Goal: Task Accomplishment & Management: Complete application form

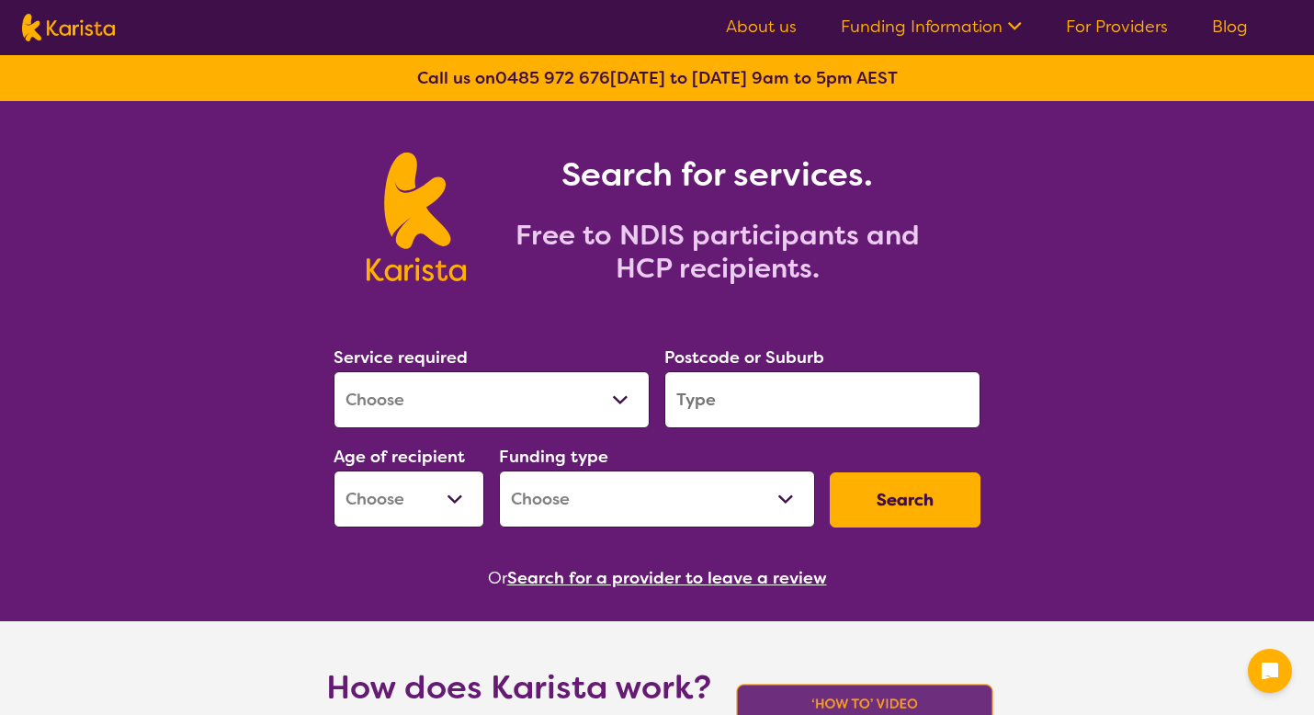
click at [614, 397] on select "Allied Health Assistant Assessment (ADHD or Autism) Behaviour support Counselli…" at bounding box center [491, 399] width 316 height 57
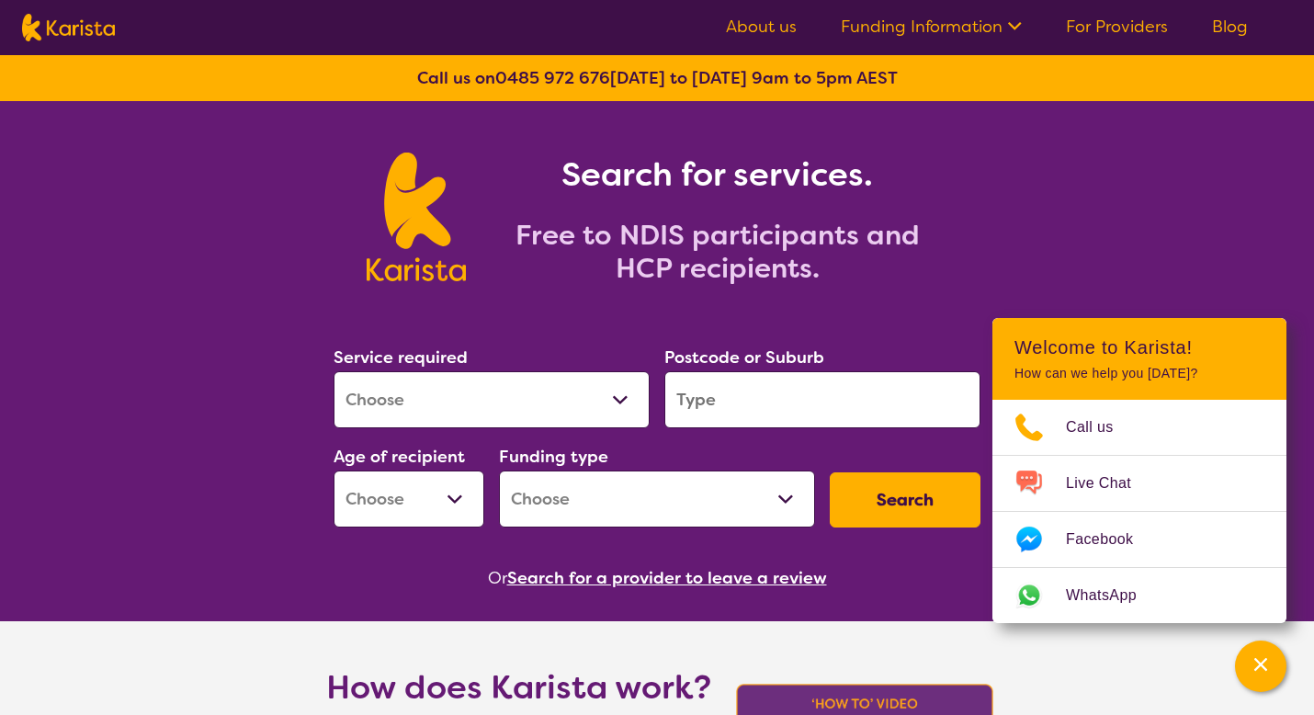
click at [1098, 25] on link "For Providers" at bounding box center [1117, 27] width 102 height 22
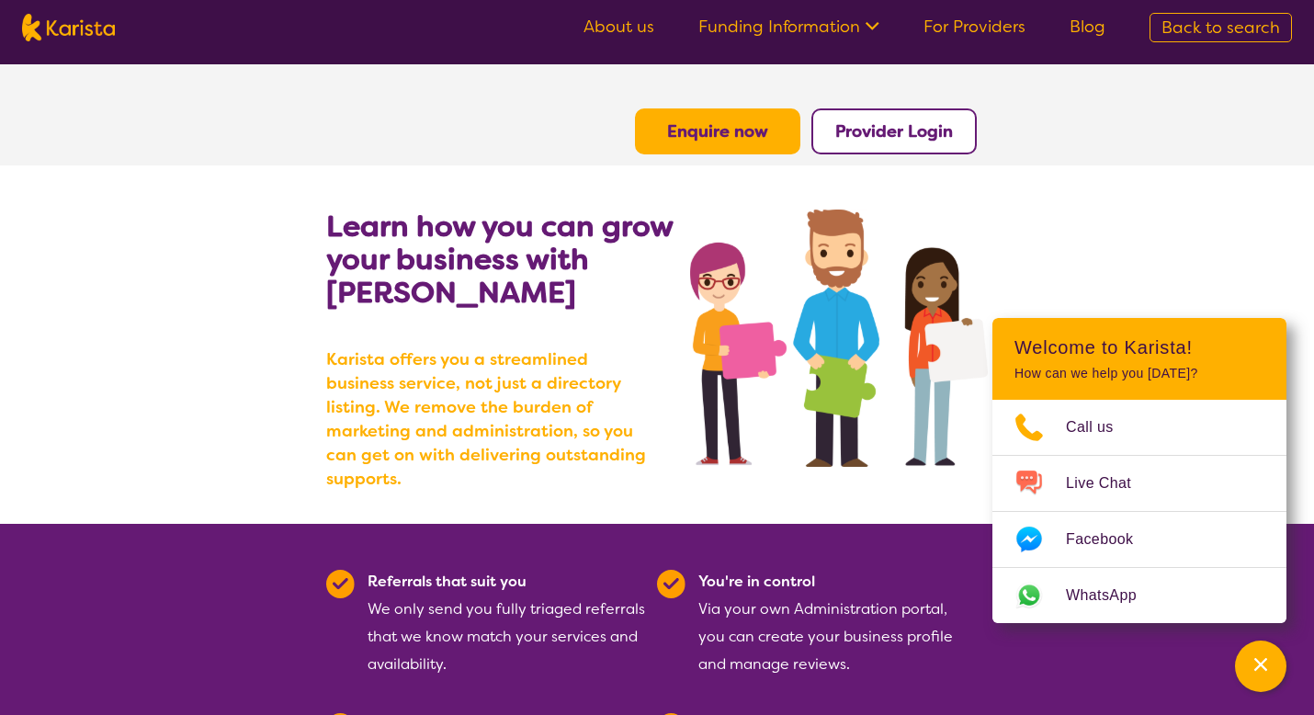
click at [1098, 25] on link "Blog" at bounding box center [1087, 27] width 36 height 22
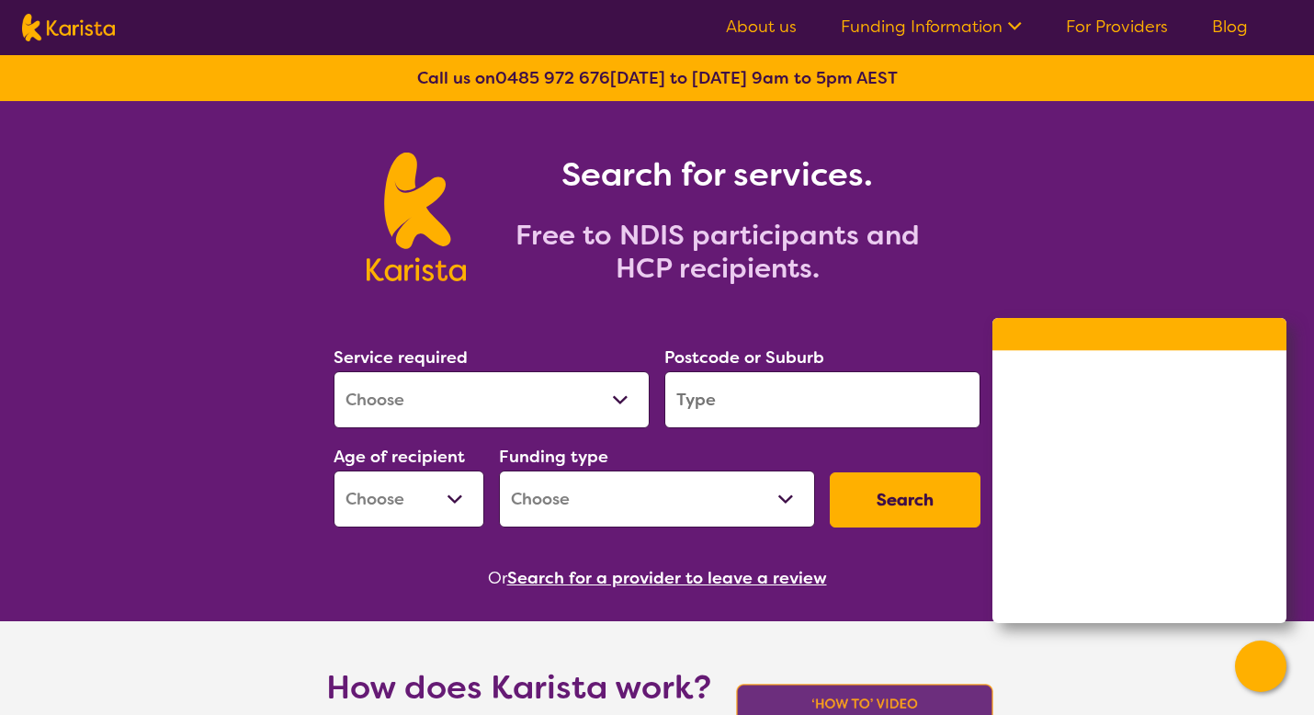
click at [1116, 38] on ul "About us Funding Information NDIS - National Disability Insurance Scheme HCP - …" at bounding box center [987, 27] width 566 height 29
click at [1115, 24] on link "For Providers" at bounding box center [1117, 27] width 102 height 22
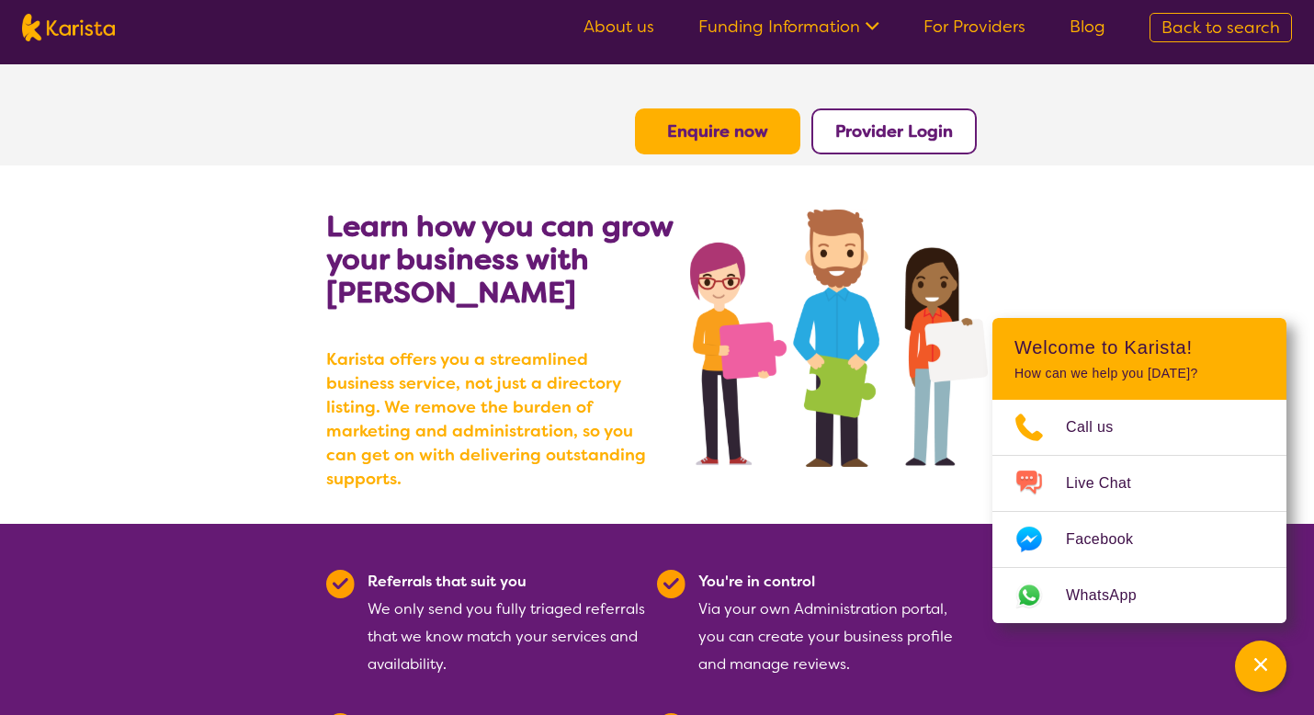
click at [906, 133] on b "Provider Login" at bounding box center [894, 131] width 118 height 22
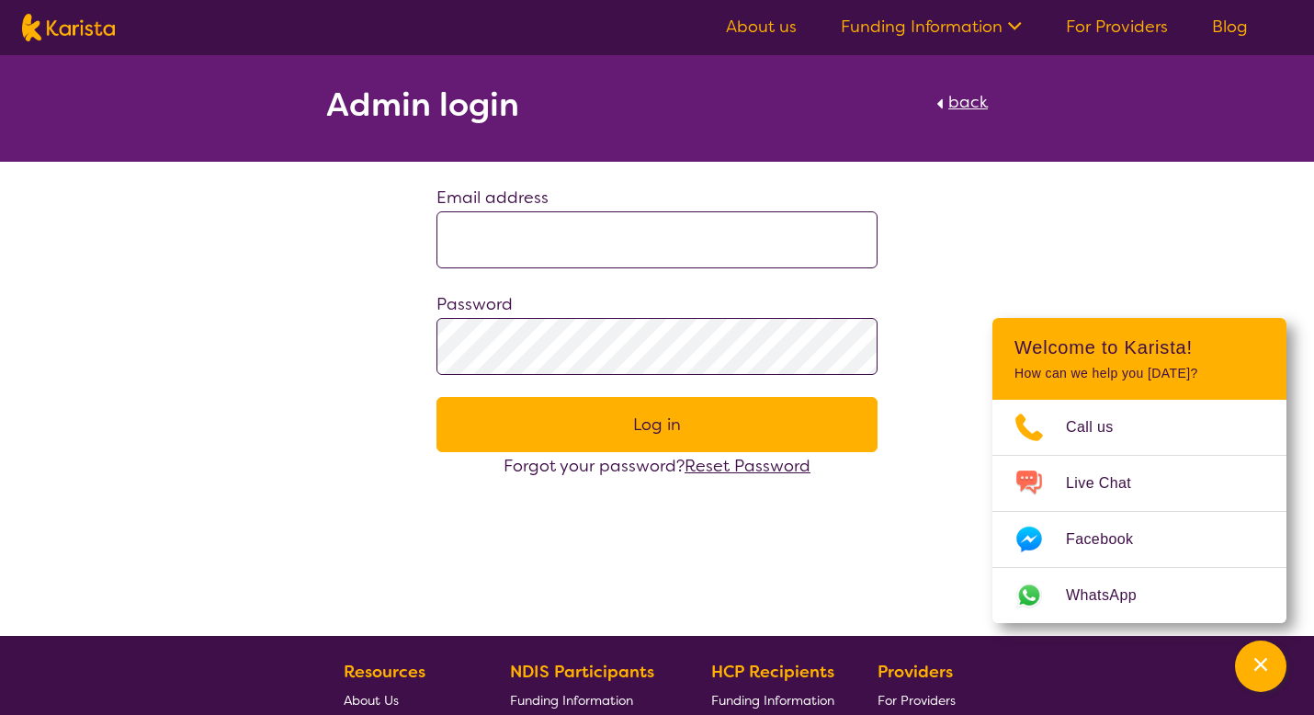
click at [570, 253] on input at bounding box center [656, 239] width 441 height 57
type input "*"
type input "**********"
click at [436, 397] on button "Log in" at bounding box center [656, 424] width 441 height 55
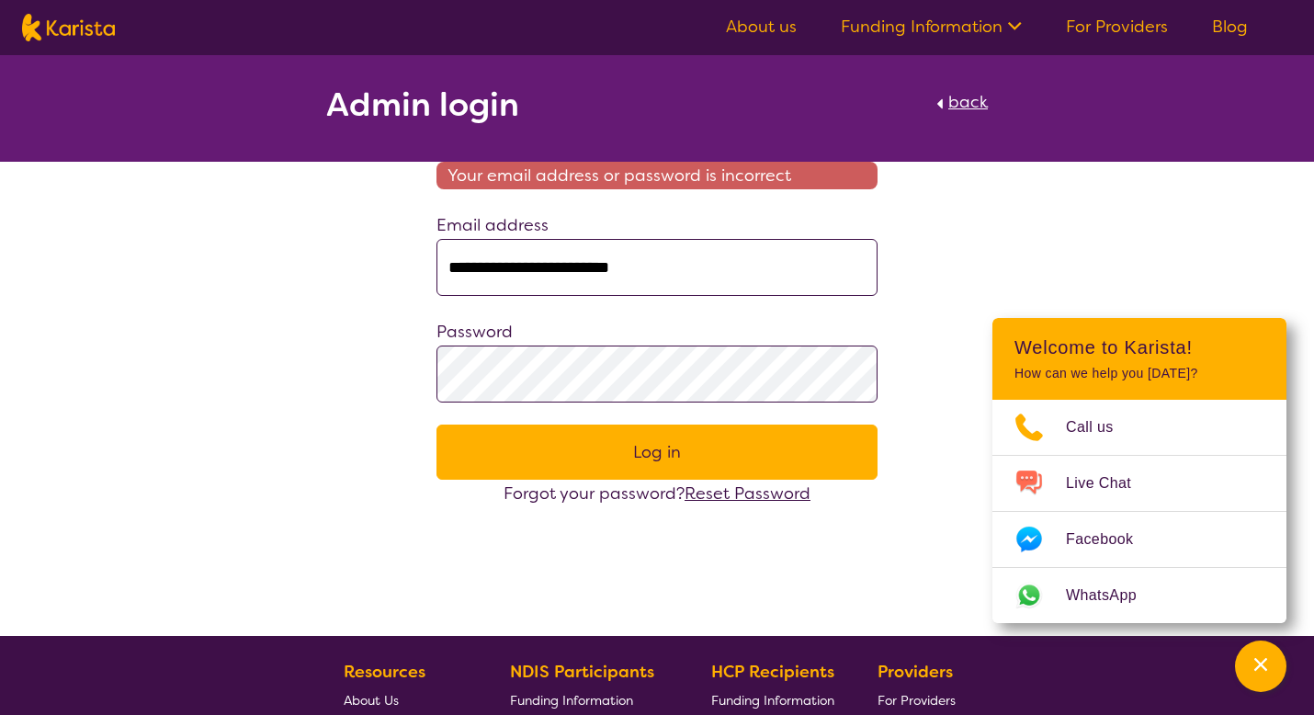
click at [702, 493] on span "Reset Password" at bounding box center [747, 493] width 126 height 22
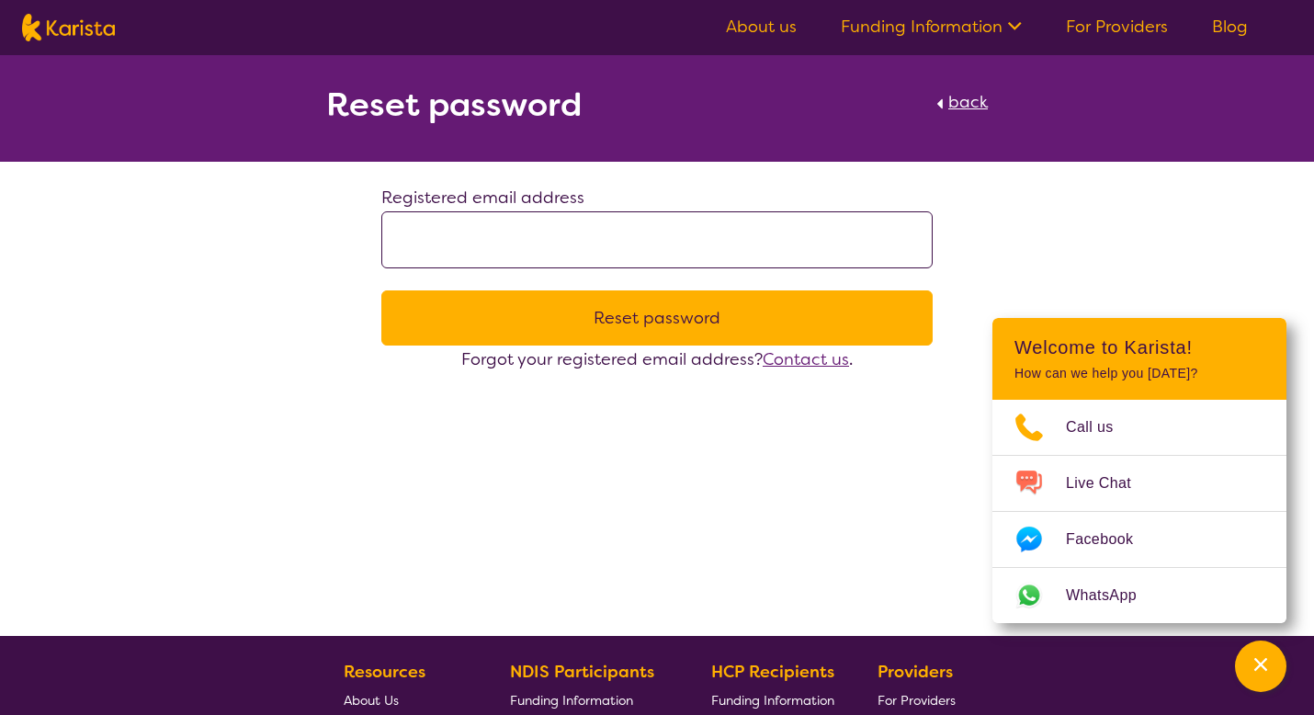
click at [659, 237] on input at bounding box center [656, 239] width 551 height 57
type input "**********"
click at [646, 314] on button "Reset password" at bounding box center [656, 317] width 551 height 55
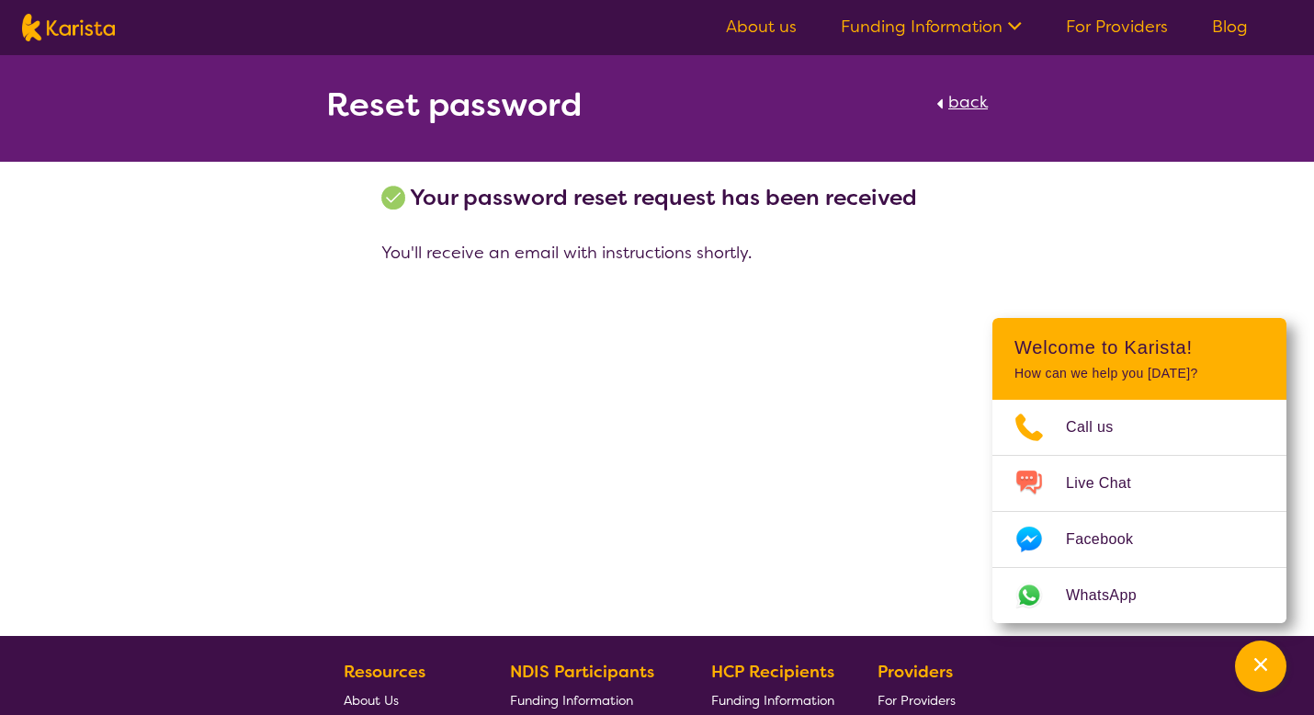
click at [793, 462] on div "Reset password back Your password reset request has been received You'll receiv…" at bounding box center [657, 345] width 1314 height 581
click at [947, 93] on link "back" at bounding box center [959, 108] width 56 height 40
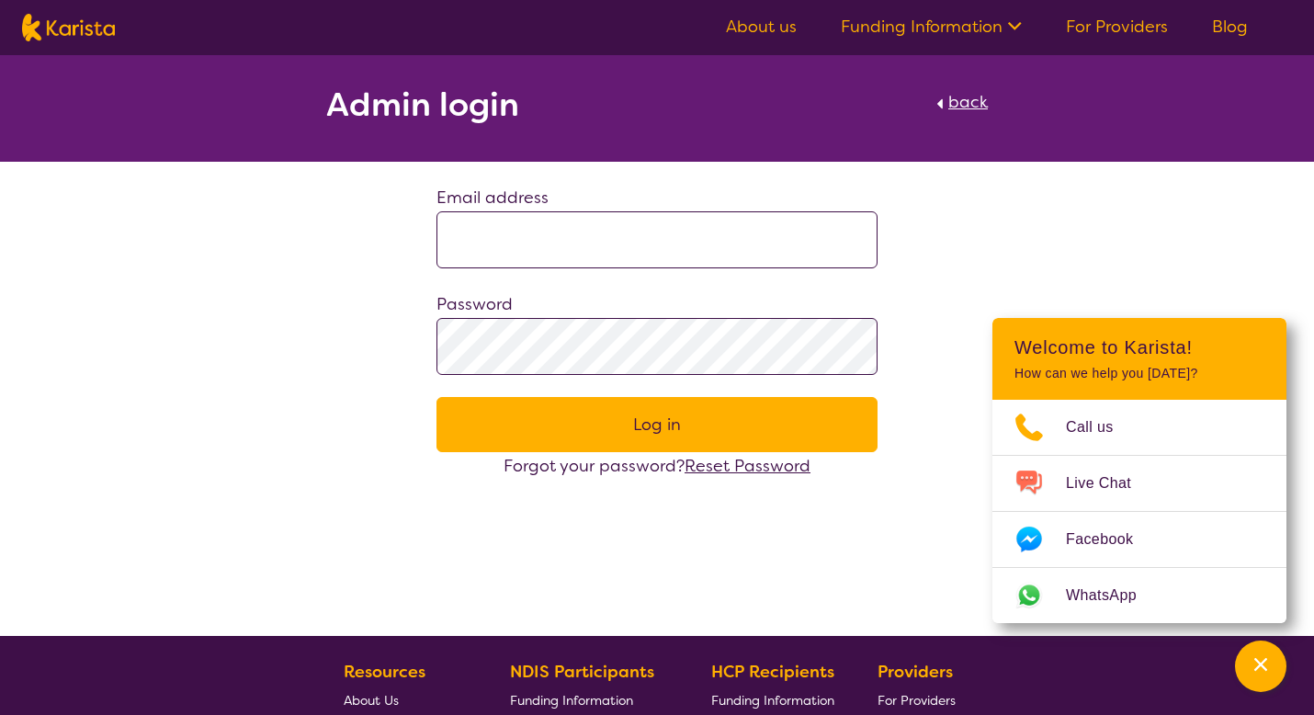
click at [1112, 35] on link "For Providers" at bounding box center [1117, 27] width 102 height 22
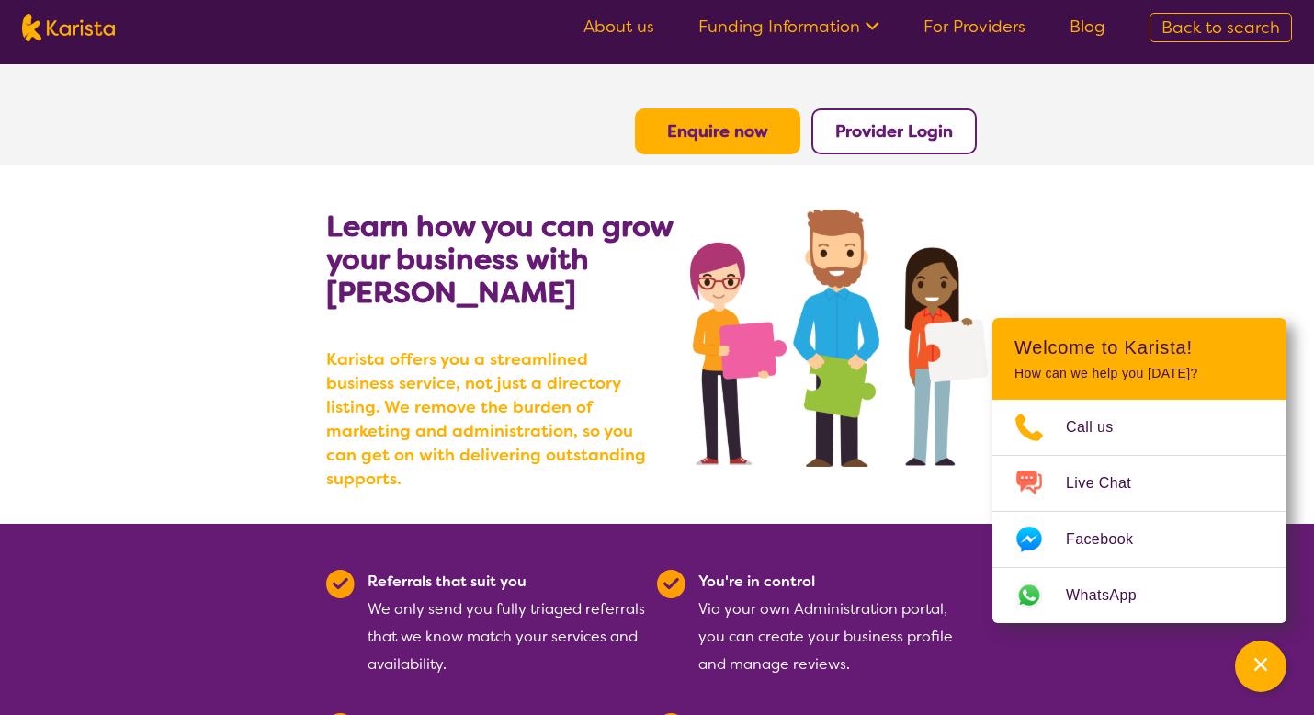
click at [620, 32] on link "About us" at bounding box center [618, 27] width 71 height 22
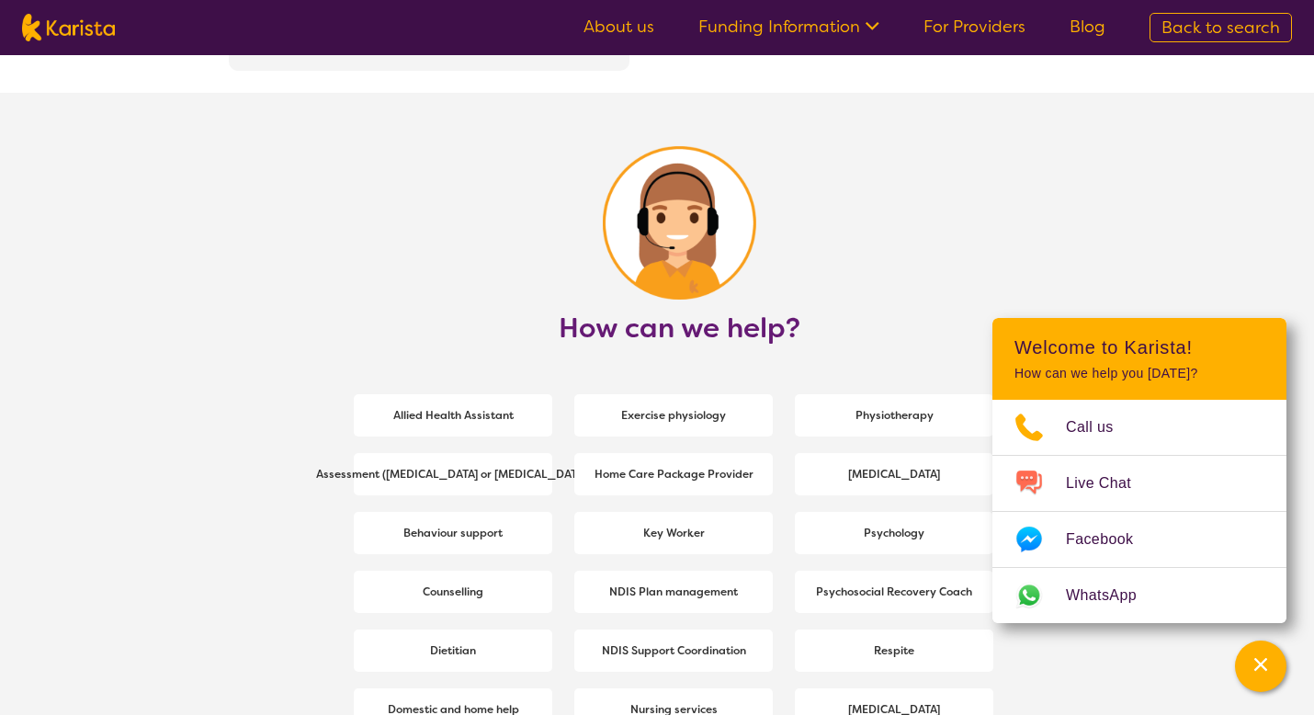
scroll to position [2273, 0]
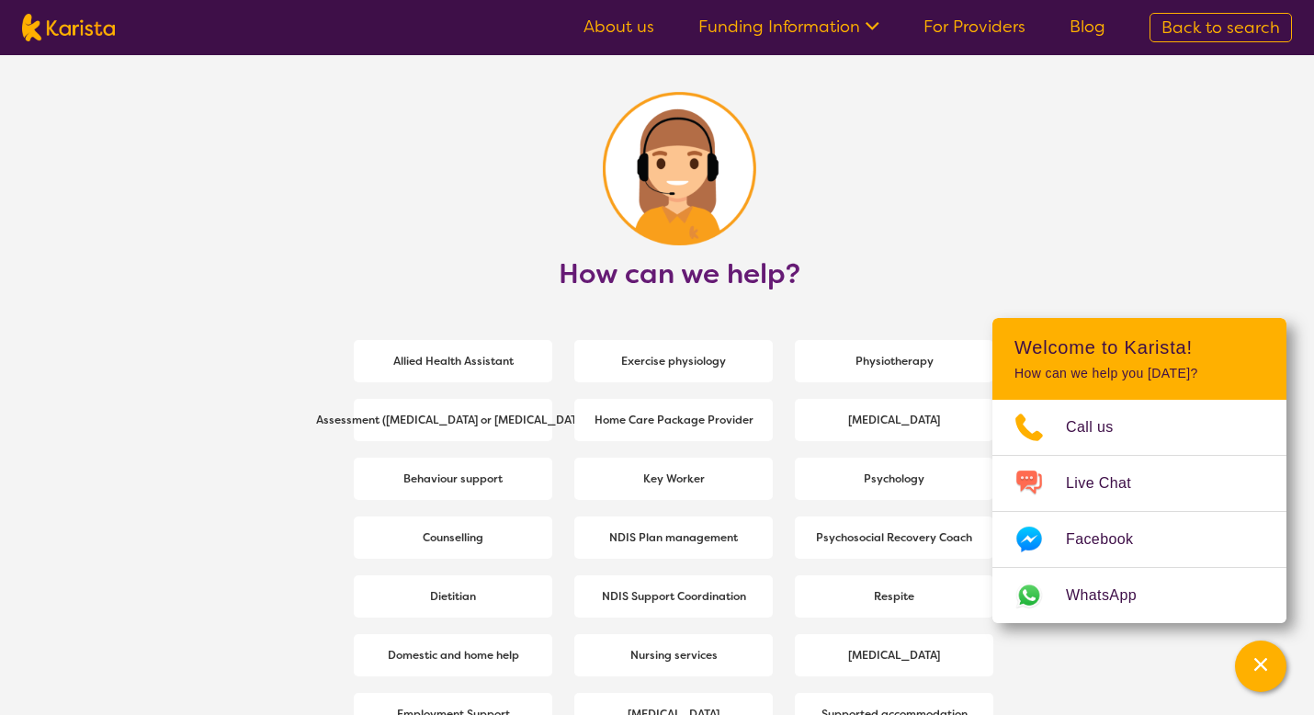
click at [963, 30] on link "For Providers" at bounding box center [974, 27] width 102 height 22
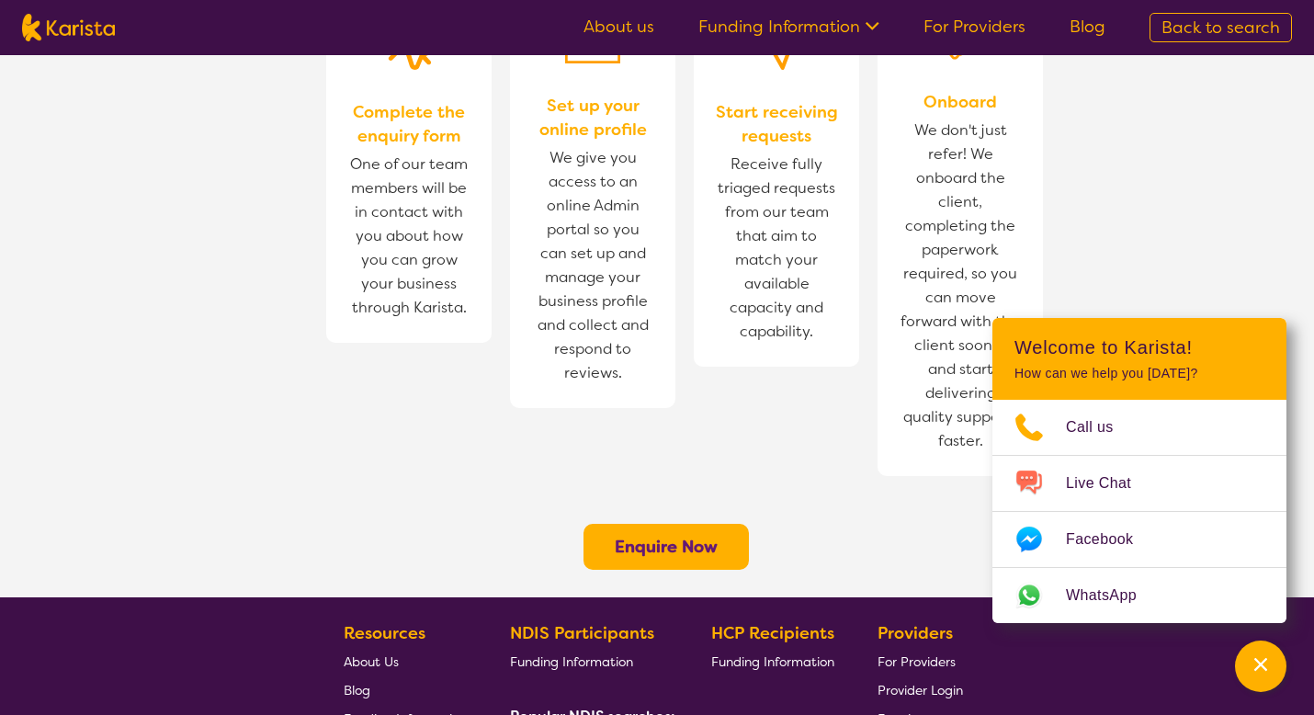
scroll to position [1002, 0]
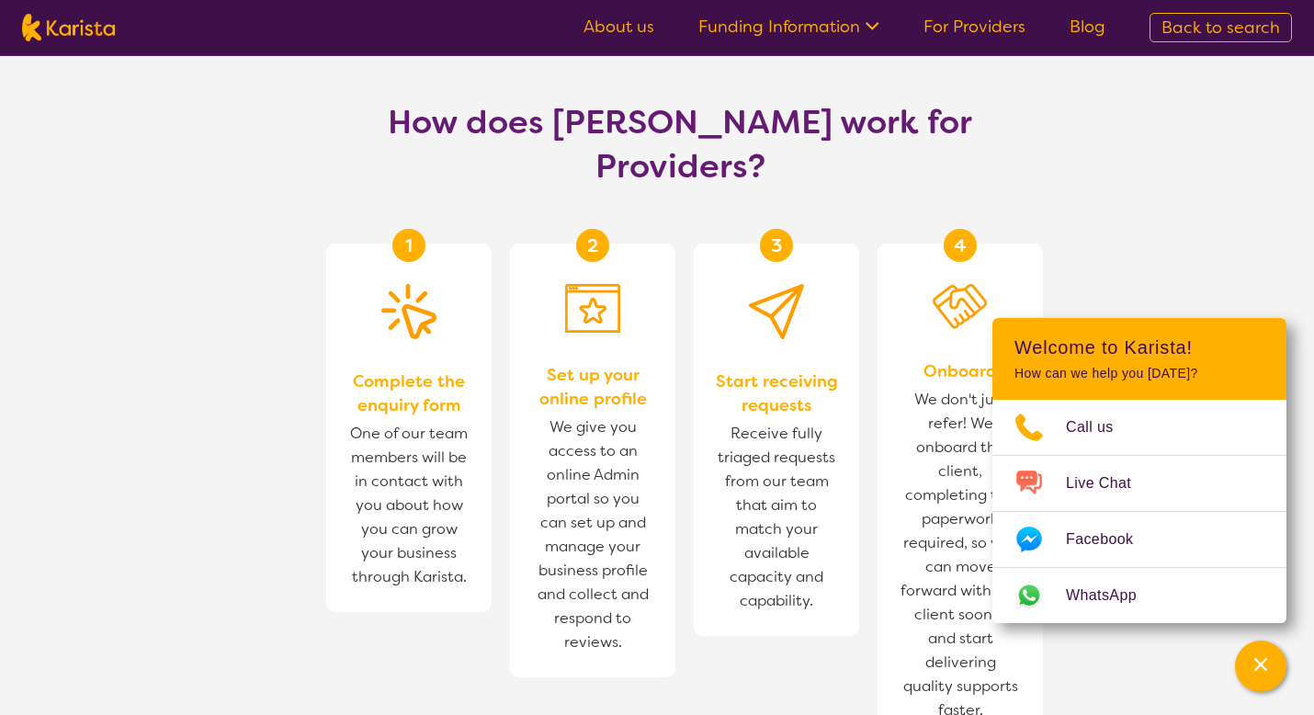
click at [1144, 102] on section "How does [PERSON_NAME] work for Providers? 1 Complete the enquiry form One of o…" at bounding box center [657, 461] width 1314 height 810
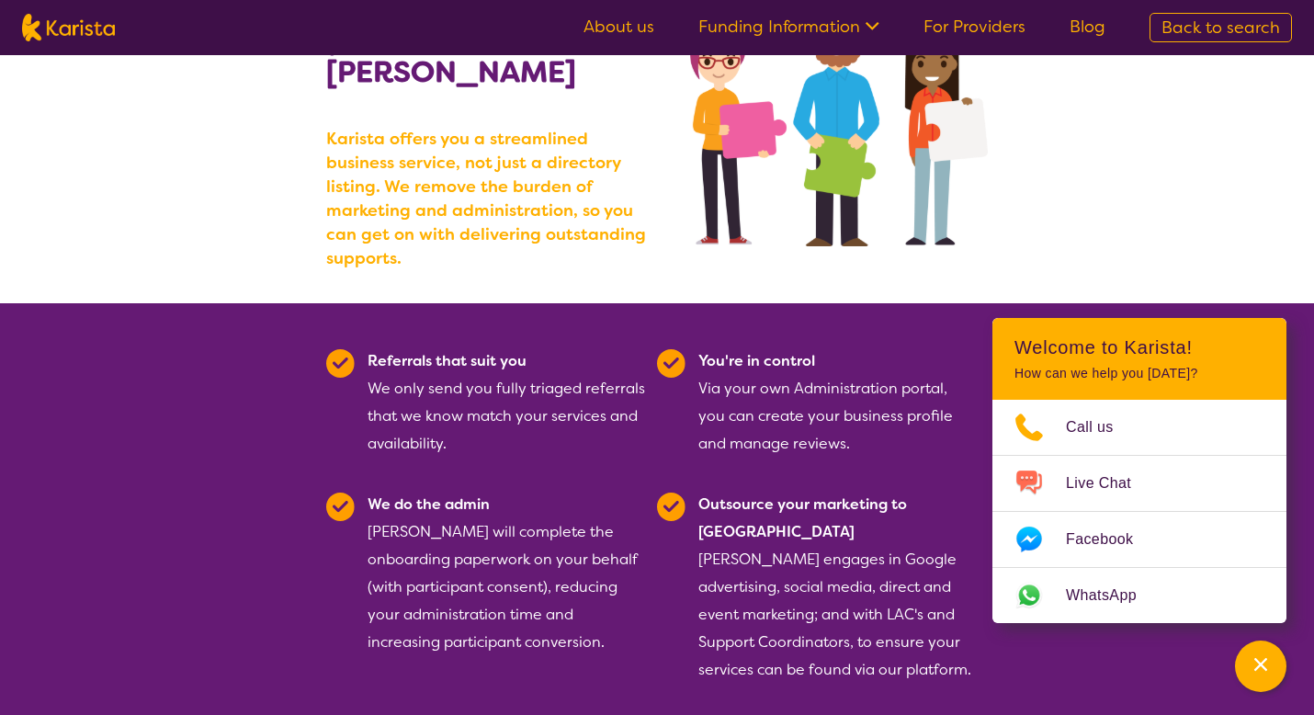
scroll to position [0, 0]
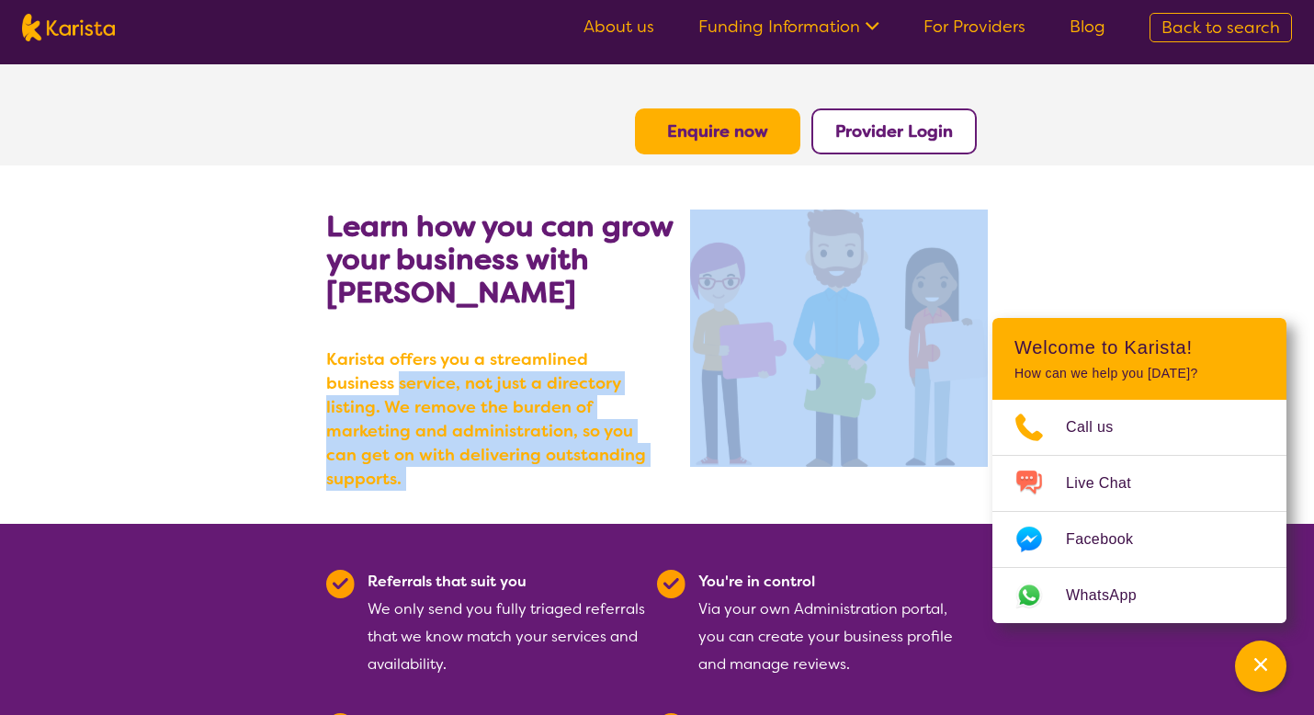
drag, startPoint x: 326, startPoint y: 372, endPoint x: 696, endPoint y: 446, distance: 377.4
click at [696, 446] on section "Learn how you can grow your business with Karista Karista offers you a streamli…" at bounding box center [657, 344] width 706 height 358
click at [696, 446] on img at bounding box center [839, 337] width 298 height 257
click at [629, 442] on b "Karista offers you a streamlined business service, not just a directory listing…" at bounding box center [491, 418] width 331 height 143
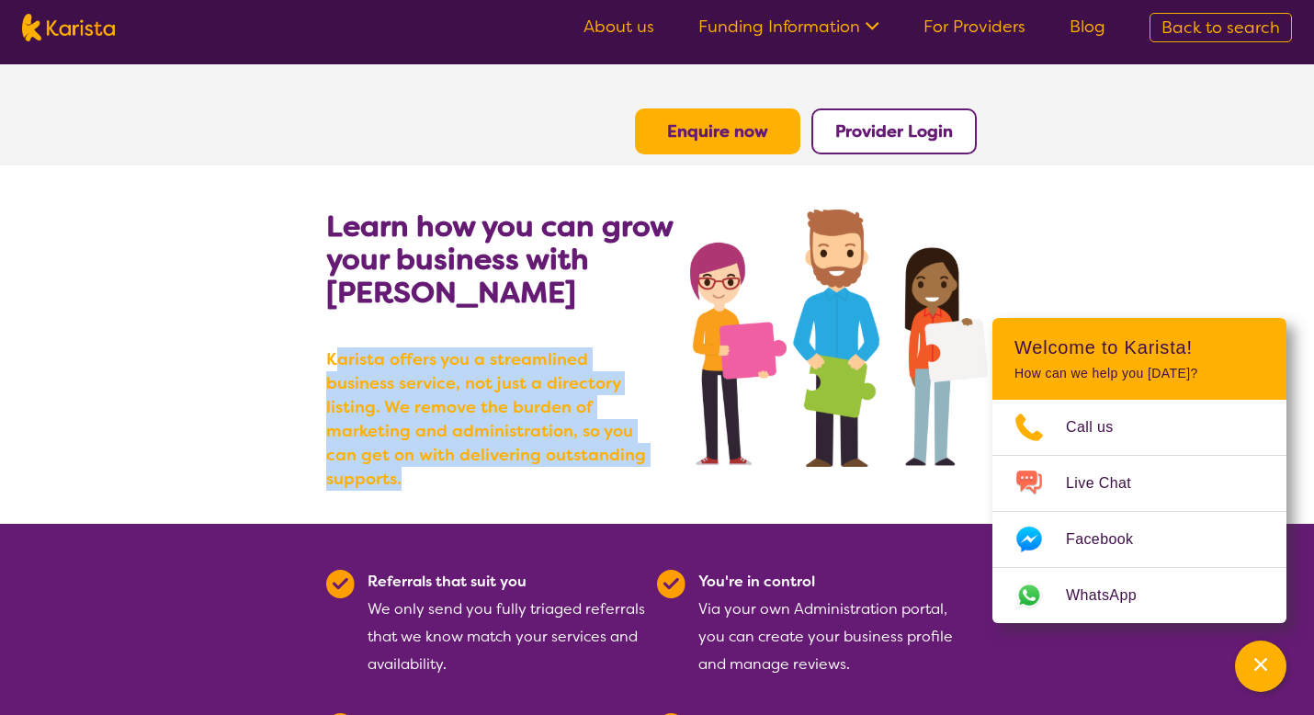
drag, startPoint x: 625, startPoint y: 447, endPoint x: 337, endPoint y: 366, distance: 298.9
click at [335, 363] on b "Karista offers you a streamlined business service, not just a directory listing…" at bounding box center [491, 418] width 331 height 143
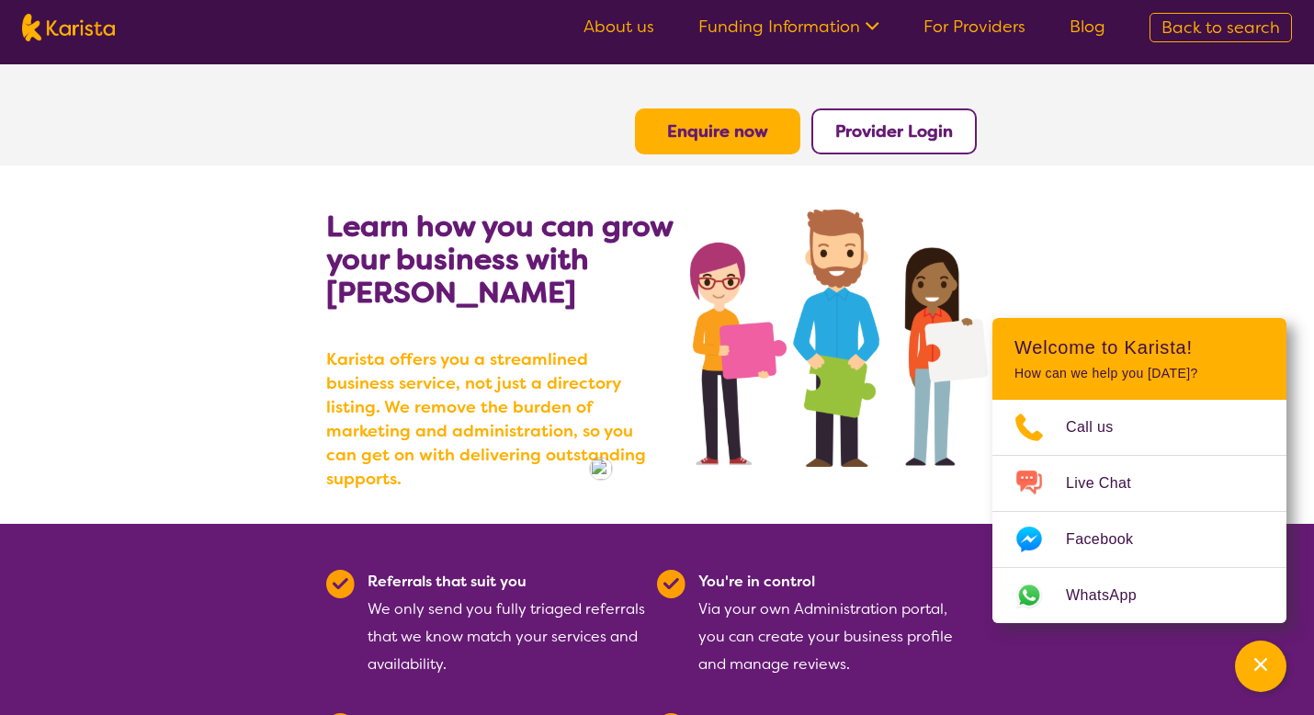
click at [481, 290] on h2 "Learn how you can grow your business with Karista" at bounding box center [508, 258] width 364 height 99
click at [706, 145] on button "Enquire now" at bounding box center [717, 131] width 165 height 46
click at [715, 121] on b "Enquire now" at bounding box center [717, 131] width 101 height 22
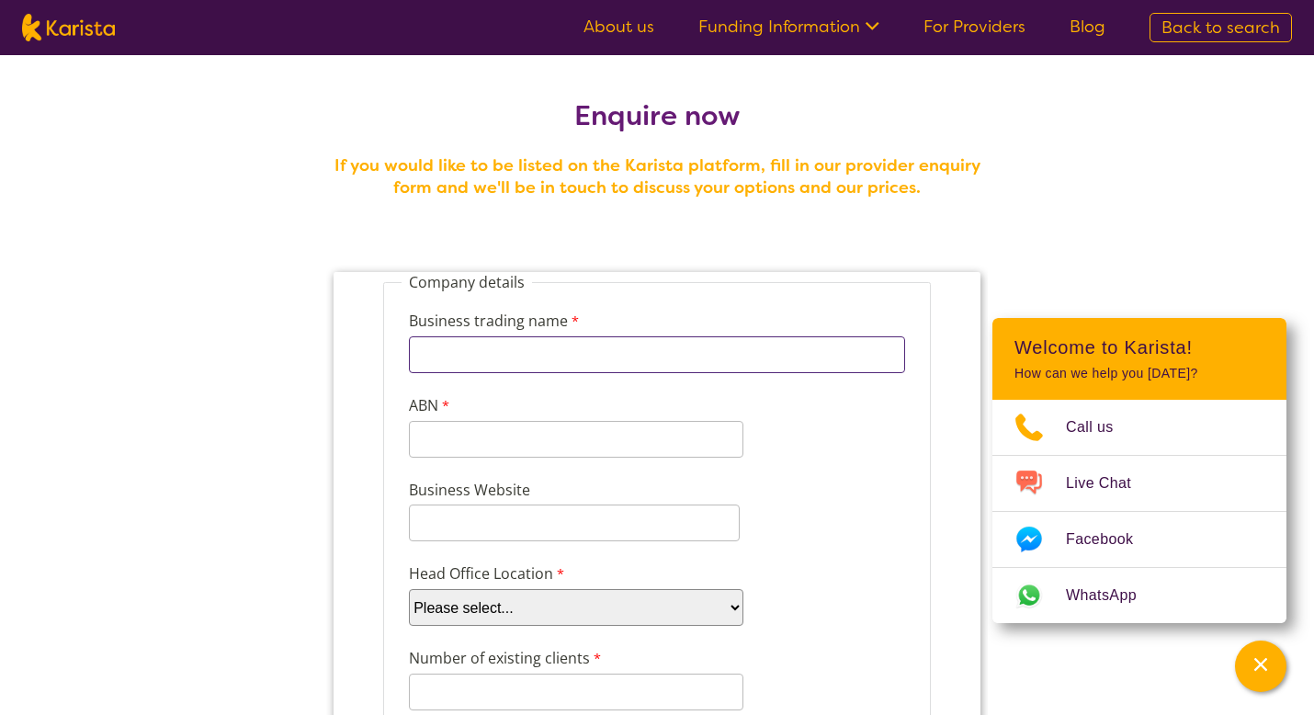
click at [563, 356] on input "Business trading name" at bounding box center [657, 354] width 496 height 37
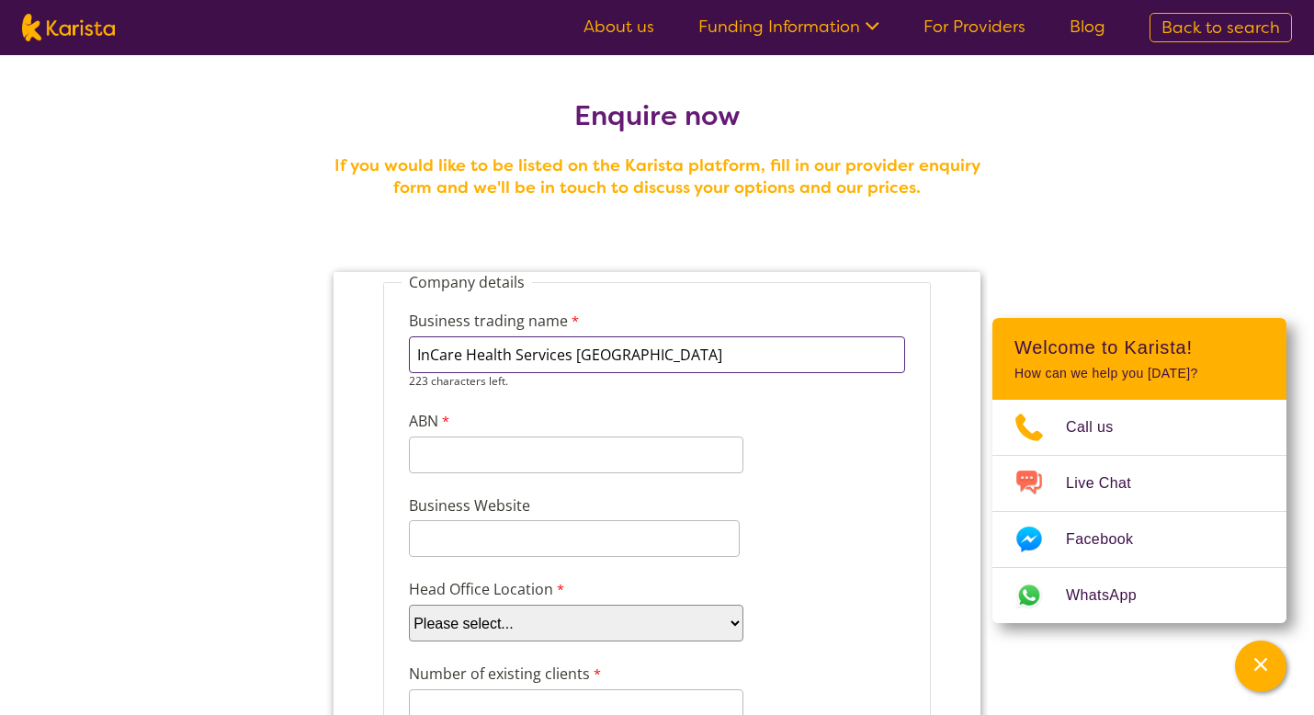
type input "InCare Health Services Australia"
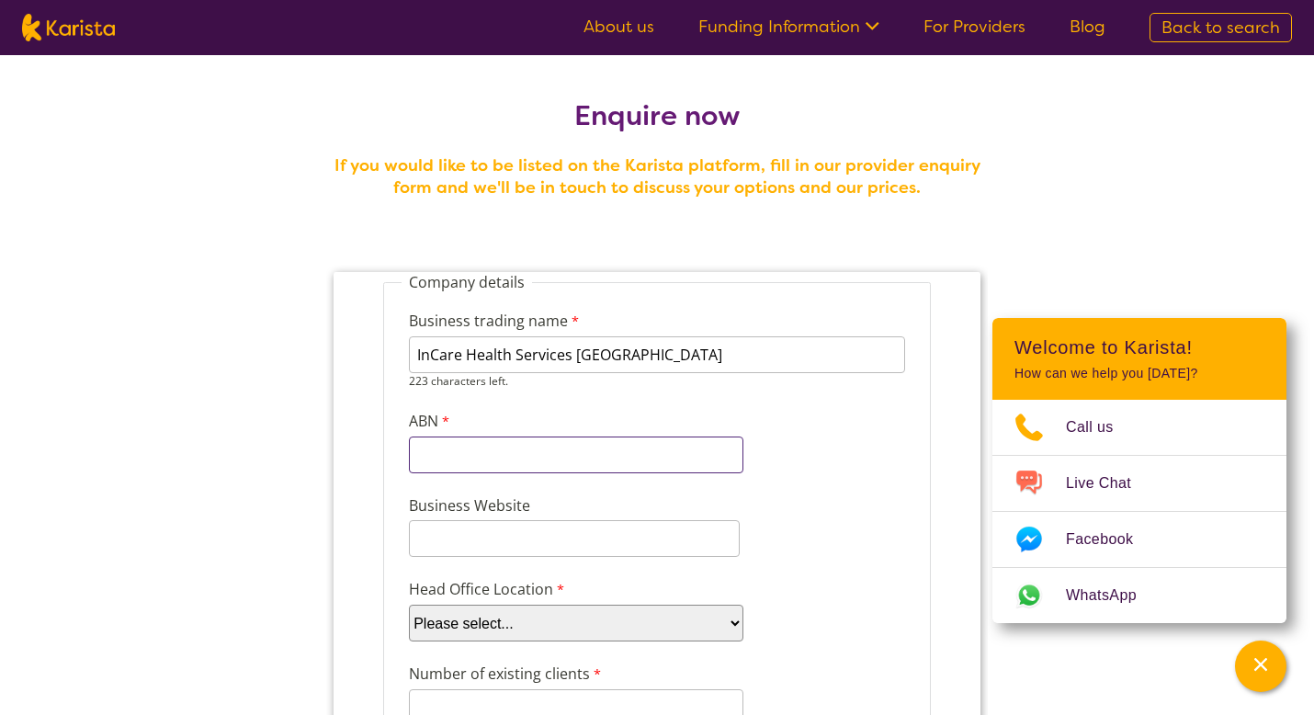
click at [482, 460] on div "11 characters left." at bounding box center [576, 454] width 334 height 37
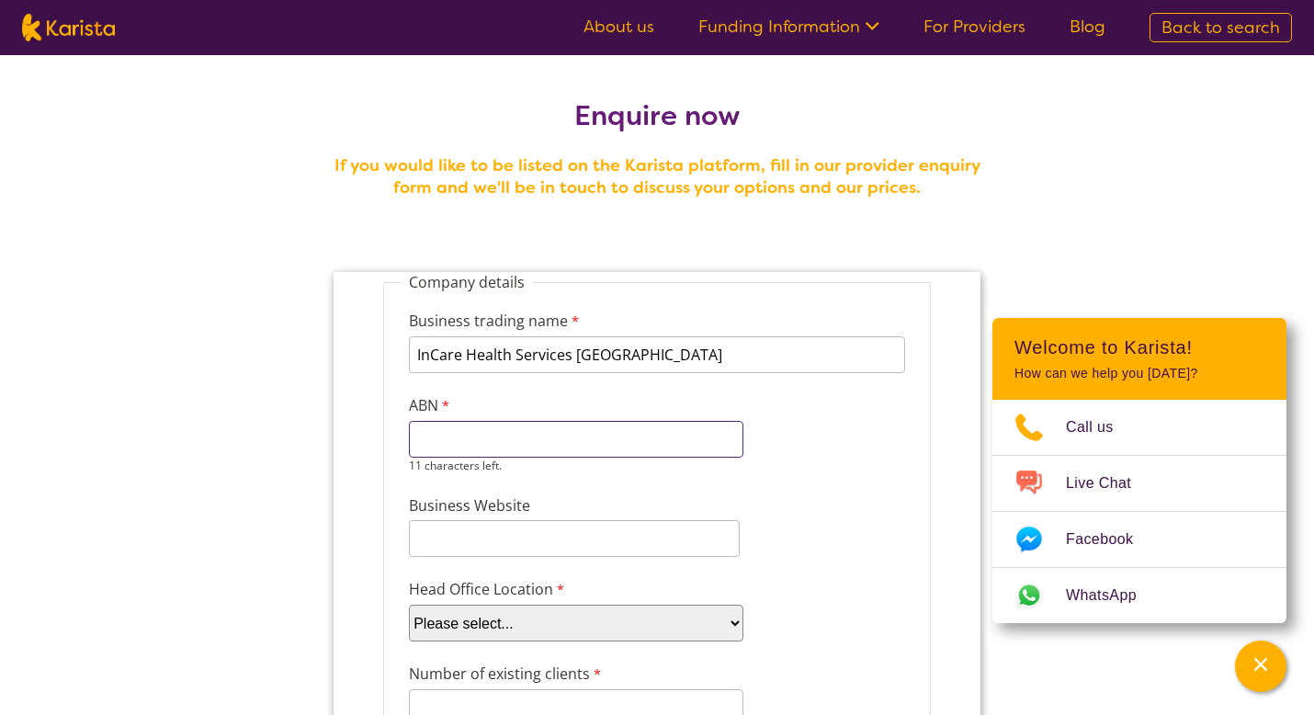
paste input "99 665 626"
type input "99 665 626"
click at [476, 532] on input "Business Website" at bounding box center [574, 538] width 331 height 37
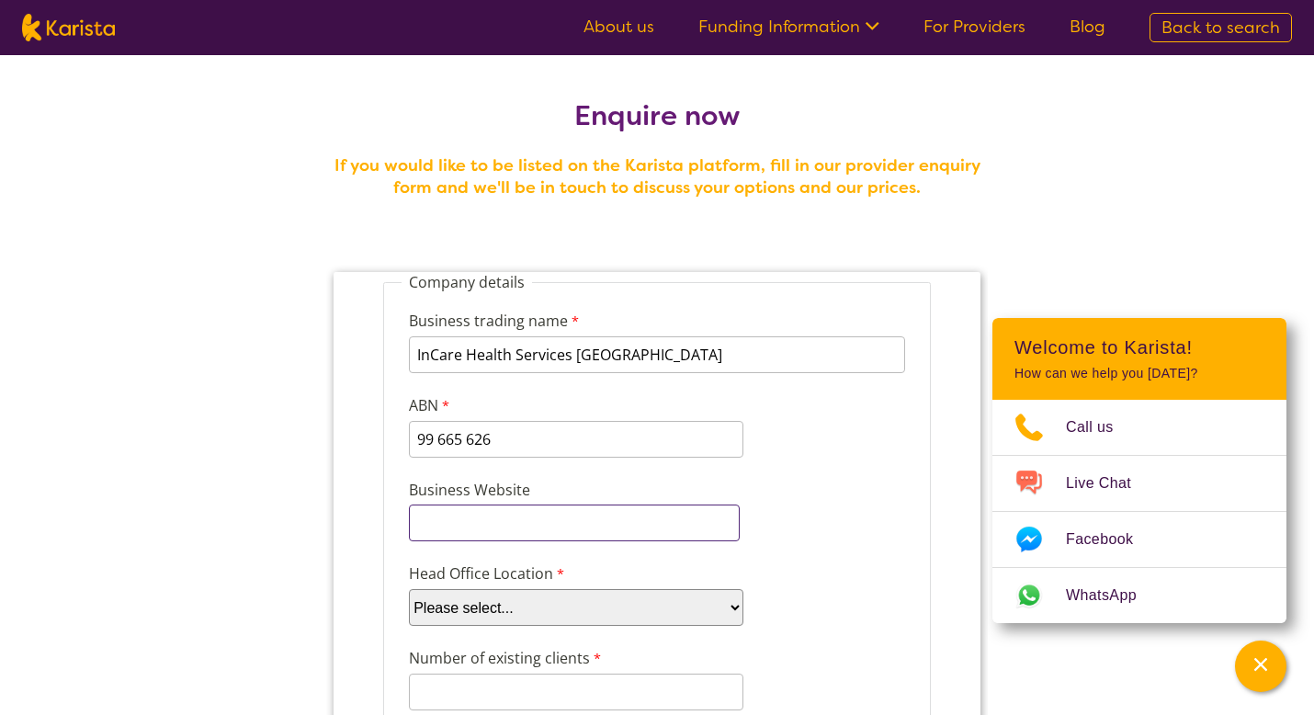
paste input "https://incarehealth.com.au/"
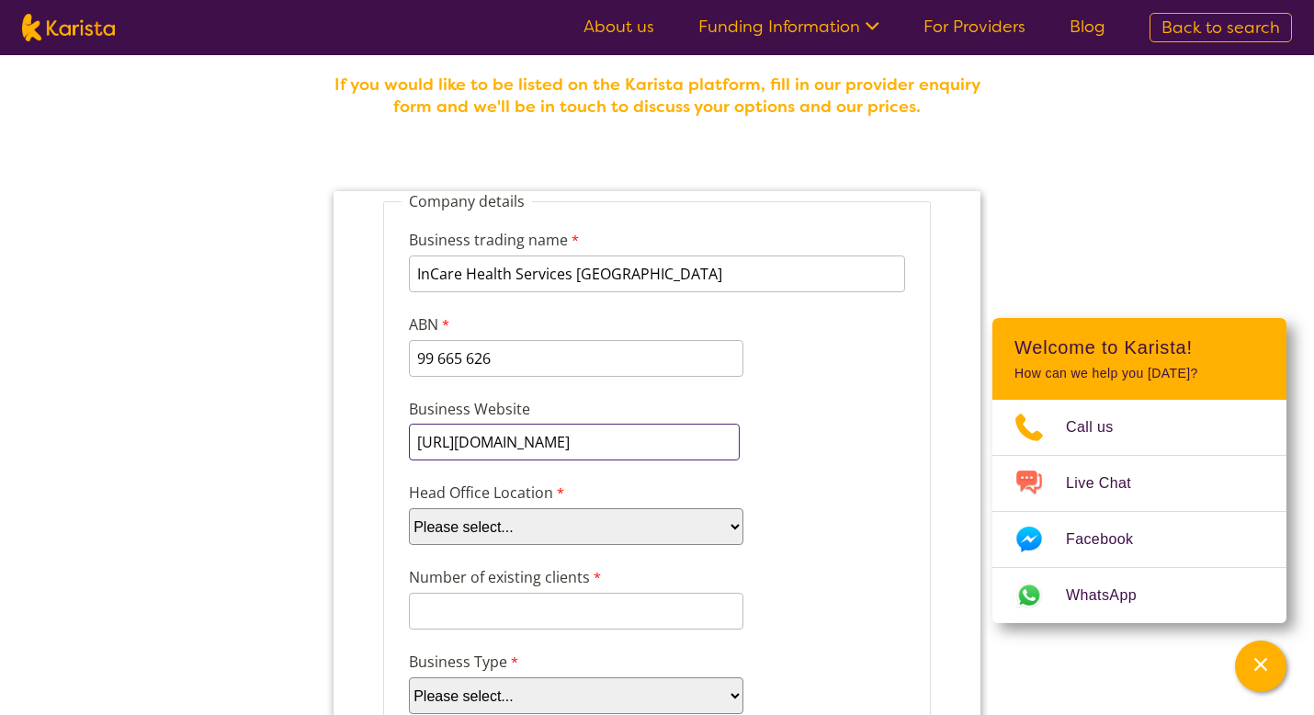
scroll to position [183, 0]
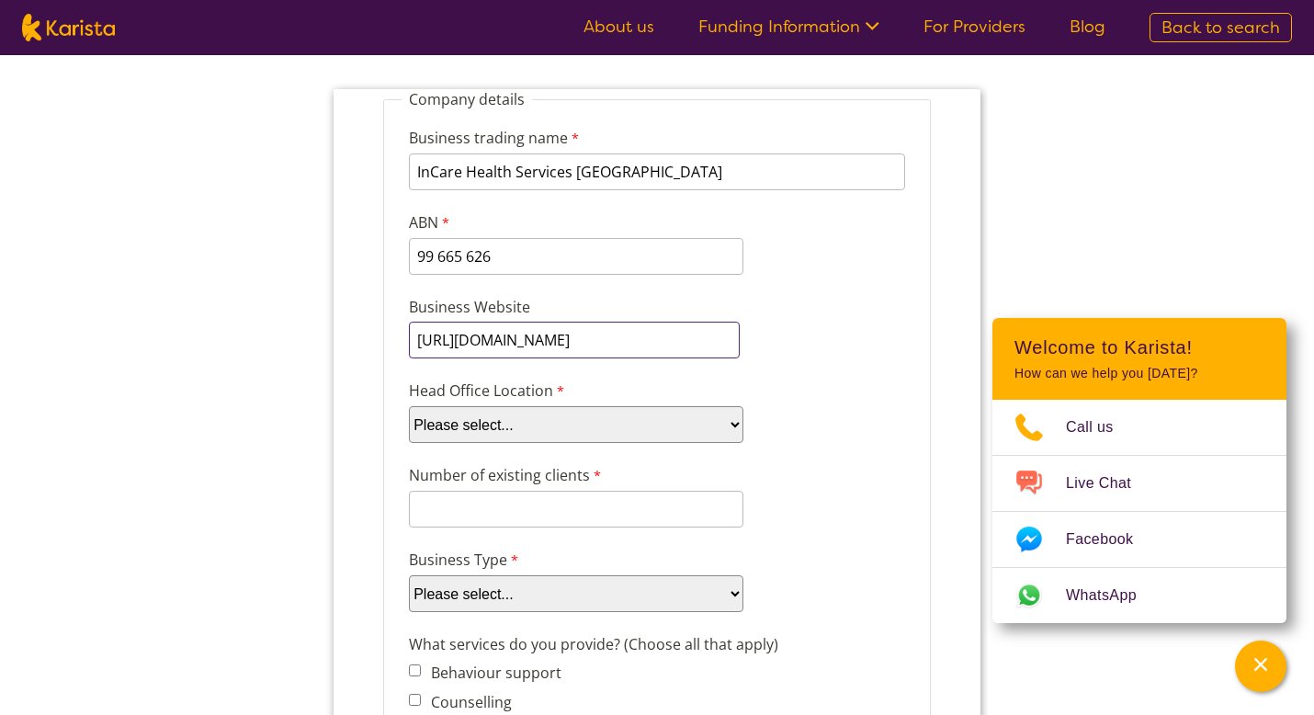
type input "https://incarehealth.com.au/"
click at [505, 420] on select "Please select... ACT NSW NT QLD SA TAS VIC WA" at bounding box center [576, 424] width 334 height 37
select select "tfa_100"
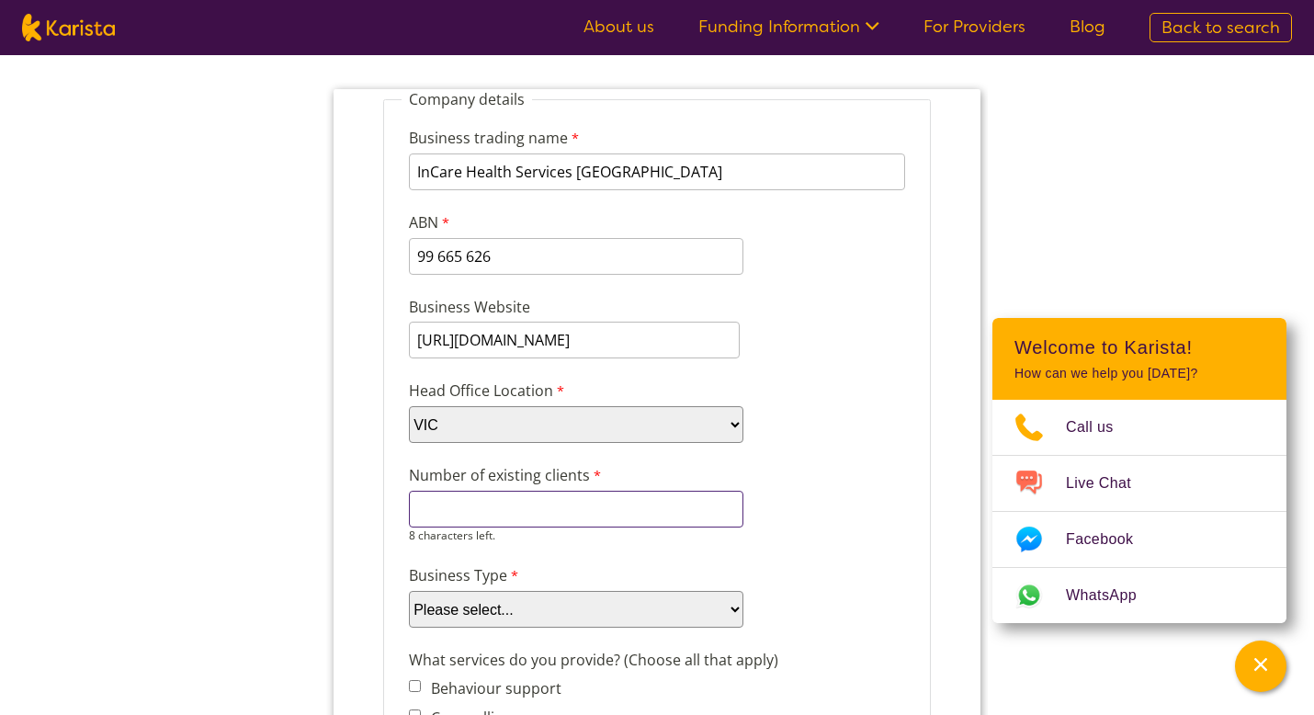
click at [506, 511] on input "Number of existing clients" at bounding box center [576, 509] width 334 height 37
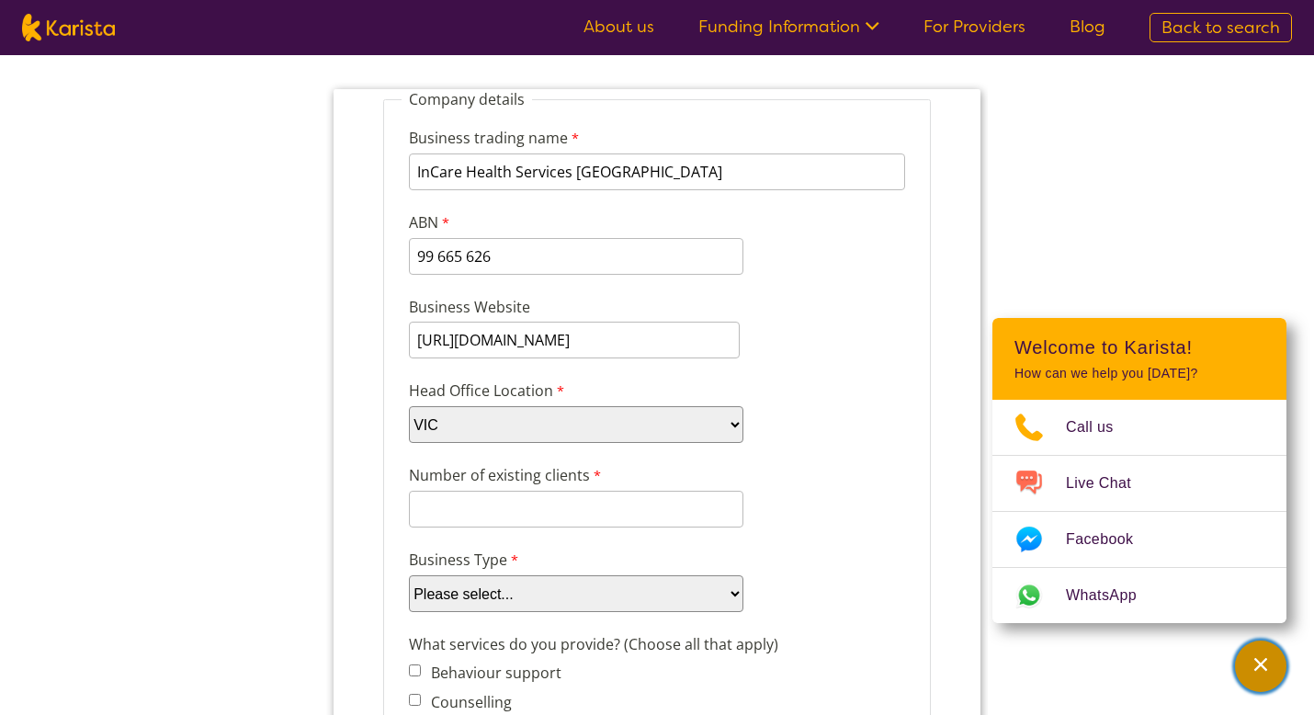
click at [1265, 669] on icon "Channel Menu" at bounding box center [1260, 664] width 13 height 13
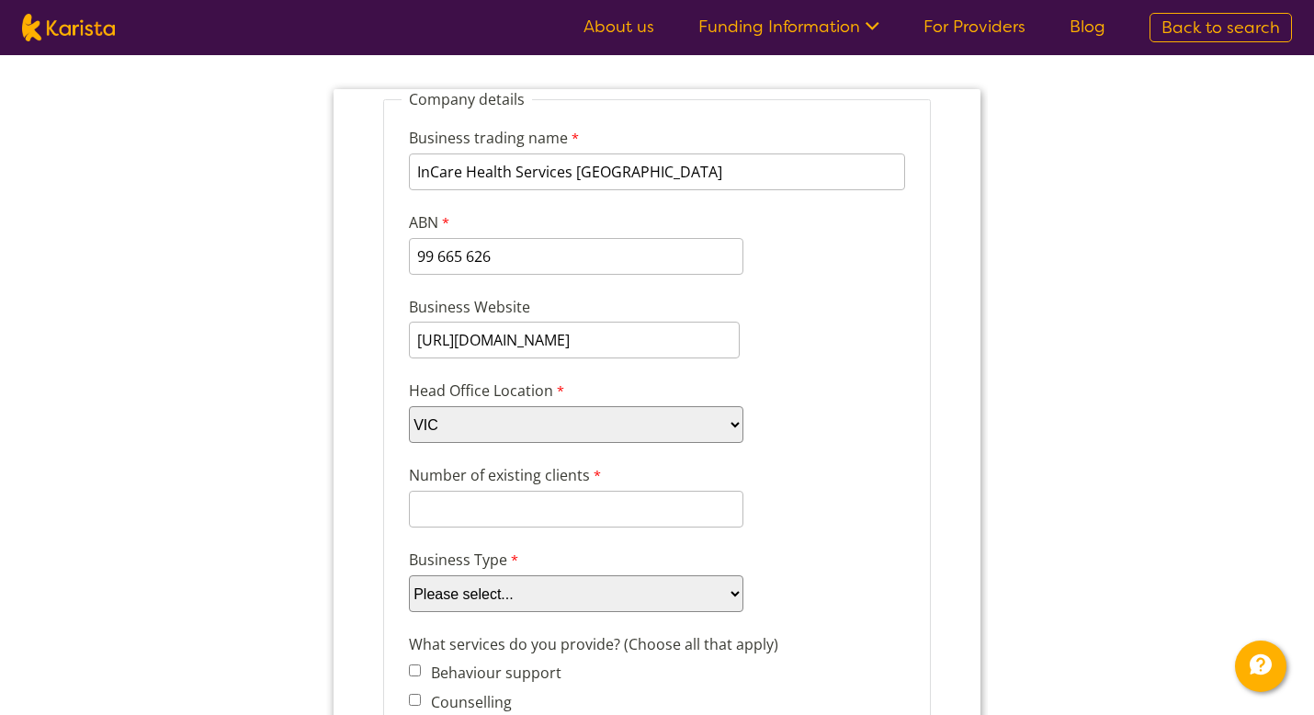
click at [437, 512] on input "Number of existing clients" at bounding box center [576, 509] width 334 height 37
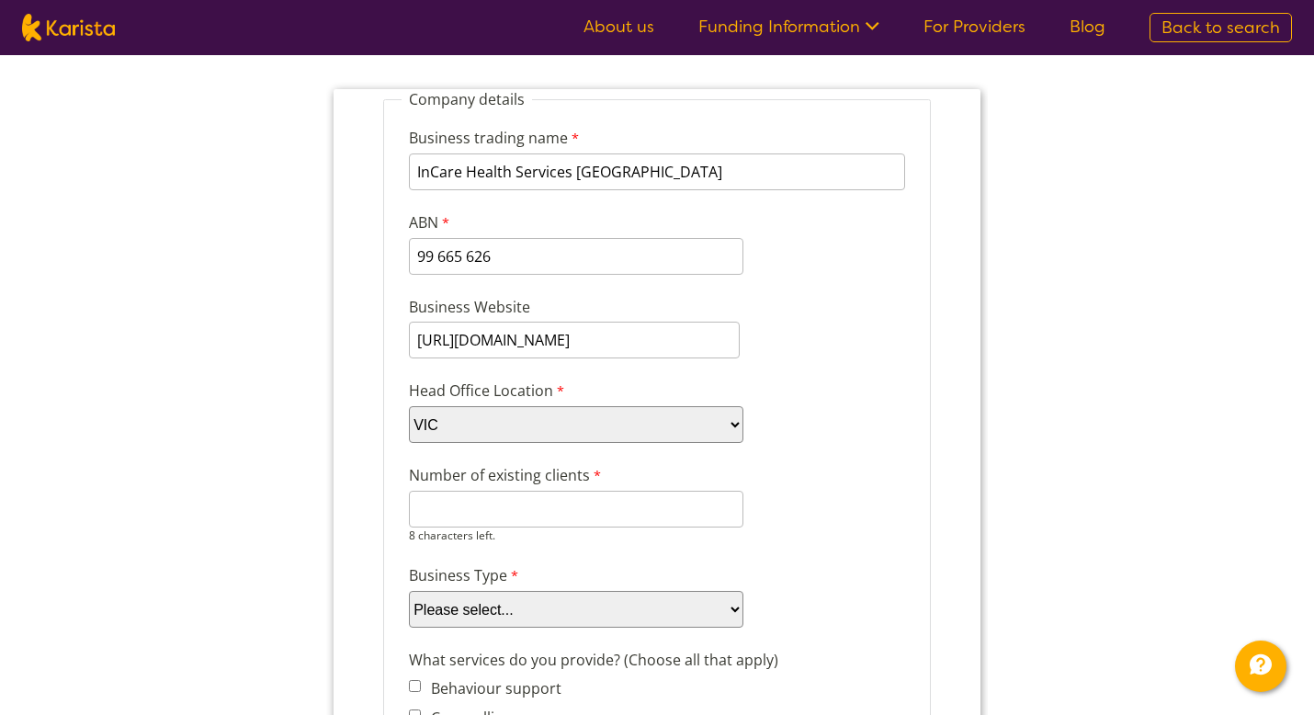
click at [483, 506] on input "Number of existing clients" at bounding box center [576, 509] width 334 height 37
click at [506, 498] on input "Number of existing clients" at bounding box center [576, 509] width 334 height 37
drag, startPoint x: 673, startPoint y: 500, endPoint x: 410, endPoint y: 508, distance: 263.8
click at [410, 500] on input "Number of existing clients" at bounding box center [576, 509] width 334 height 37
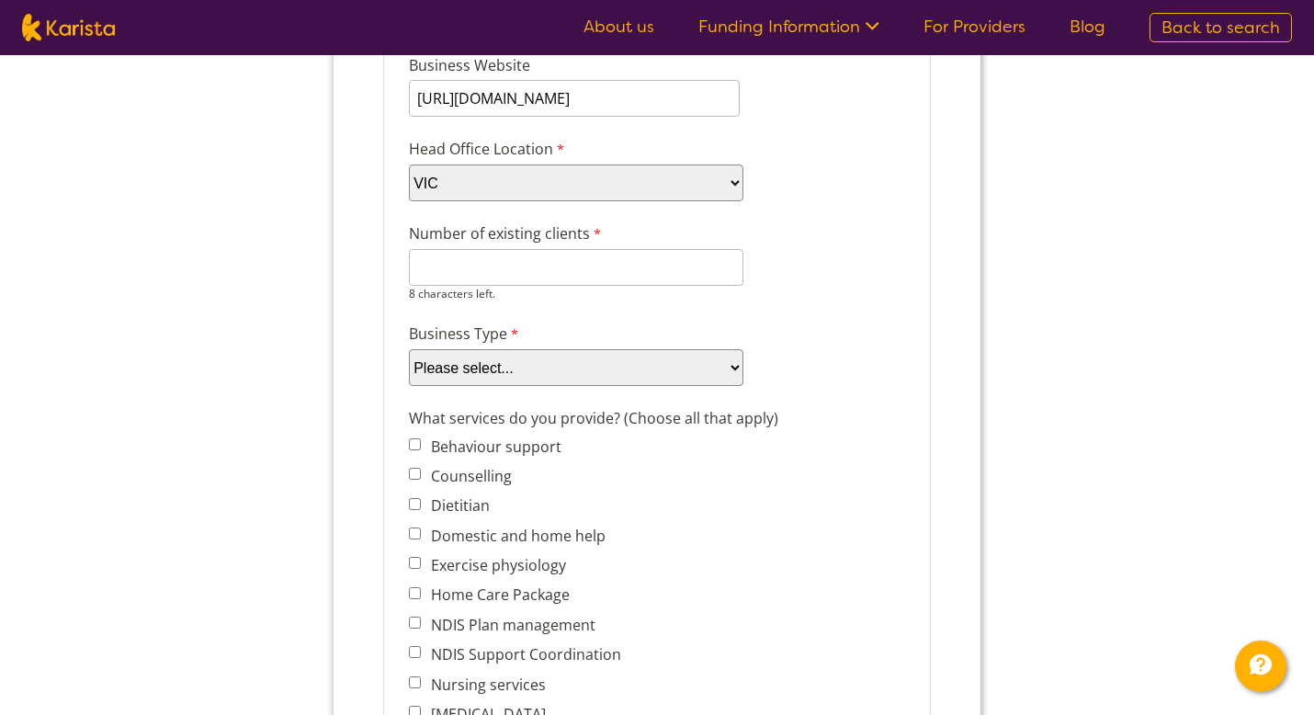
scroll to position [448, 0]
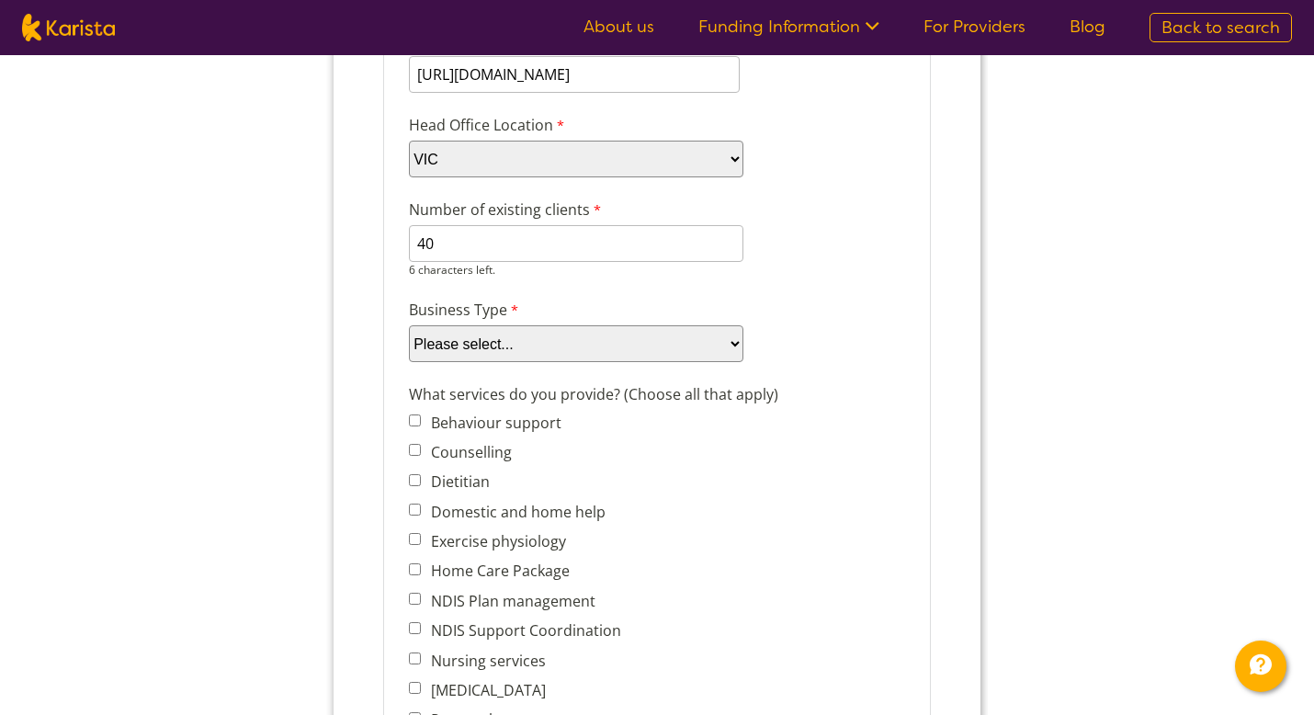
type input "40"
click at [483, 331] on select "Please select... Company Individual/Sole Trader Other (please specify)" at bounding box center [576, 343] width 334 height 37
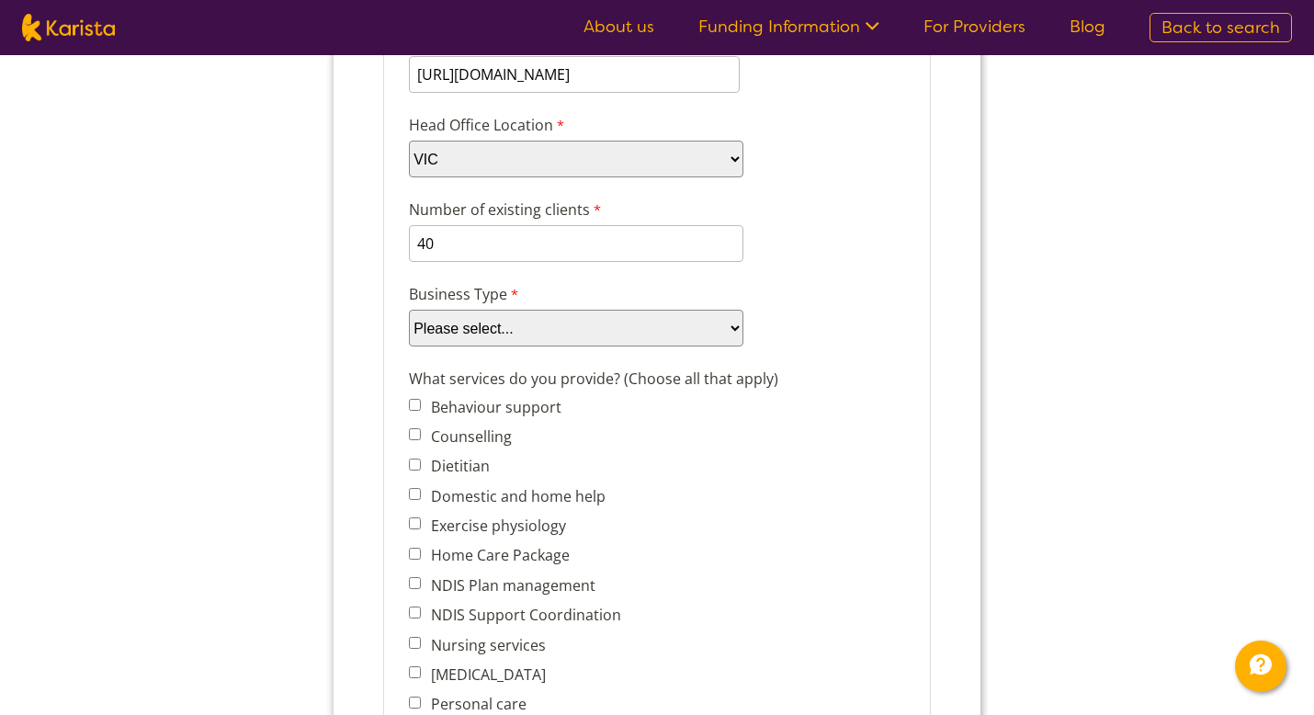
select select "tfa_87"
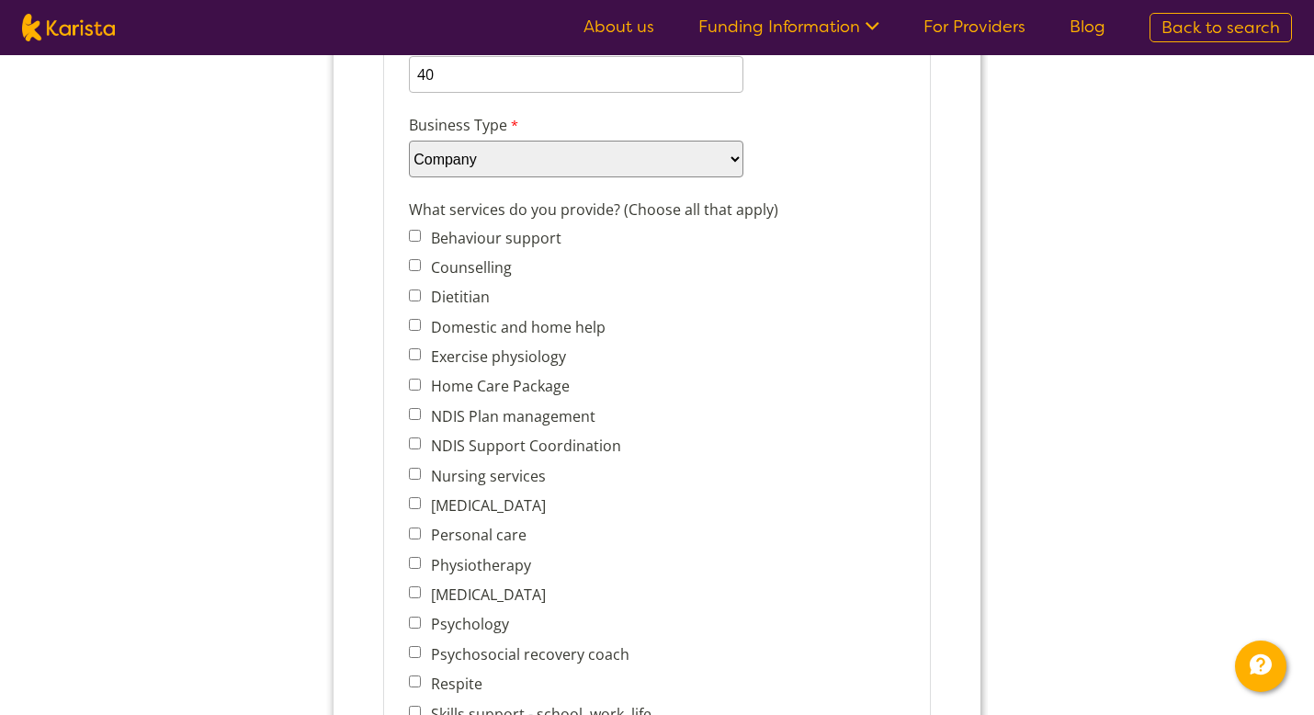
scroll to position [623, 0]
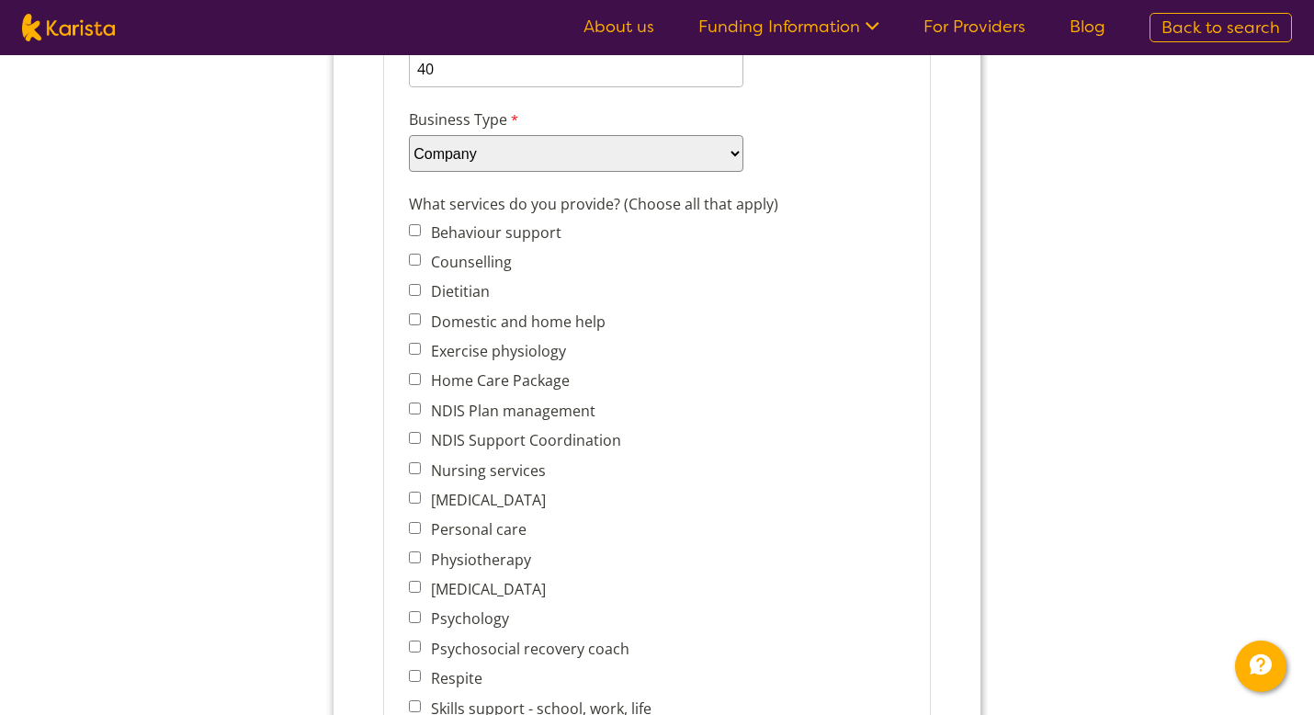
click at [426, 465] on label "Nursing services" at bounding box center [484, 470] width 120 height 20
click at [421, 465] on input "Nursing services" at bounding box center [415, 468] width 12 height 12
checkbox input "true"
click at [428, 523] on label "Personal care" at bounding box center [474, 529] width 101 height 20
click at [421, 523] on input "Personal care" at bounding box center [415, 528] width 12 height 12
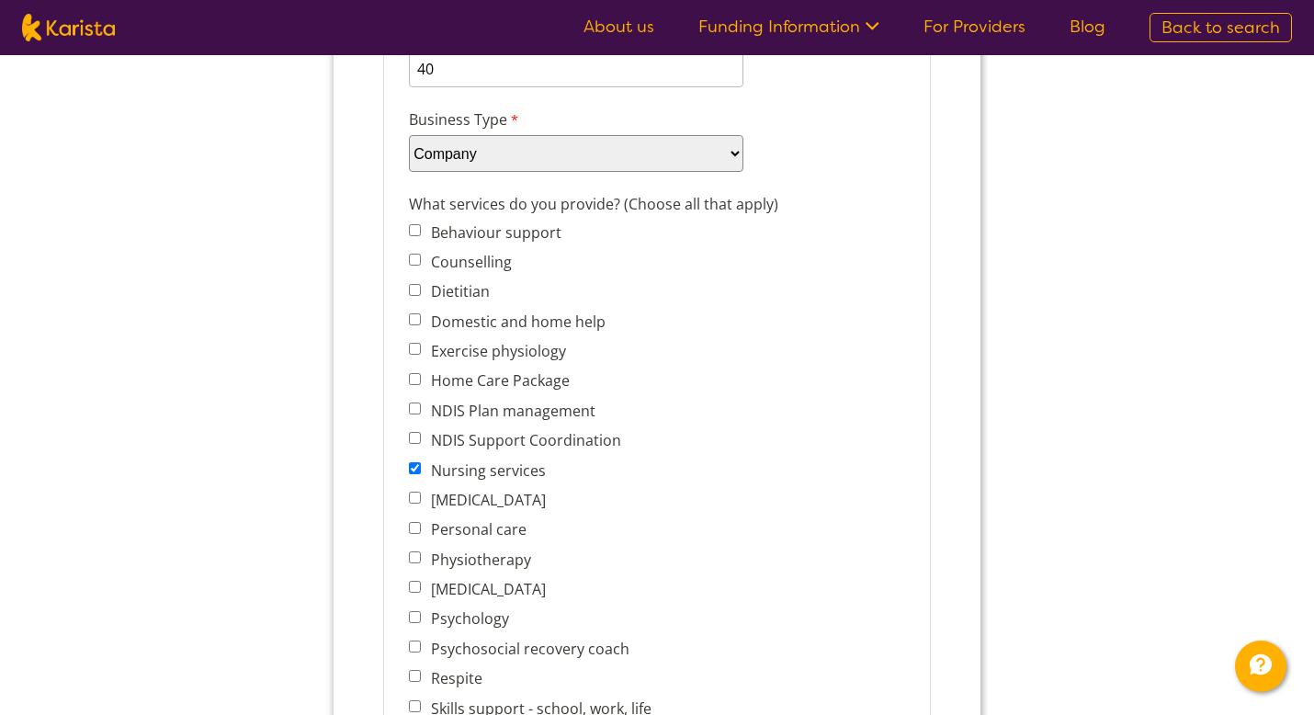
checkbox input "true"
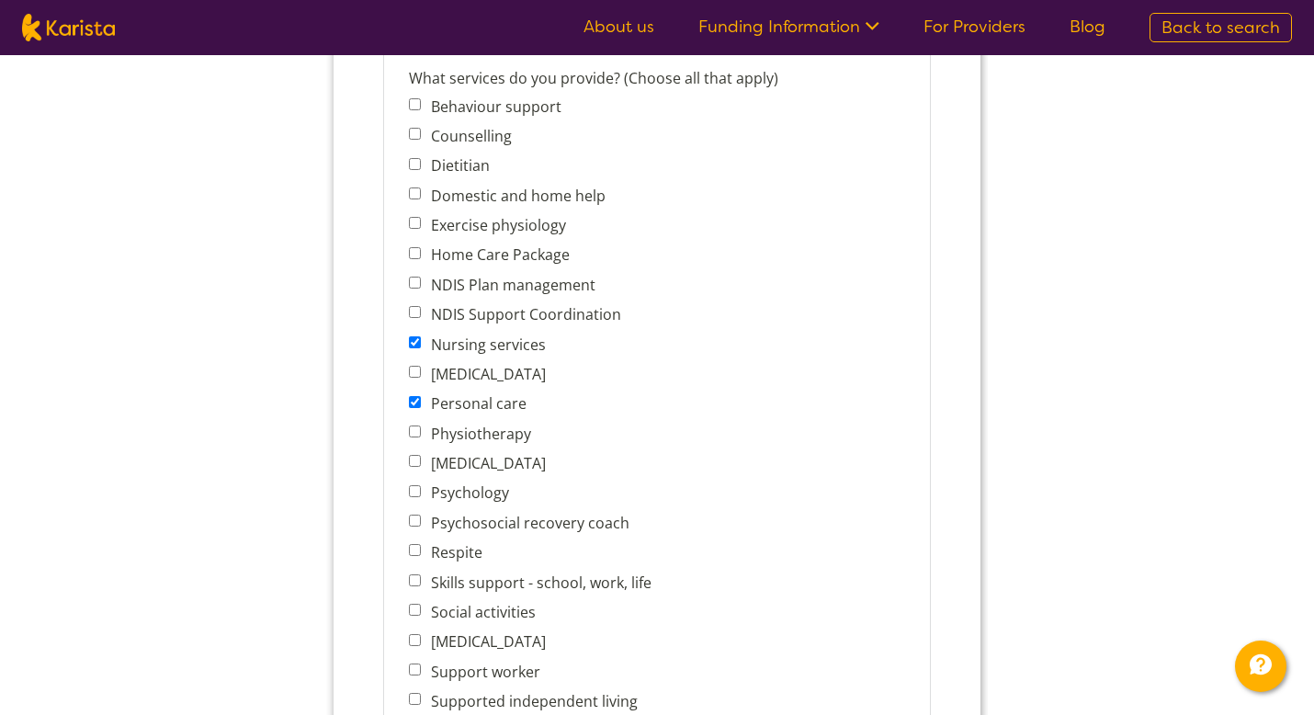
click at [435, 547] on label "Respite" at bounding box center [452, 552] width 57 height 20
click at [421, 547] on input "Respite" at bounding box center [415, 550] width 12 height 12
checkbox input "true"
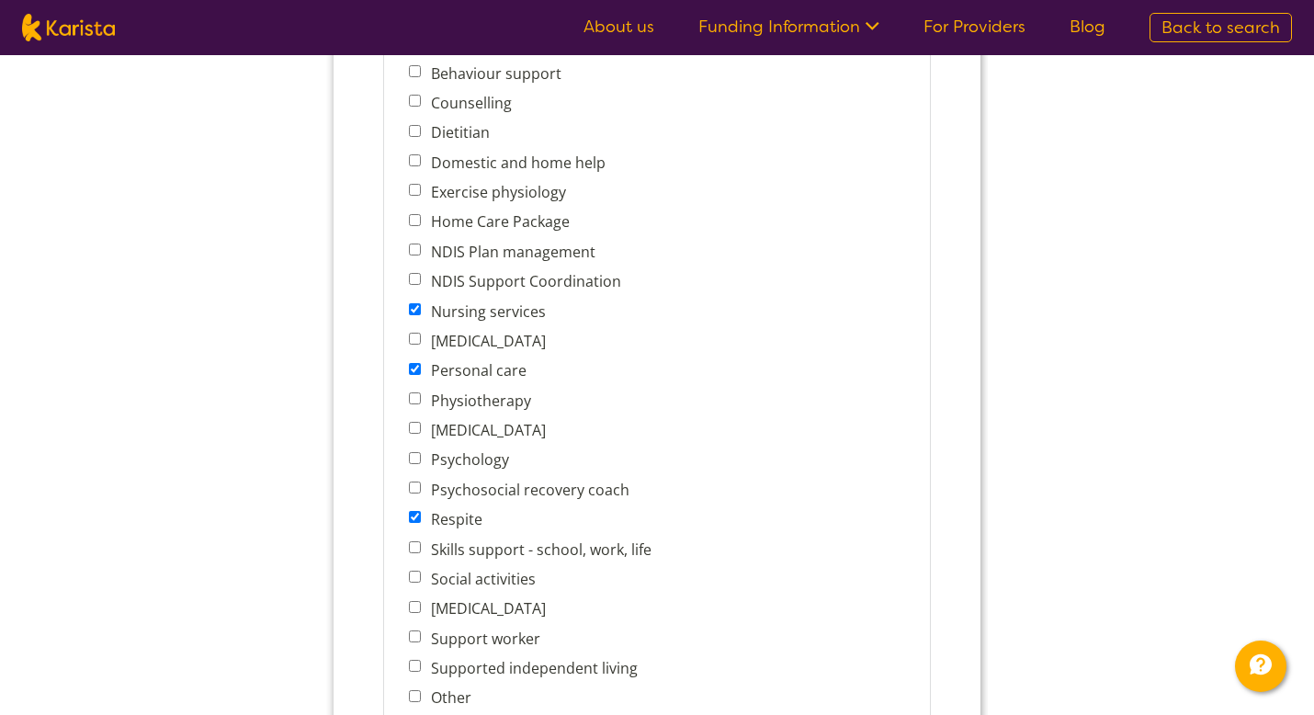
scroll to position [786, 0]
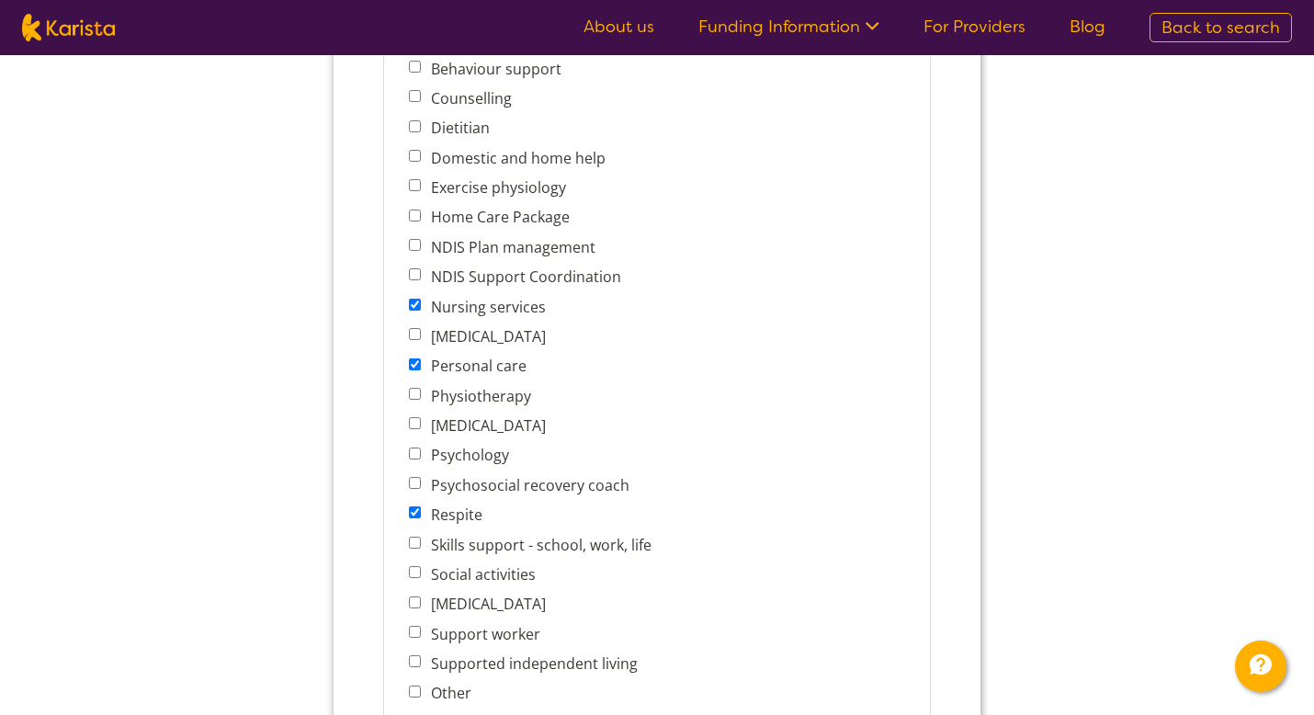
click at [441, 567] on label "Social activities" at bounding box center [479, 574] width 110 height 20
click at [421, 567] on input "Social activities" at bounding box center [415, 572] width 12 height 12
checkbox input "true"
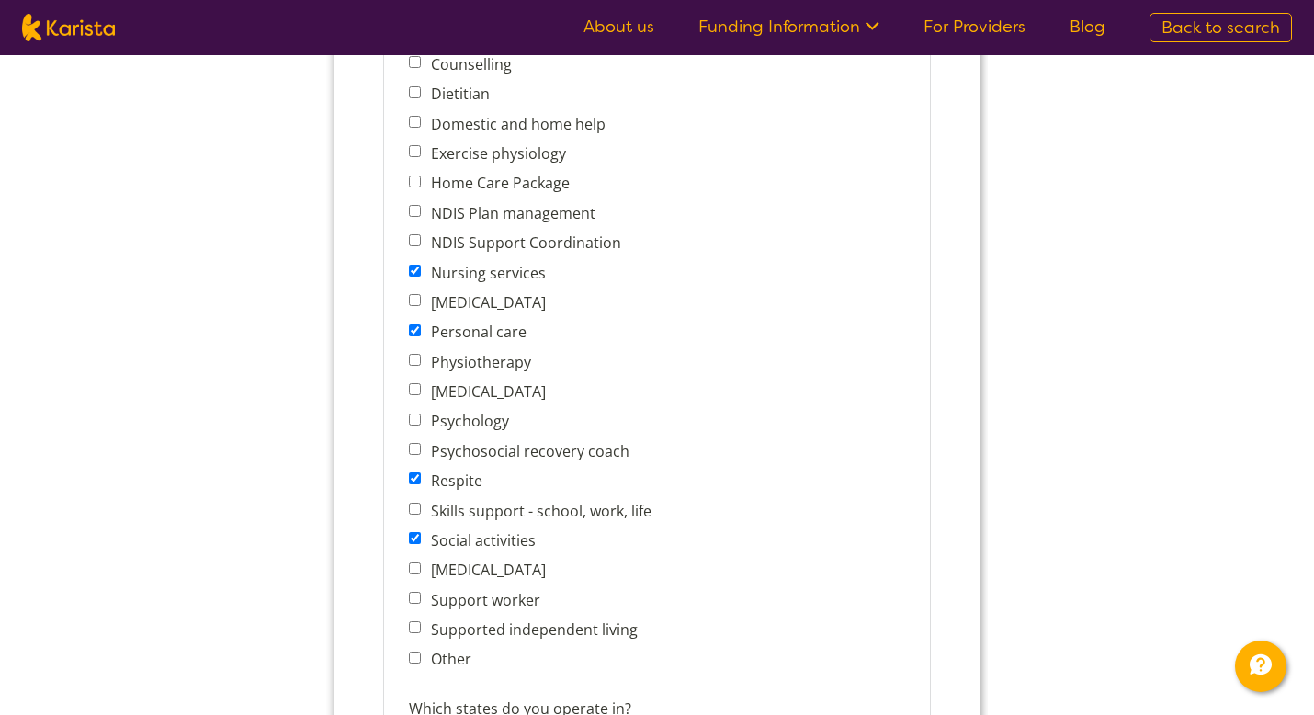
click at [450, 590] on label "Support worker" at bounding box center [481, 600] width 115 height 20
click at [421, 592] on input "Support worker" at bounding box center [415, 598] width 12 height 12
checkbox input "true"
click at [451, 624] on label "Supported independent living" at bounding box center [530, 629] width 212 height 20
click at [421, 624] on input "Supported independent living" at bounding box center [415, 627] width 12 height 12
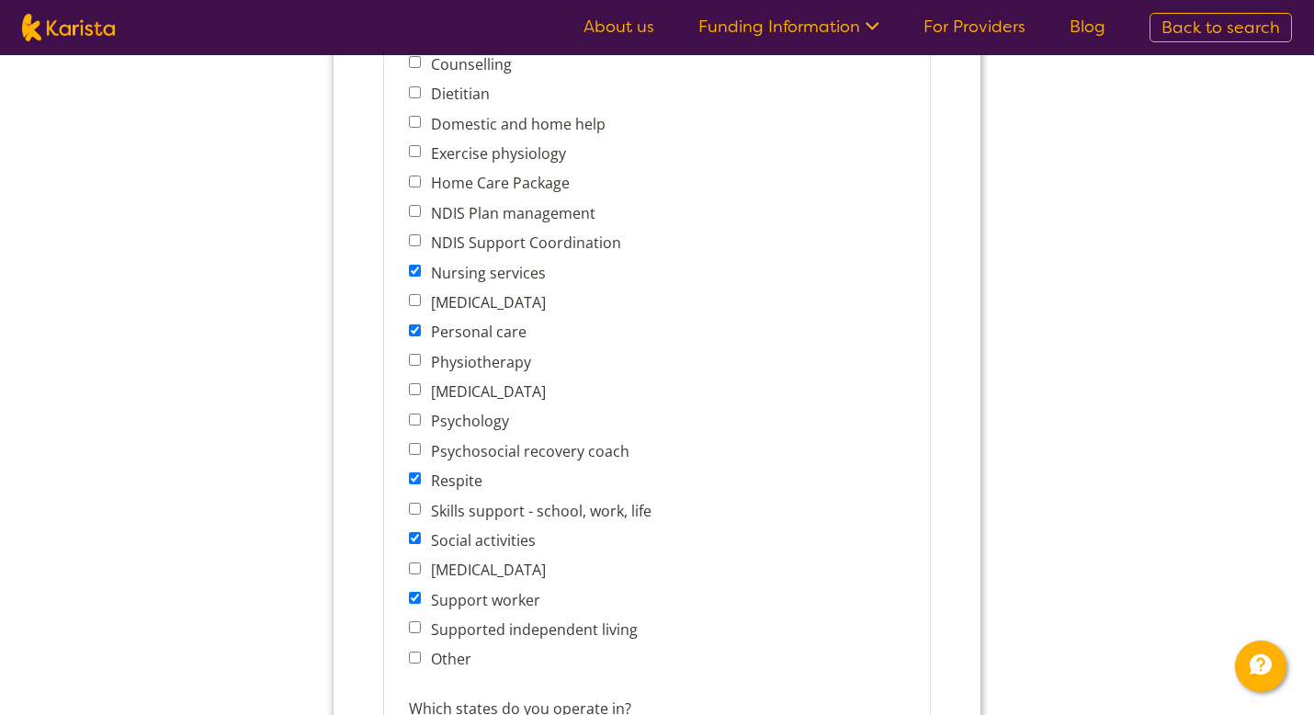
checkbox input "true"
click at [446, 649] on label "Other" at bounding box center [447, 659] width 46 height 20
click at [421, 651] on input "Other" at bounding box center [415, 657] width 12 height 12
checkbox input "true"
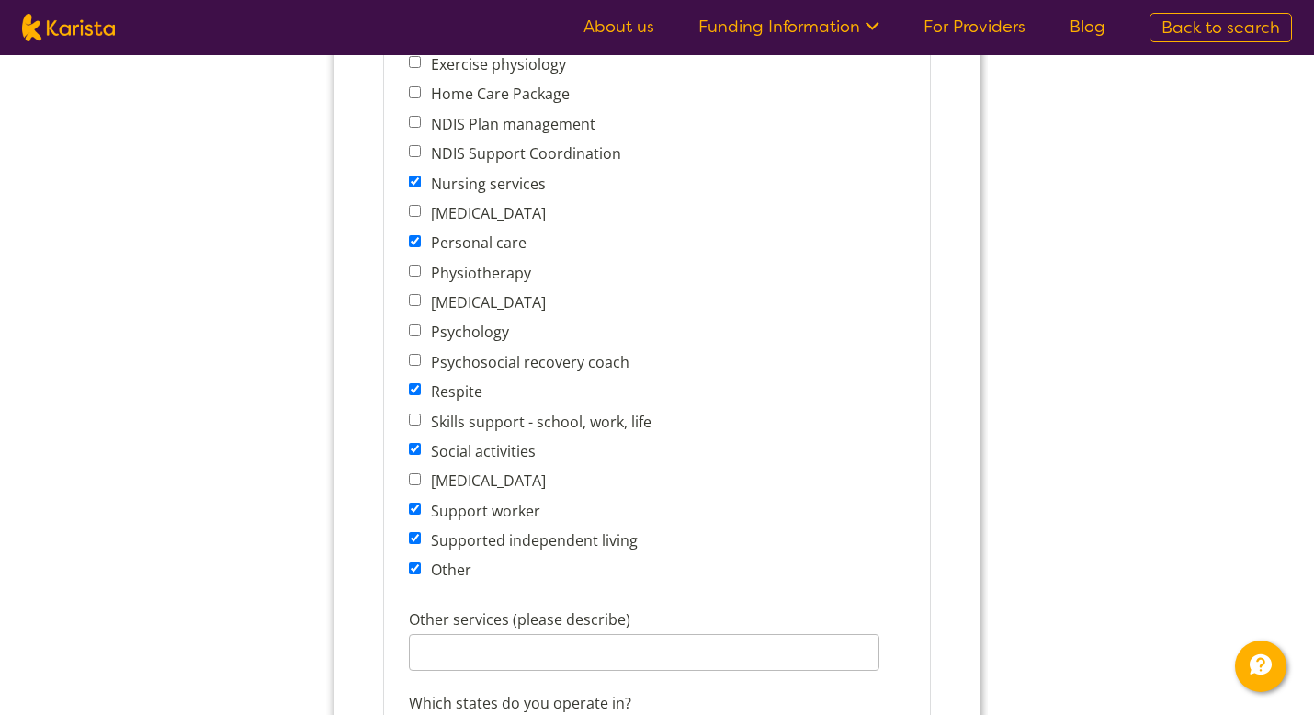
scroll to position [1077, 0]
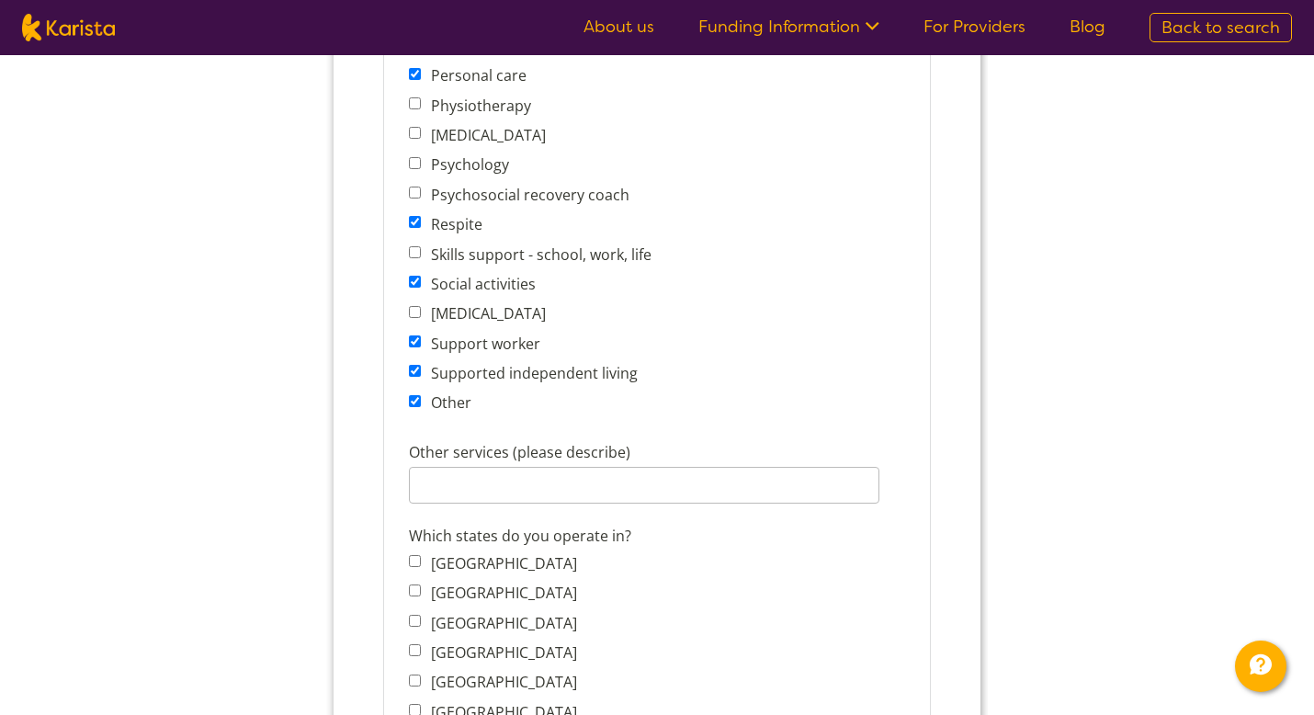
click at [457, 507] on div "Which states do you operate in? Australian Capital Territory New South Wales No…" at bounding box center [656, 703] width 511 height 392
click at [459, 480] on input "Other services (please describe)" at bounding box center [644, 485] width 470 height 37
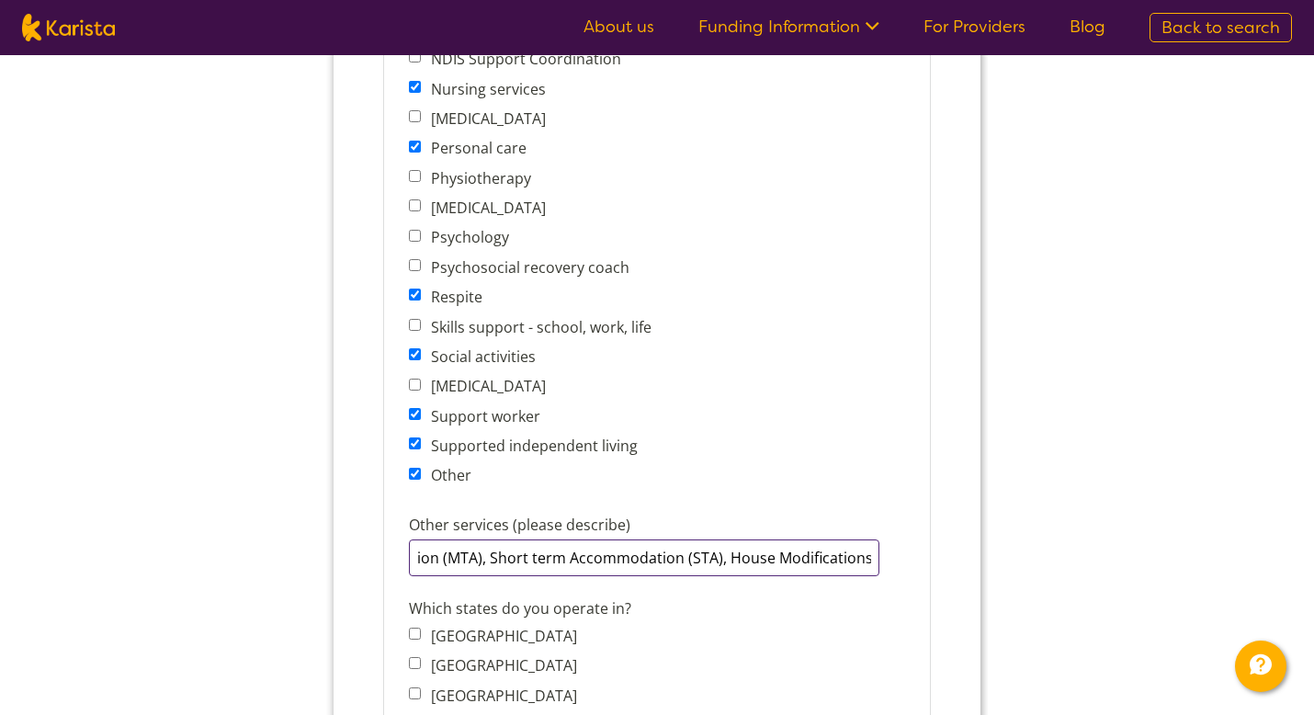
scroll to position [0, 0]
click at [867, 547] on input "Medium Term Accommodation (MTA), Short term Accommodation (STA), House Modifica…" at bounding box center [644, 557] width 470 height 37
click at [865, 555] on input "Medium Term Accommodation (MTA), Short term Accommodation (STA), House Modifica…" at bounding box center [644, 557] width 470 height 37
click at [865, 548] on input "Medium Term Accommodation (MTA), Short term Accommodation (STA), House Modifica…" at bounding box center [644, 557] width 470 height 37
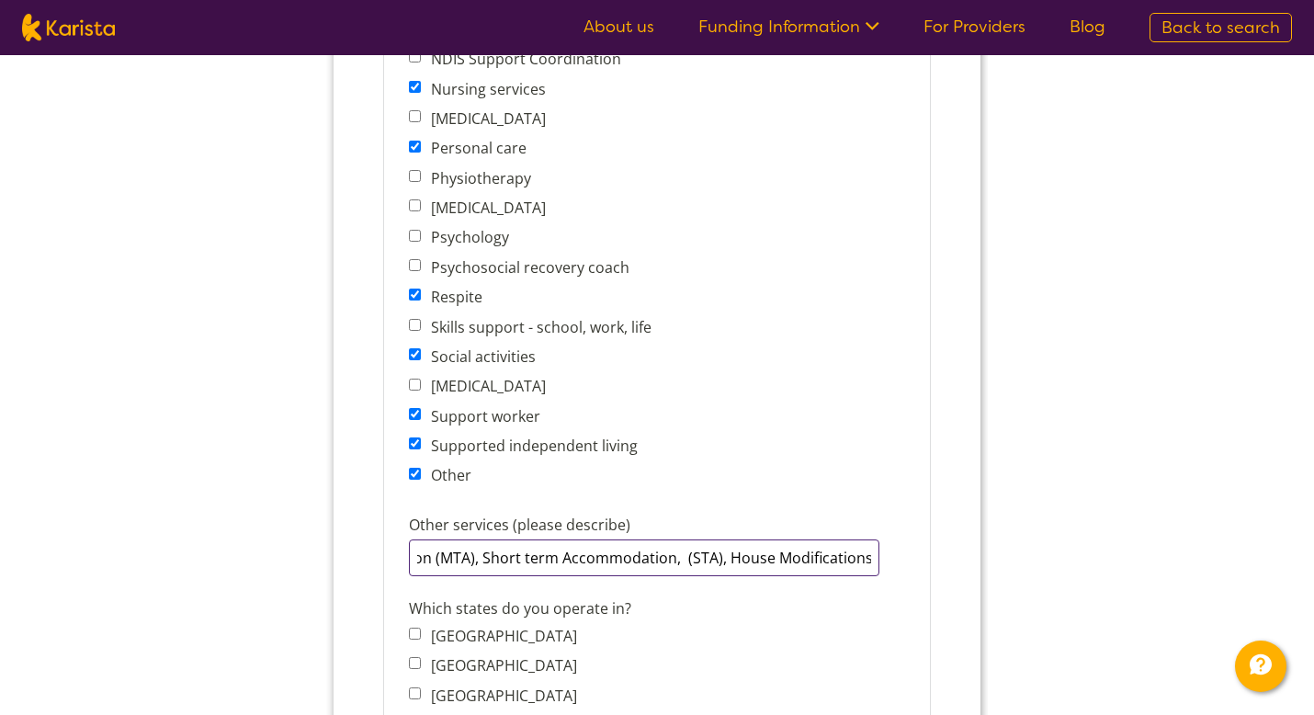
click at [866, 554] on input "Medium Term Accommodation (MTA), Short term Accommodation, (STA), House Modific…" at bounding box center [644, 557] width 470 height 37
click at [853, 539] on input "Medium Term Accommodation (MTA), Short term Accommodation, (STA), House Modific…" at bounding box center [644, 557] width 470 height 37
click at [872, 548] on input "Medium Term Accommodation (MTA), Short term Accommodation, (STA), House Modific…" at bounding box center [644, 557] width 470 height 37
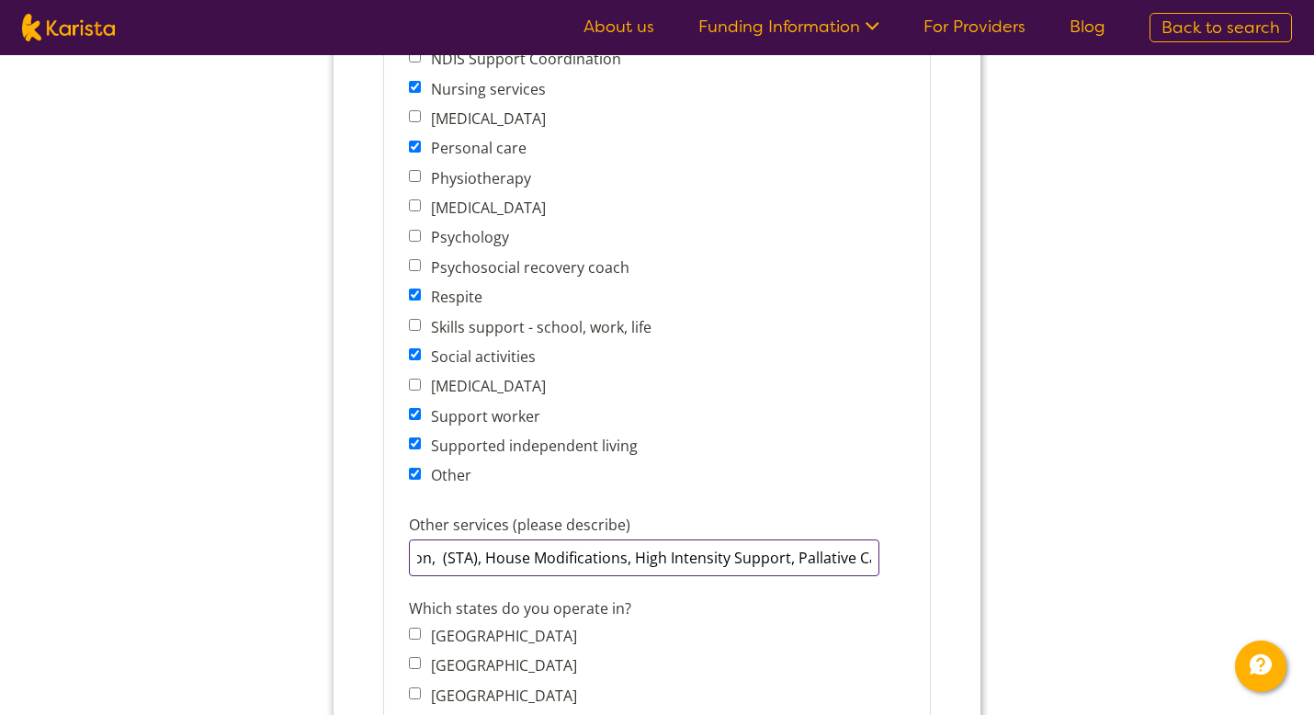
scroll to position [0, 455]
drag, startPoint x: 777, startPoint y: 542, endPoint x: 953, endPoint y: 540, distance: 175.5
click at [953, 540] on form "Company details Business trading name InCare Health Services Australia 223 char…" at bounding box center [656, 704] width 647 height 2872
drag, startPoint x: 570, startPoint y: 547, endPoint x: 707, endPoint y: 546, distance: 136.9
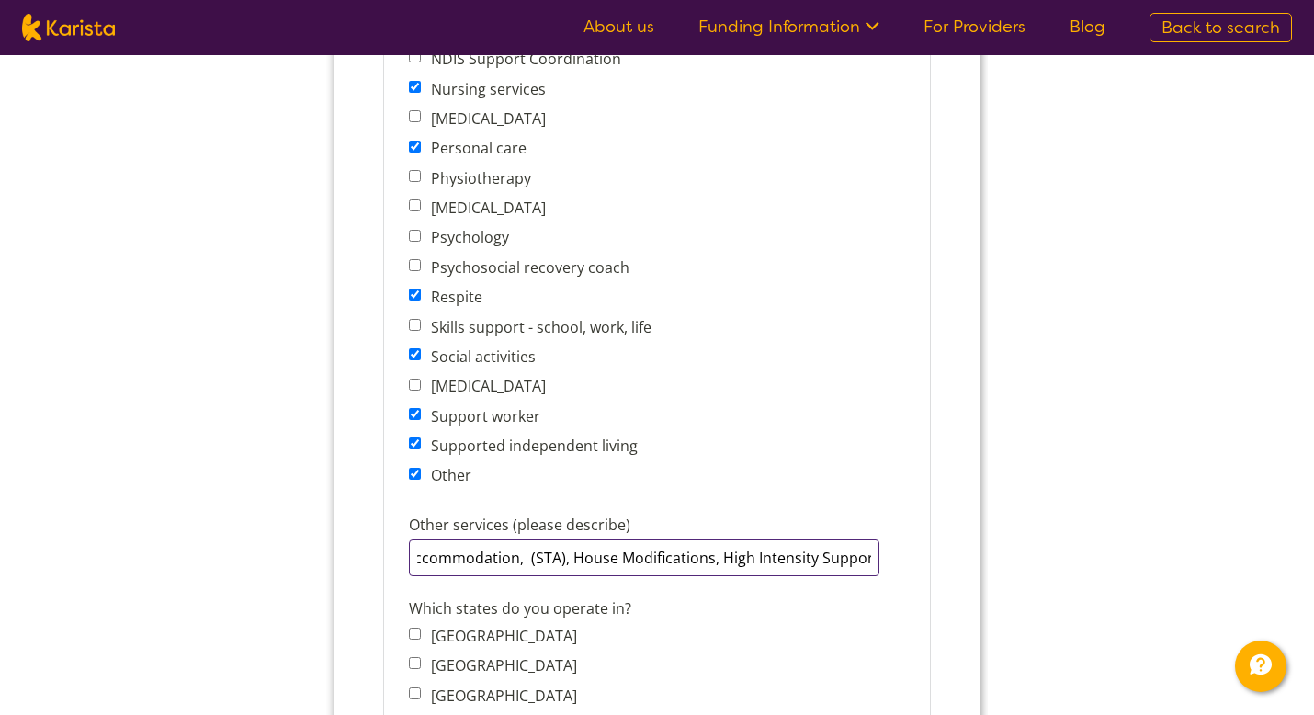
click at [707, 546] on input "Medium Term Accommodation (MTA), Short term Accommodation, (STA), House Modific…" at bounding box center [644, 557] width 470 height 37
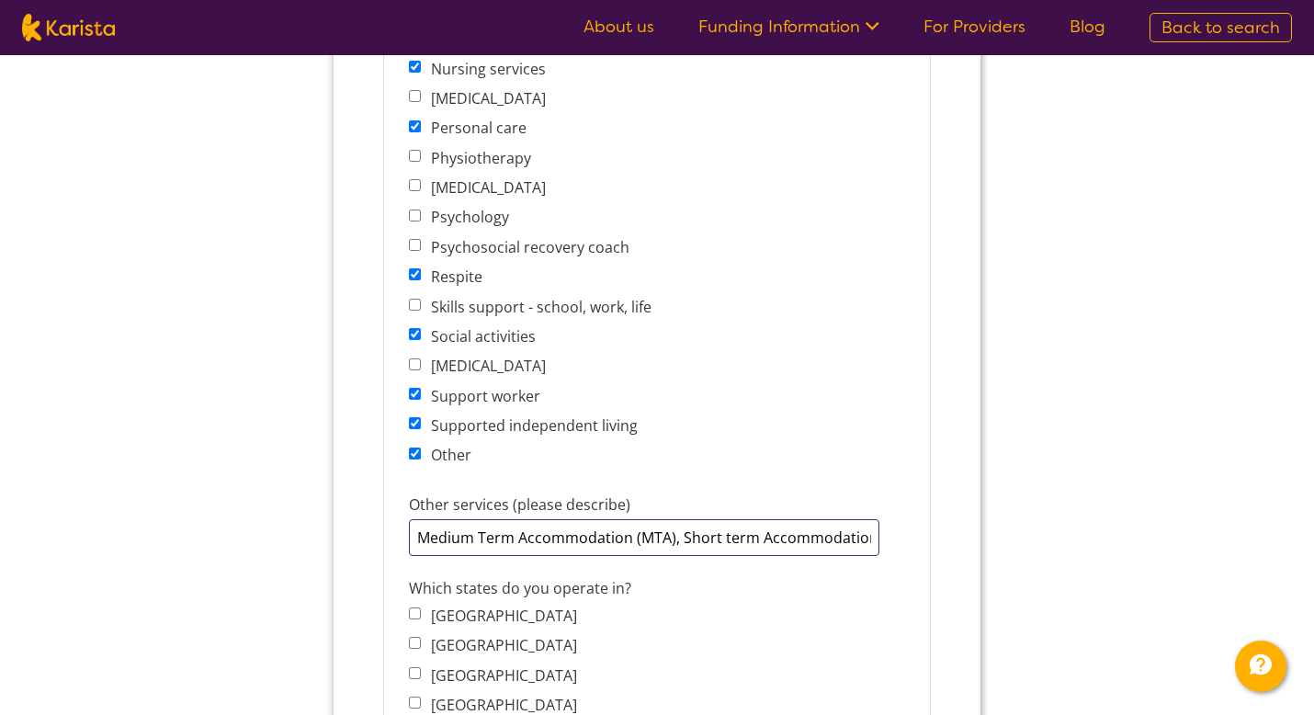
scroll to position [0, 210]
click at [872, 522] on input "Medium Term Accommodation (MTA), Short term Accommodation, (STA), High Intensit…" at bounding box center [644, 537] width 470 height 37
click at [755, 525] on input "Medium Term Accommodation (MTA), Short term Accommodation, (STA), High Intensit…" at bounding box center [644, 538] width 470 height 37
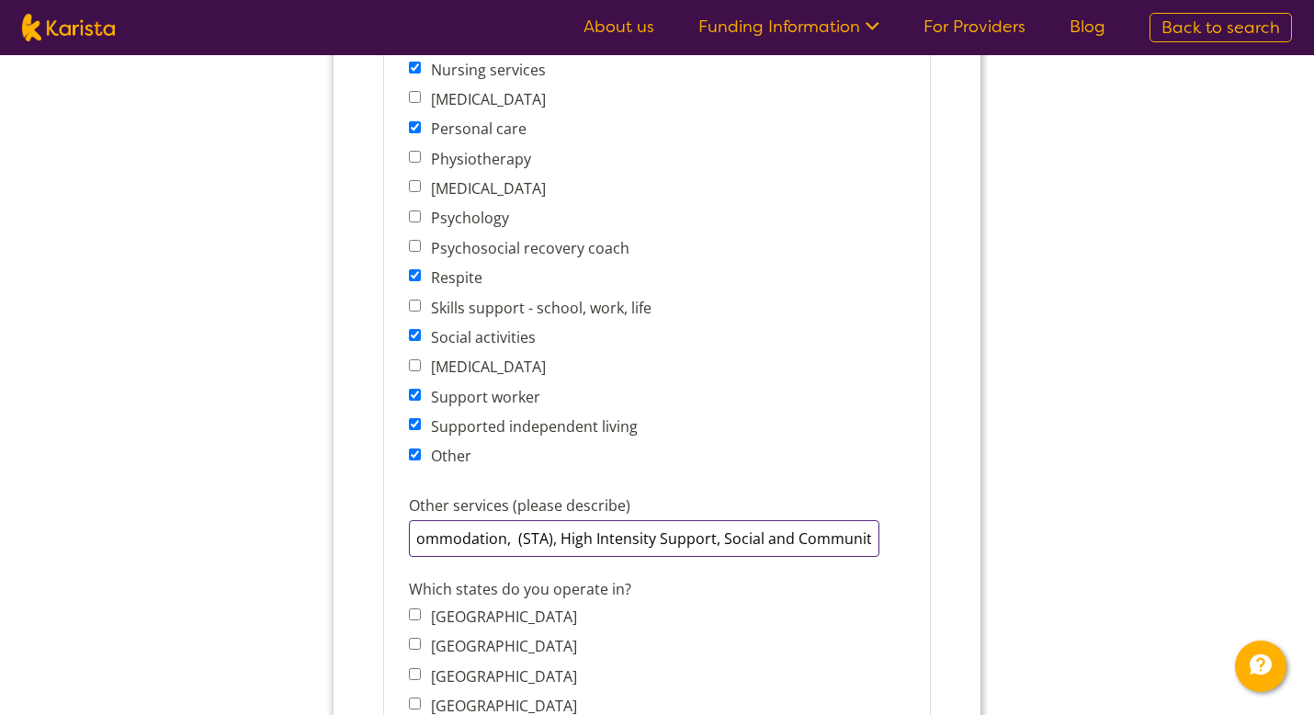
click at [866, 531] on input "Medium Term Accommodation (MTA), Short term Accommodation, (STA), High Intensit…" at bounding box center [644, 538] width 470 height 37
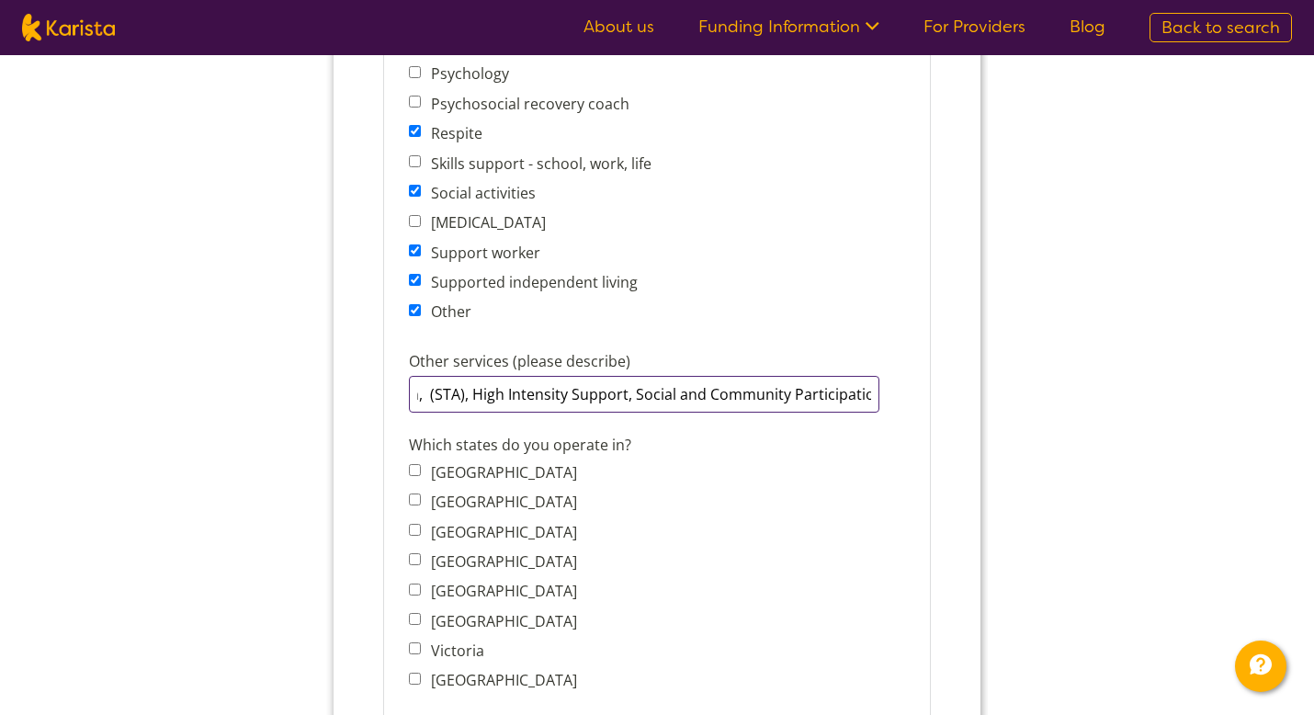
scroll to position [1429, 0]
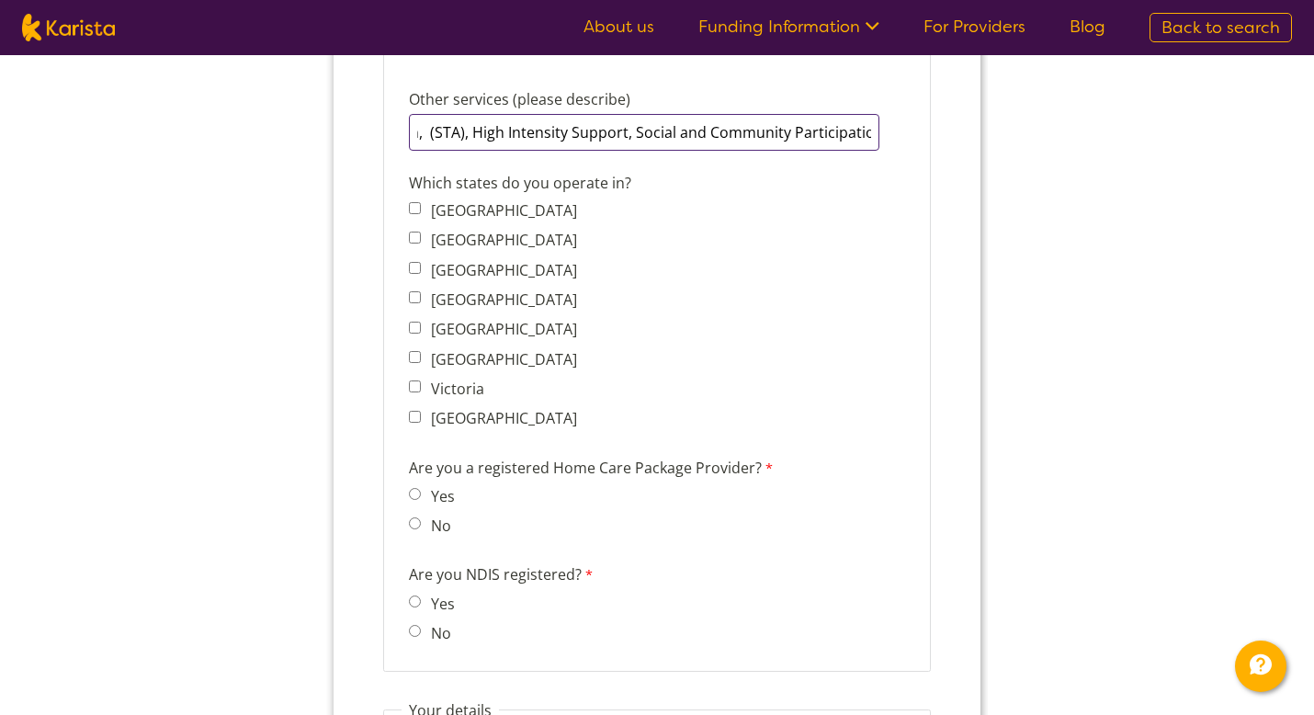
type input "Medium Term Accommodation (MTA), Short term Accommodation, (STA), High Intensit…"
click at [411, 202] on input "Australian Capital Territory" at bounding box center [415, 208] width 12 height 12
checkbox input "true"
click at [412, 231] on input "New South Wales" at bounding box center [415, 237] width 12 height 12
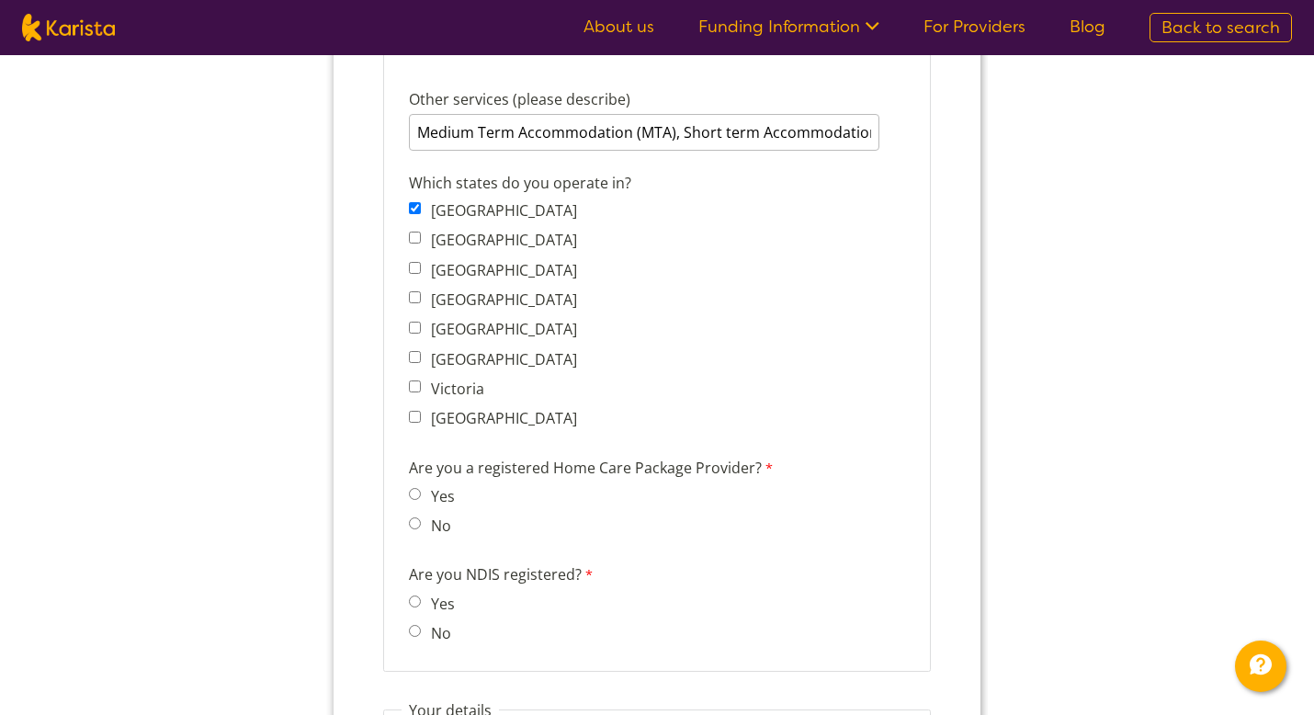
checkbox input "true"
click at [411, 262] on input "Northern Territory" at bounding box center [415, 268] width 12 height 12
checkbox input "true"
click at [412, 287] on span "Queensland" at bounding box center [498, 300] width 178 height 26
click at [412, 291] on input "Queensland" at bounding box center [415, 297] width 12 height 12
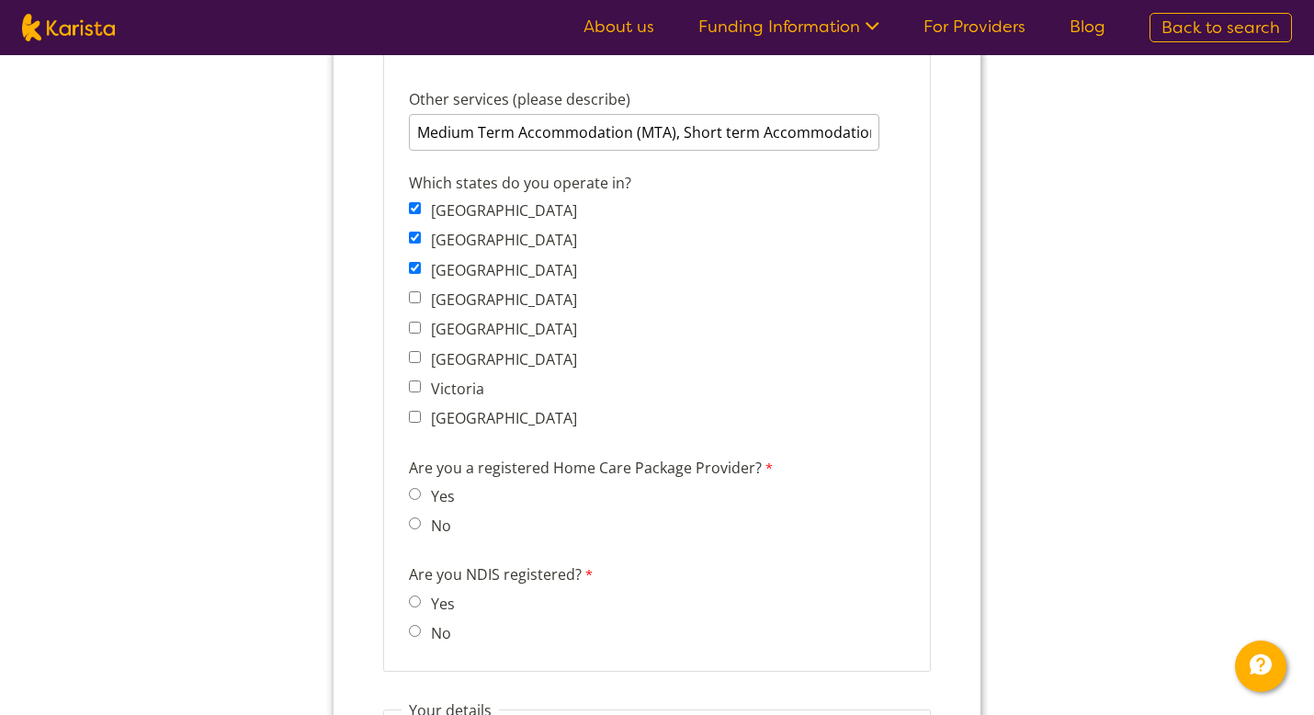
checkbox input "true"
click at [412, 322] on input "South Australia" at bounding box center [415, 328] width 12 height 12
checkbox input "true"
click at [412, 351] on input "Tasmania" at bounding box center [415, 357] width 12 height 12
checkbox input "true"
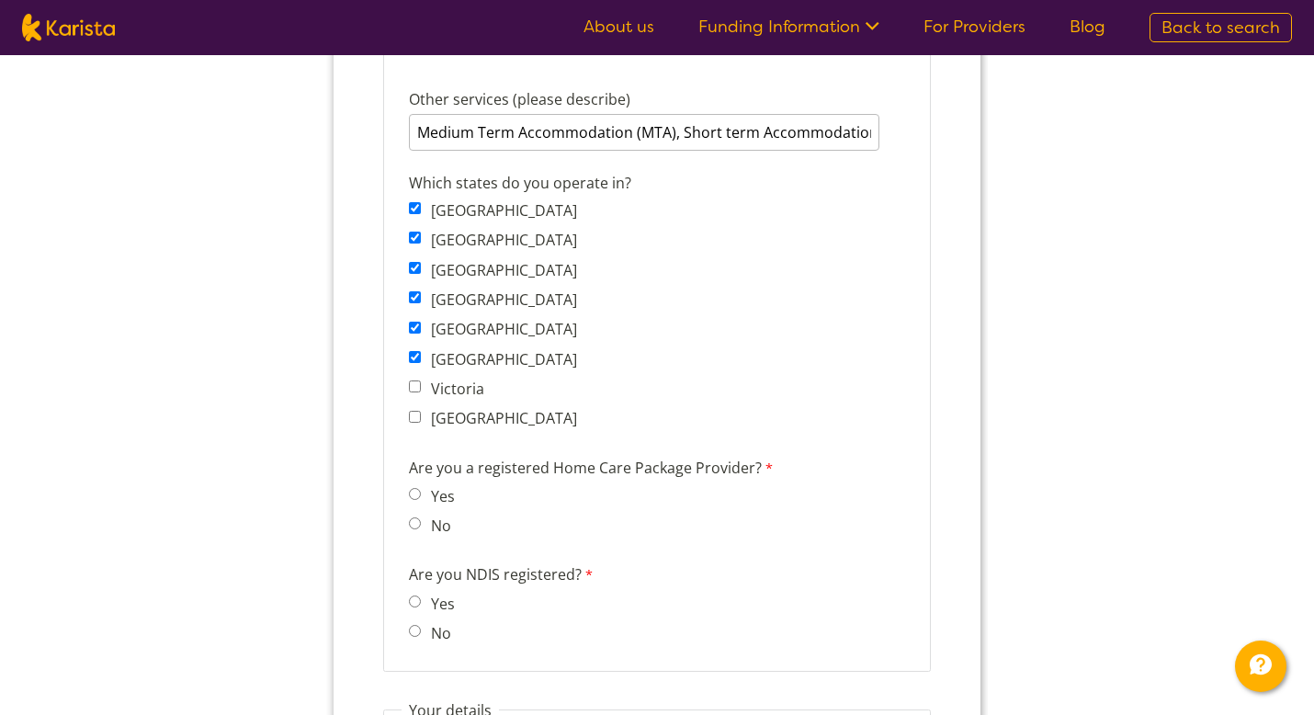
click at [414, 380] on span "Victoria" at bounding box center [498, 389] width 178 height 26
click at [413, 411] on input "Western Australia" at bounding box center [415, 417] width 12 height 12
checkbox input "true"
click at [413, 380] on input "Victoria" at bounding box center [415, 386] width 12 height 12
checkbox input "true"
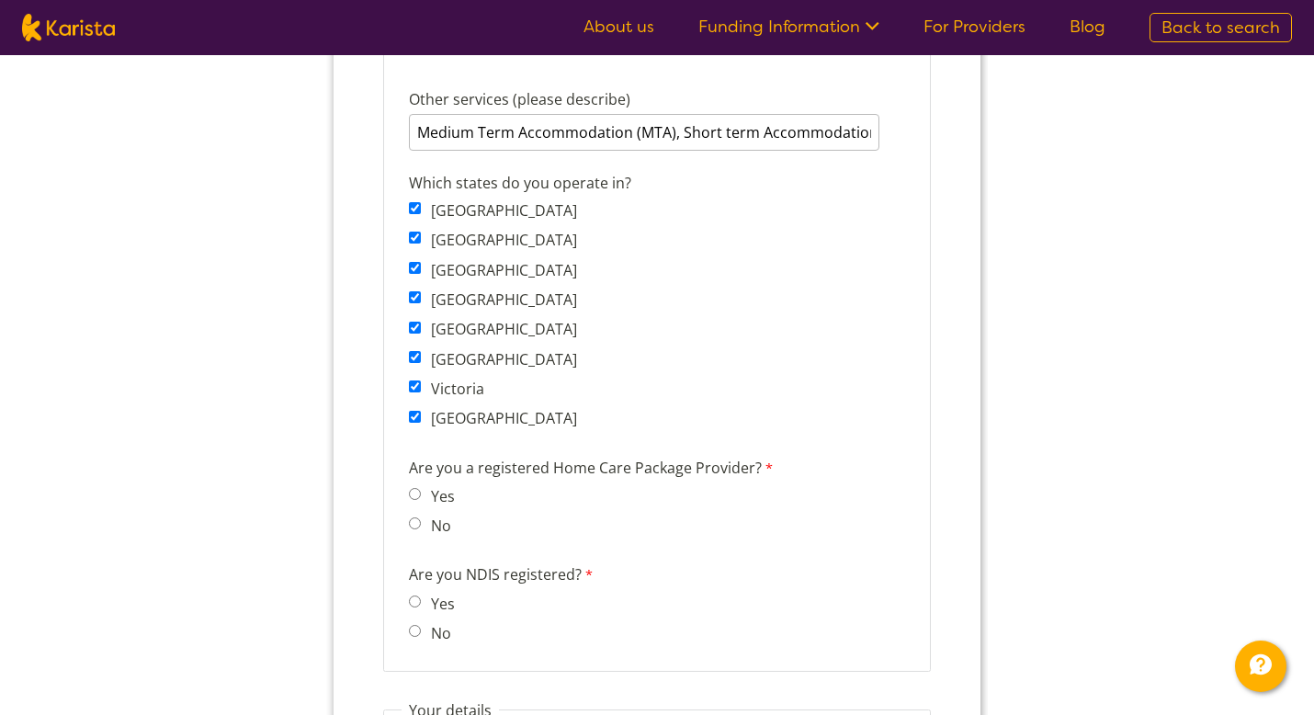
click at [432, 515] on label "No" at bounding box center [437, 525] width 26 height 20
click at [421, 517] on input "No" at bounding box center [415, 523] width 12 height 12
radio input "true"
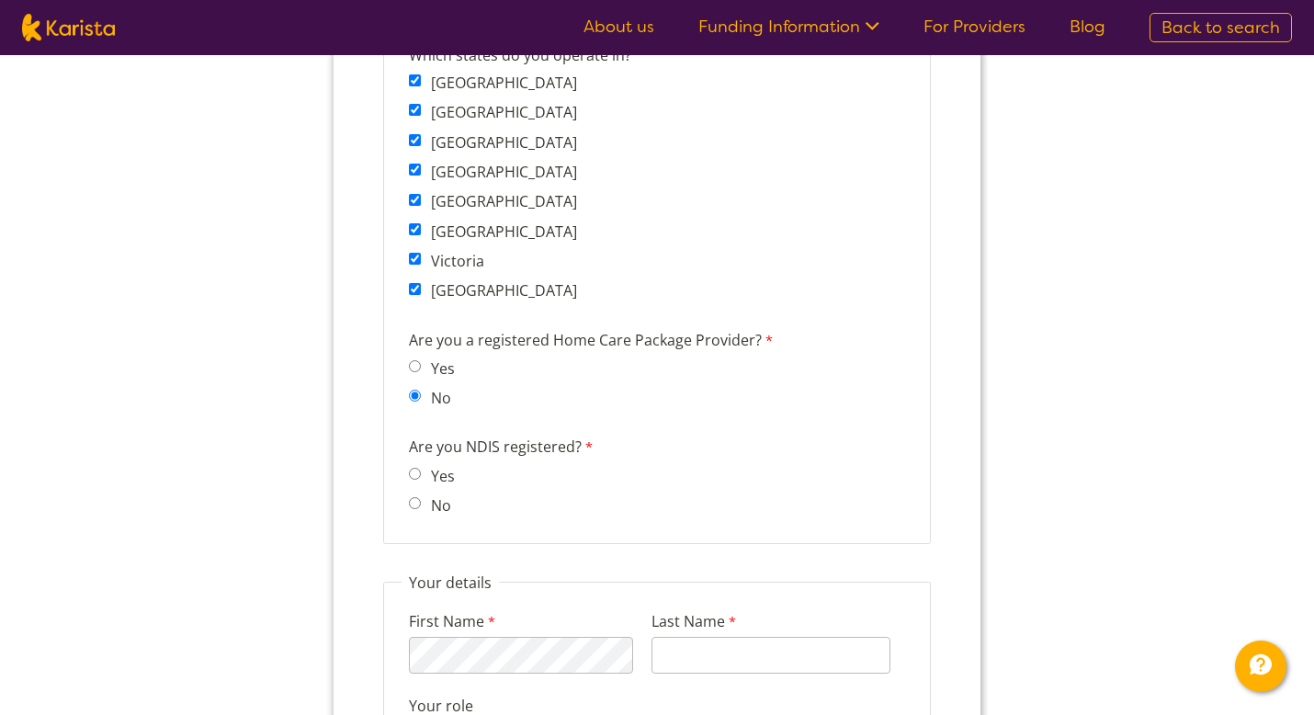
scroll to position [1563, 0]
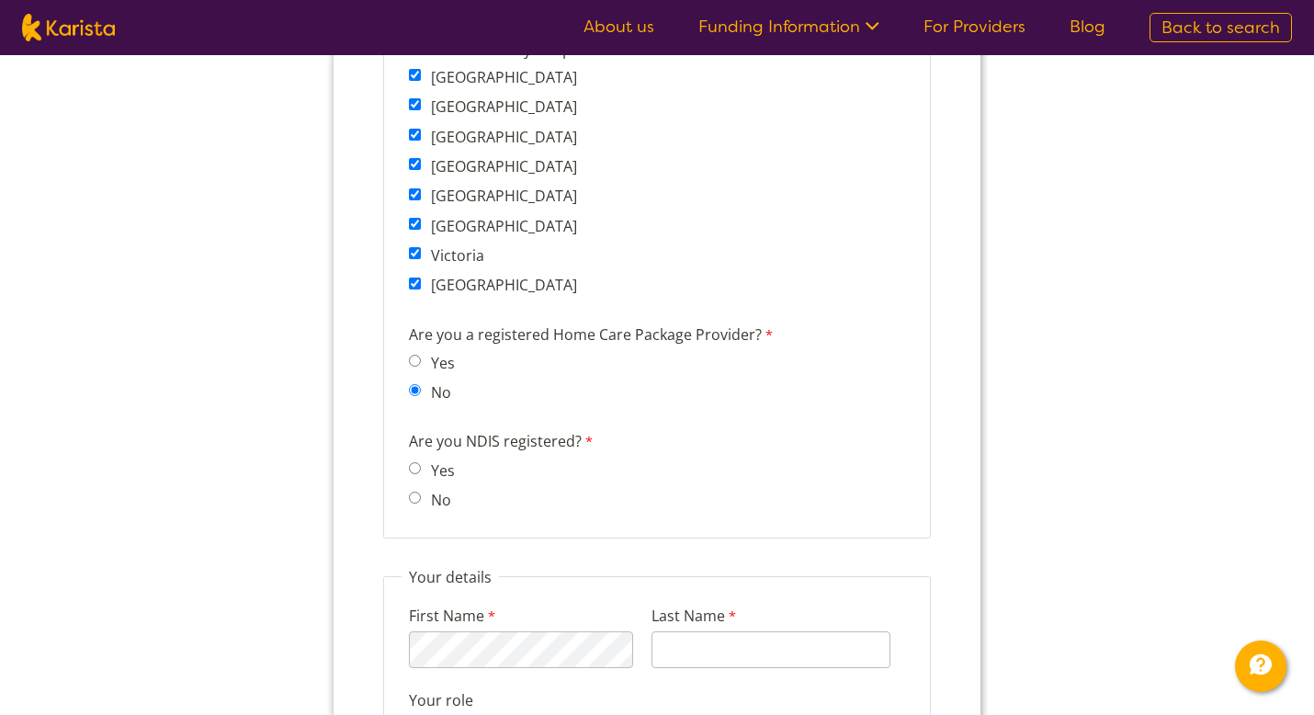
click at [427, 490] on label "No" at bounding box center [437, 500] width 26 height 20
click at [421, 491] on input "No" at bounding box center [415, 497] width 12 height 12
radio input "true"
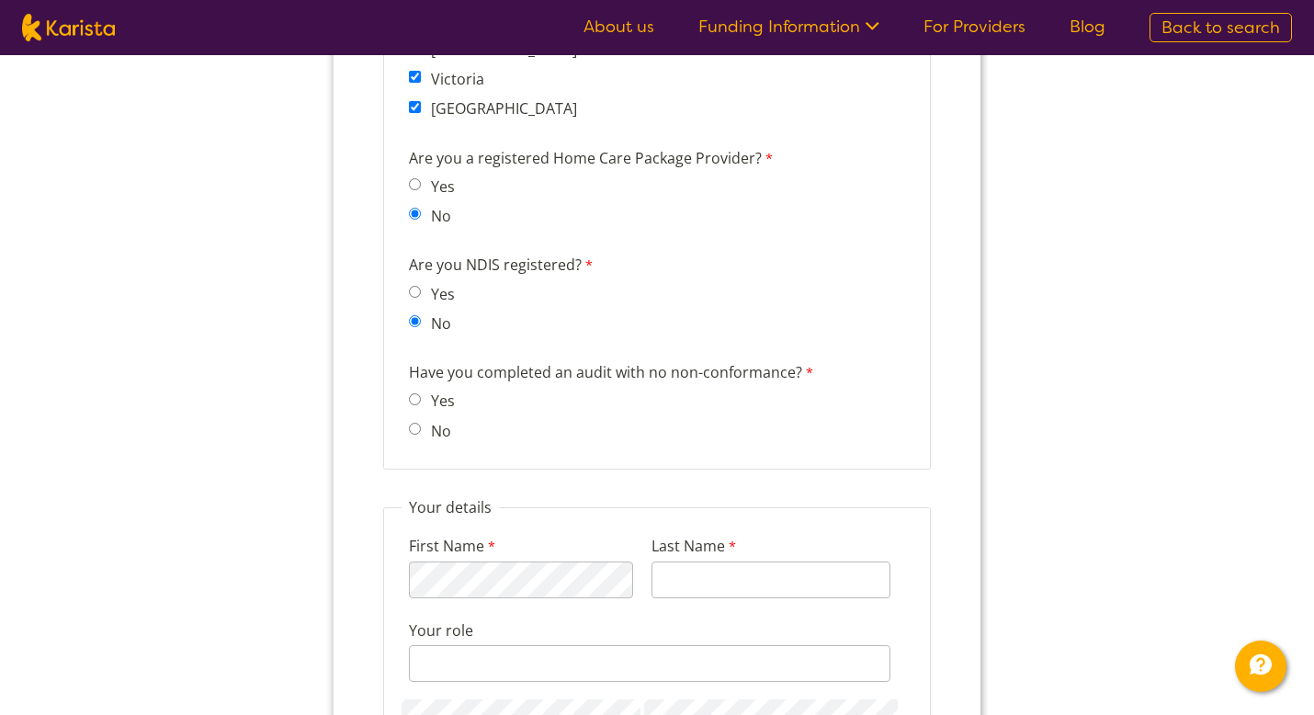
scroll to position [1734, 0]
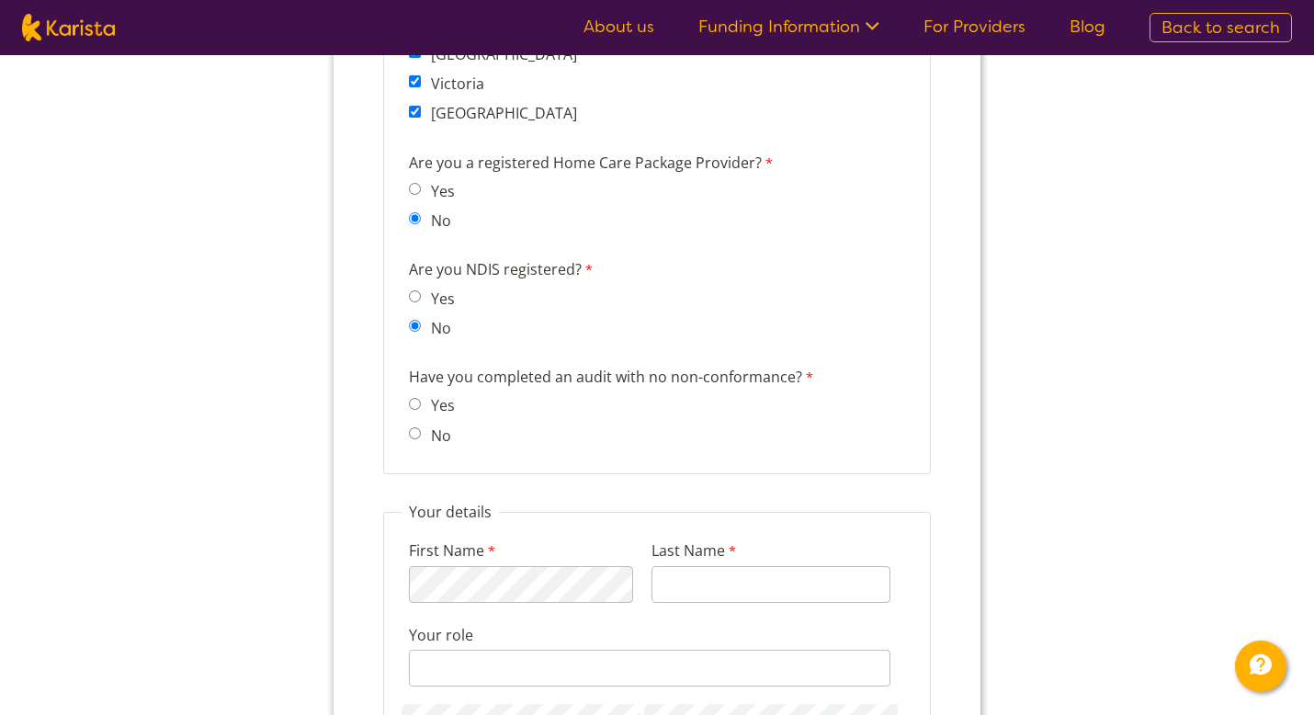
click at [437, 288] on label "Yes" at bounding box center [438, 298] width 29 height 20
click at [421, 290] on input "Yes" at bounding box center [415, 296] width 12 height 12
radio input "true"
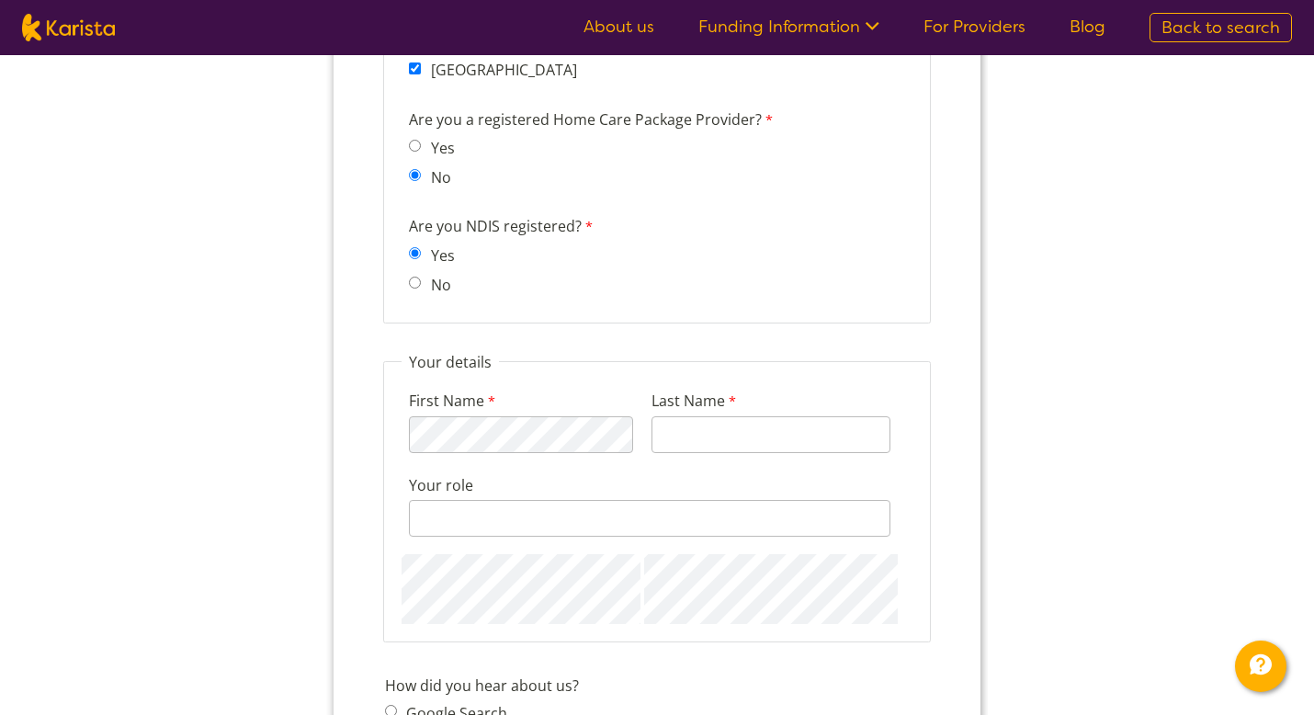
scroll to position [1800, 0]
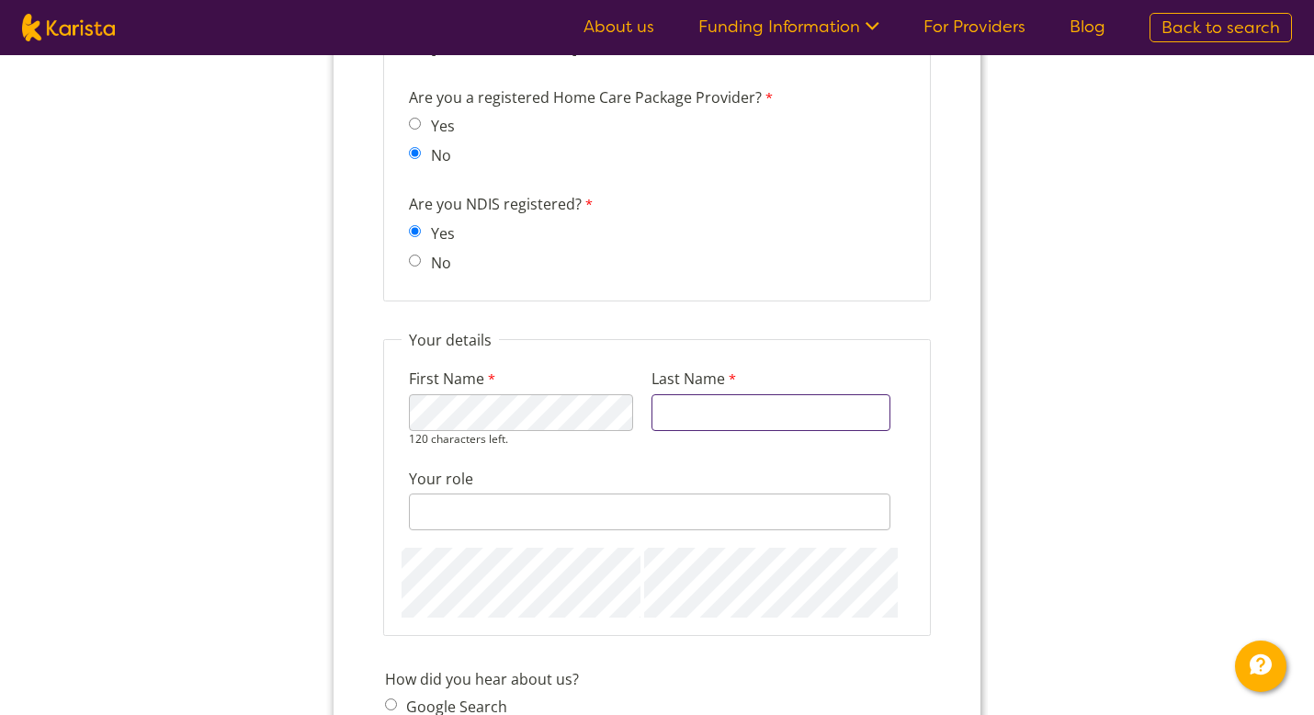
type input "Cala"
click html "Company details Business trading name InCare Health Services Australia 223 char…"
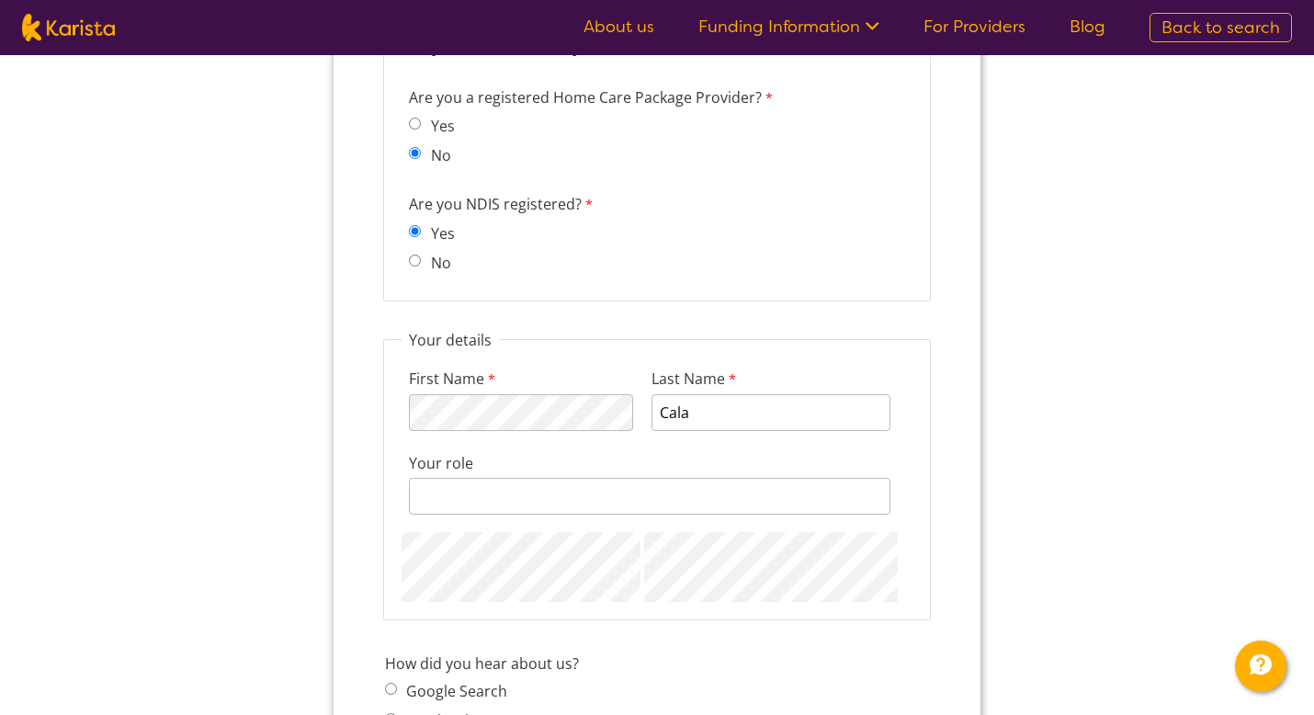
click at [728, 330] on fieldset "Your details First Name 113 characters left. Last Name Cala Your role 128 chara…" at bounding box center [657, 475] width 548 height 291
click at [540, 484] on input "Your role" at bounding box center [649, 496] width 481 height 37
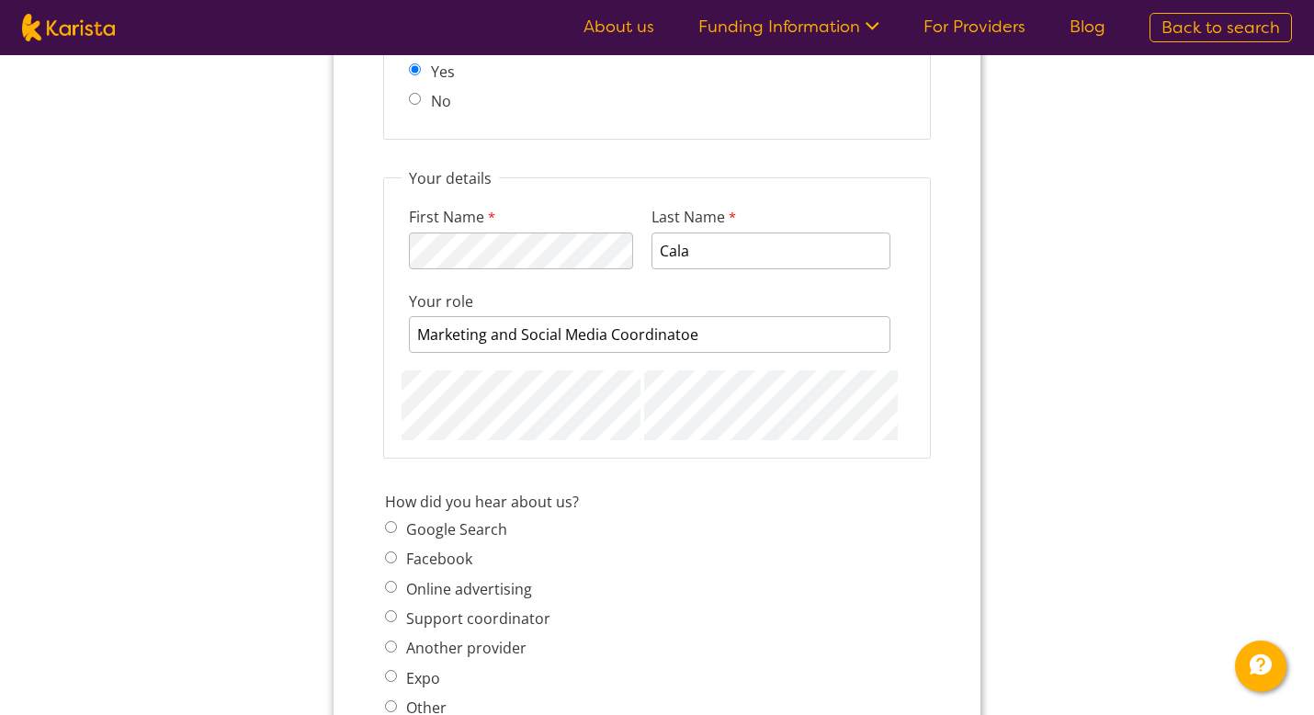
scroll to position [1973, 0]
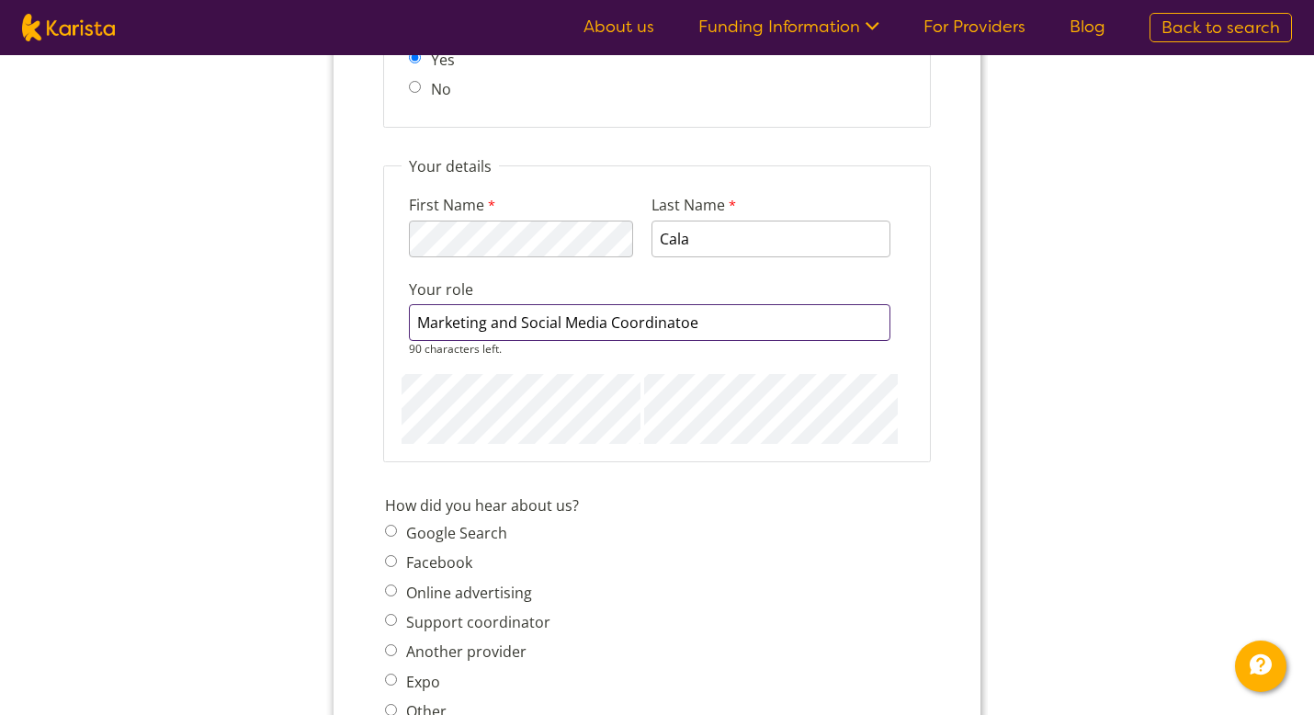
drag, startPoint x: 733, startPoint y: 312, endPoint x: 689, endPoint y: 309, distance: 44.2
click at [689, 309] on input "Marketing and Social Media Coordinatoe" at bounding box center [649, 322] width 481 height 37
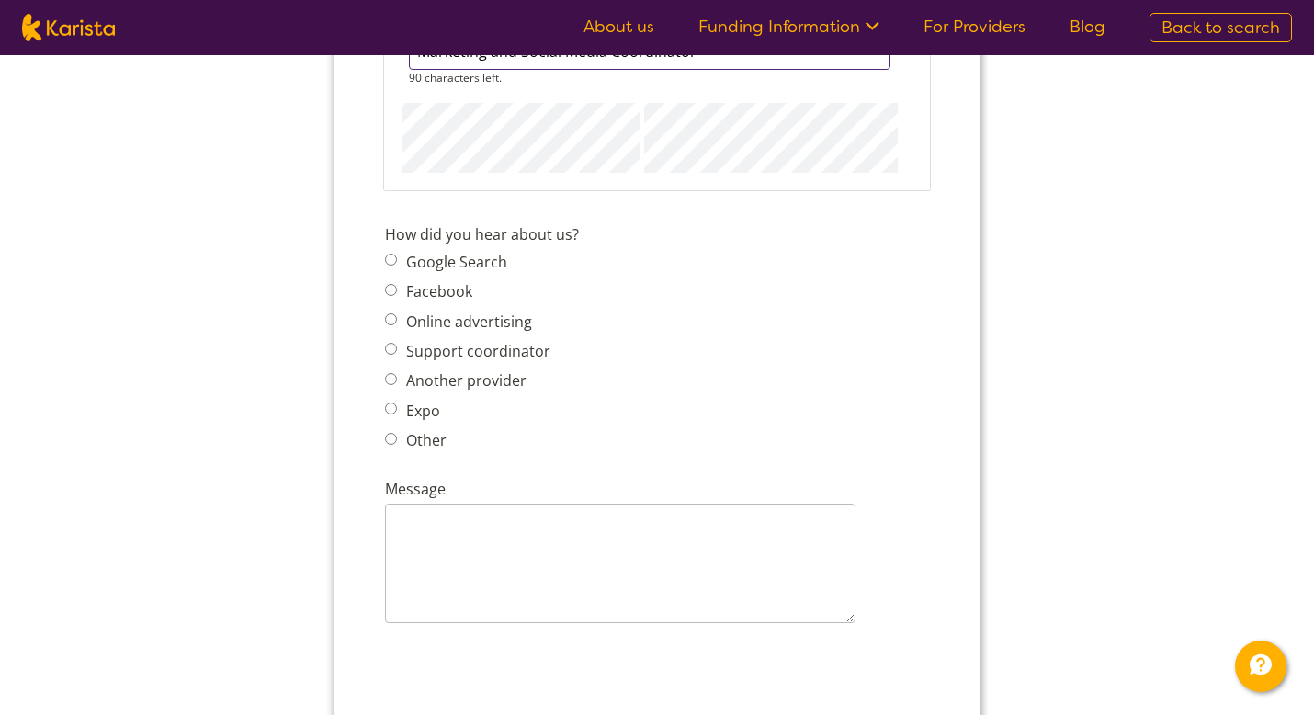
scroll to position [2300, 0]
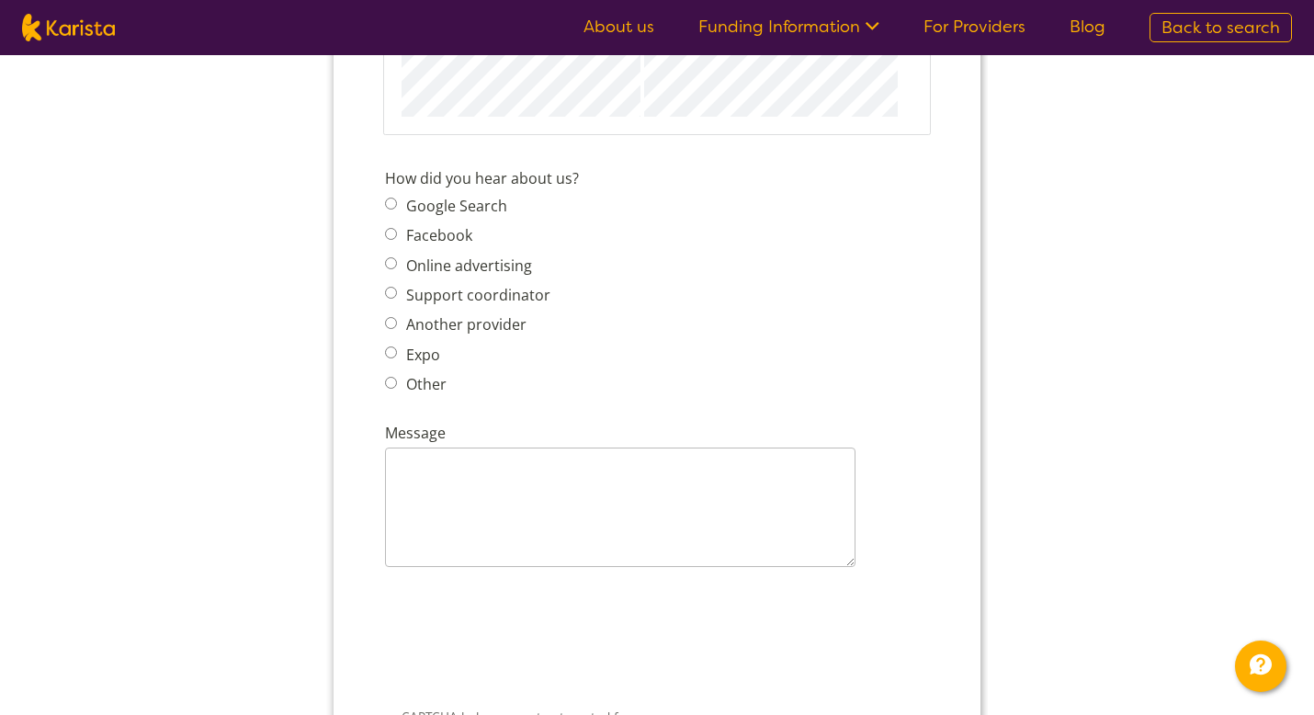
type input "Marketing and Social Media Coordinator"
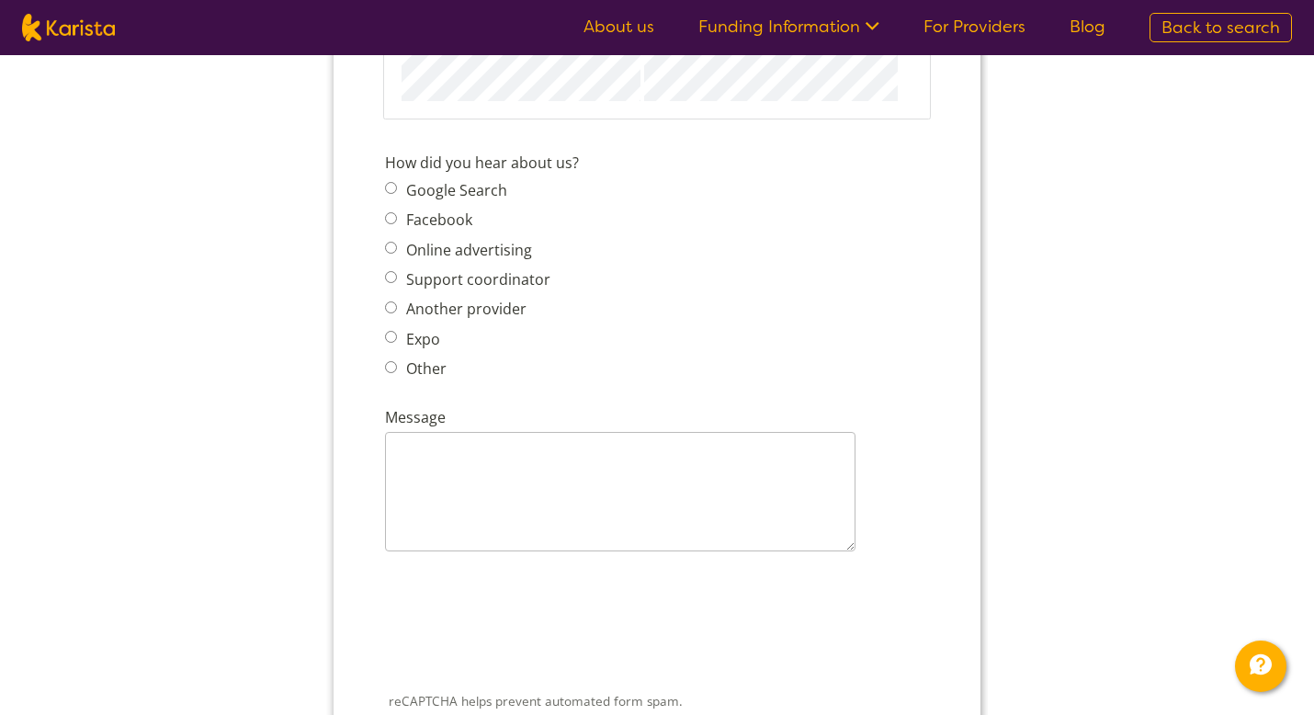
click at [427, 358] on label "Other" at bounding box center [424, 368] width 46 height 20
click at [397, 361] on input "Other" at bounding box center [391, 367] width 12 height 12
radio input "true"
click at [427, 358] on label "Other" at bounding box center [424, 368] width 46 height 20
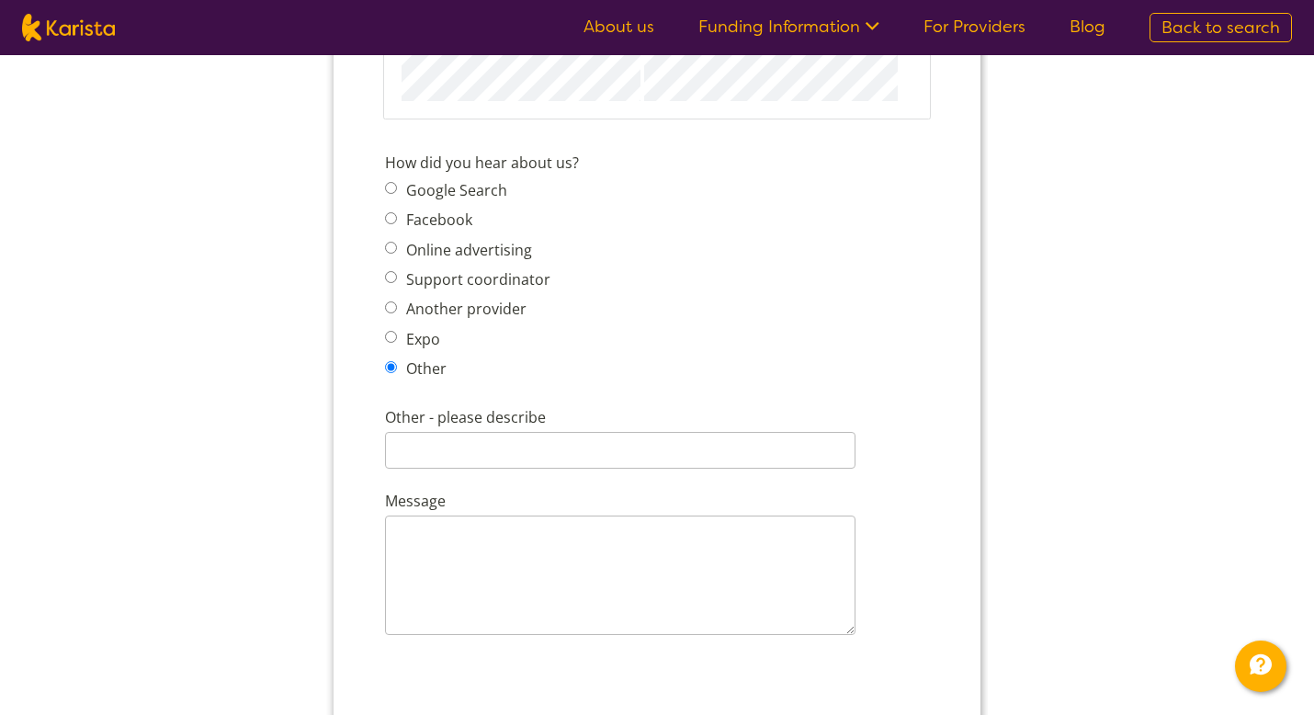
click at [397, 361] on input "Other" at bounding box center [391, 367] width 12 height 12
click at [450, 180] on label "Google Search" at bounding box center [454, 190] width 107 height 20
click at [397, 182] on input "Google Search" at bounding box center [391, 188] width 12 height 12
radio input "true"
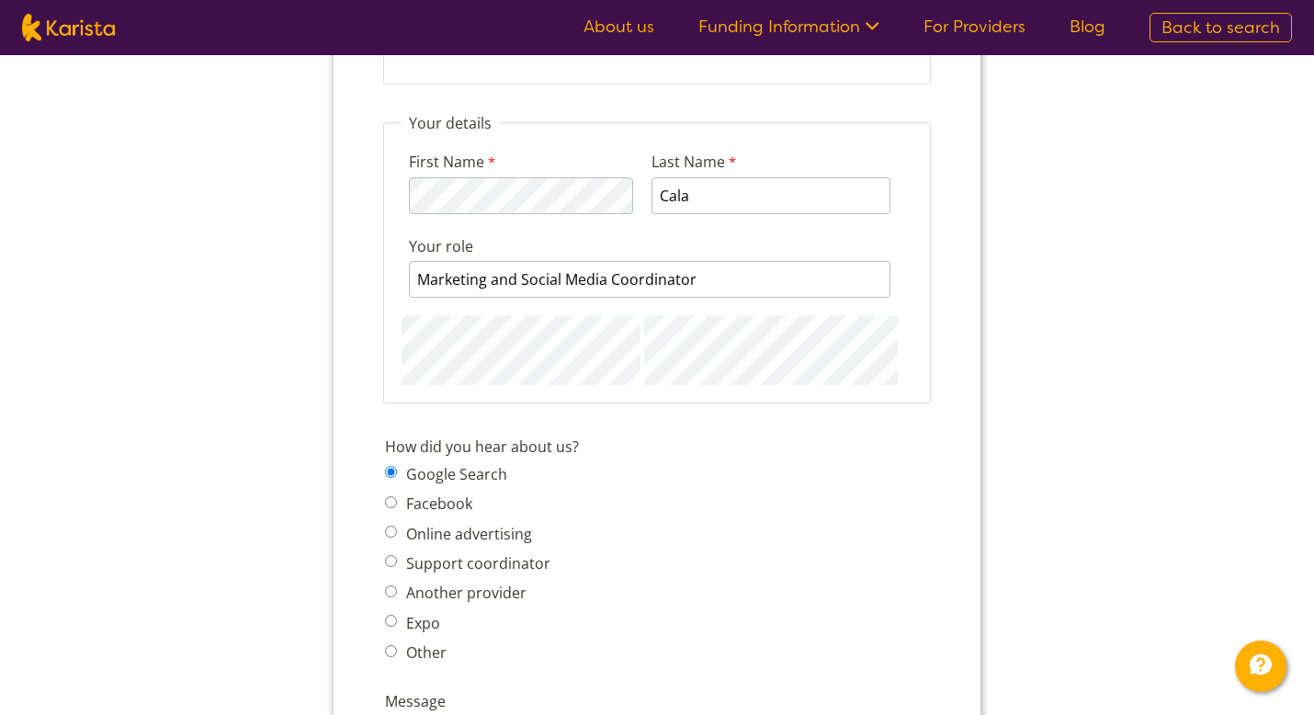
scroll to position [1801, 0]
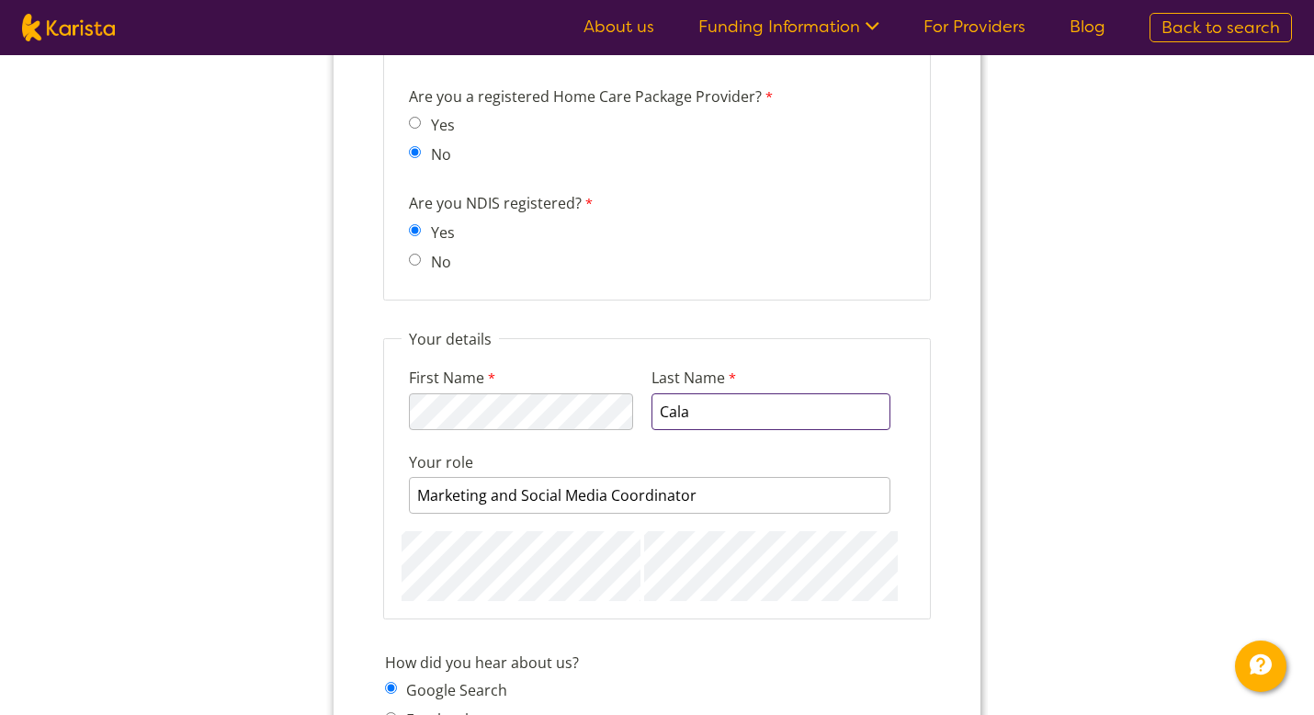
drag, startPoint x: 714, startPoint y: 397, endPoint x: 672, endPoint y: 393, distance: 42.4
click at [672, 393] on input "Cala" at bounding box center [770, 411] width 239 height 37
type input "C"
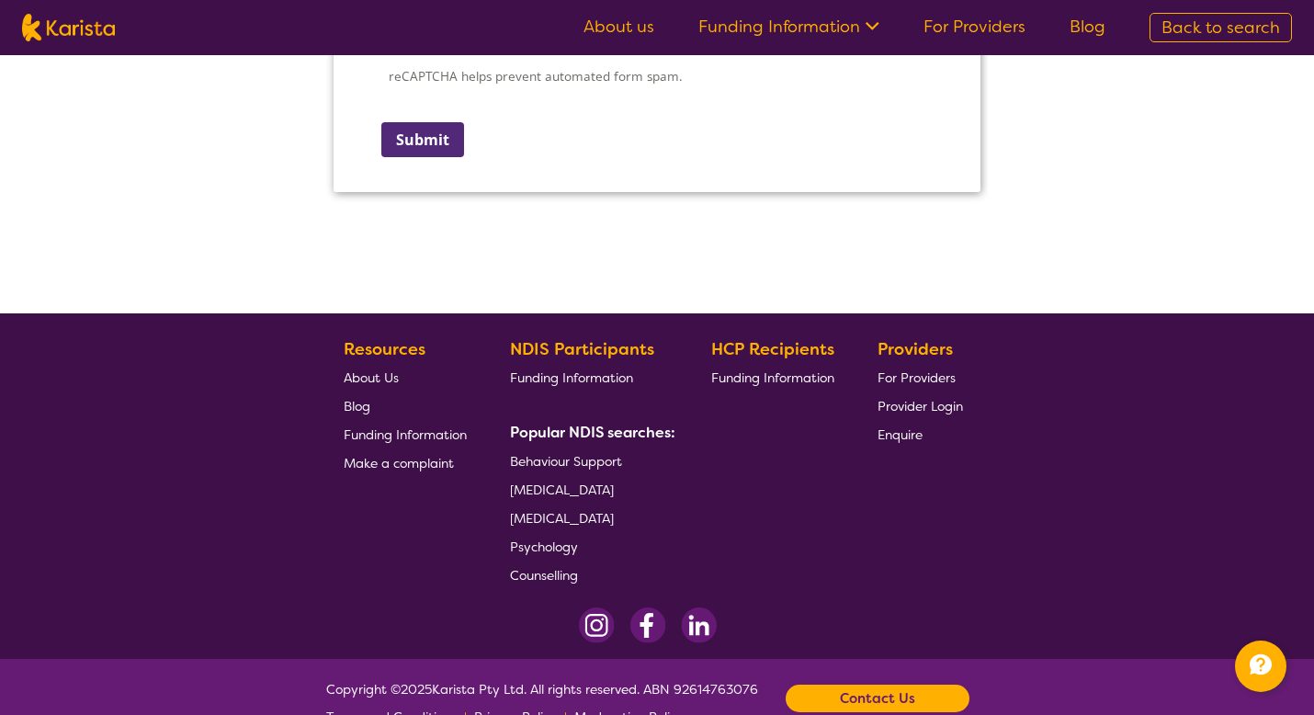
scroll to position [2922, 0]
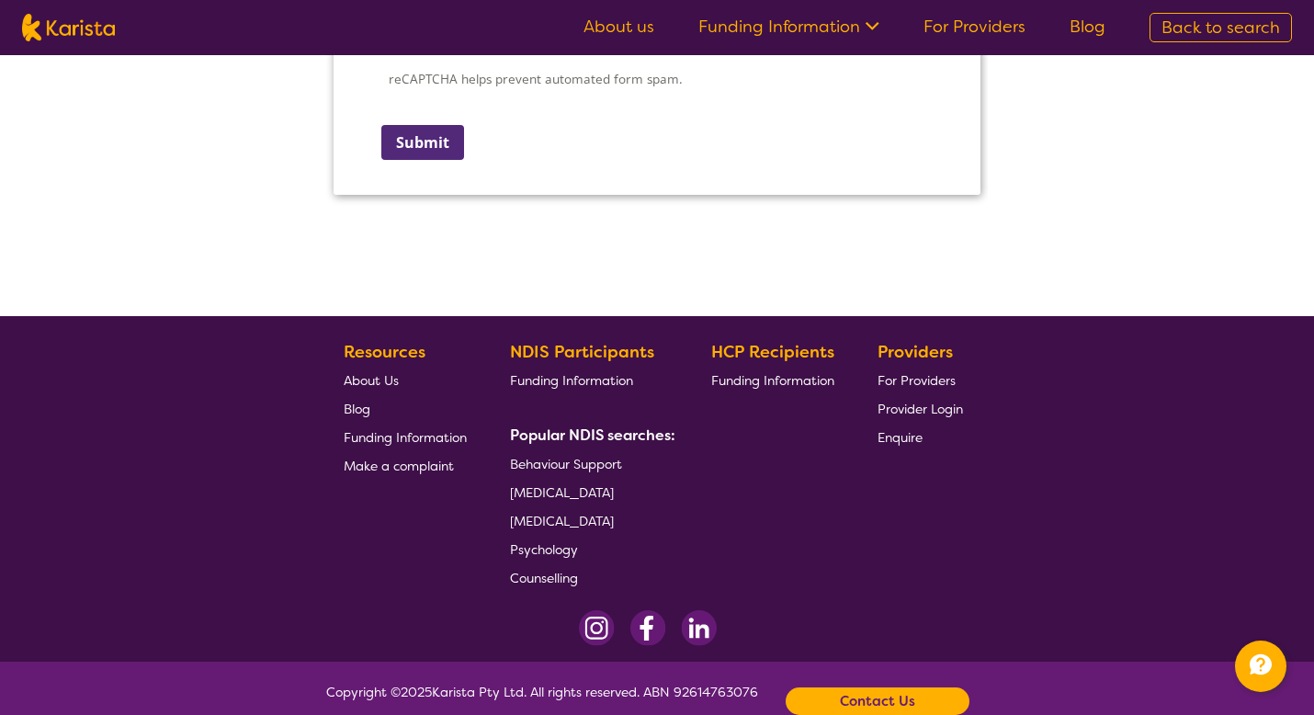
click at [398, 132] on input "Submit" at bounding box center [422, 142] width 83 height 35
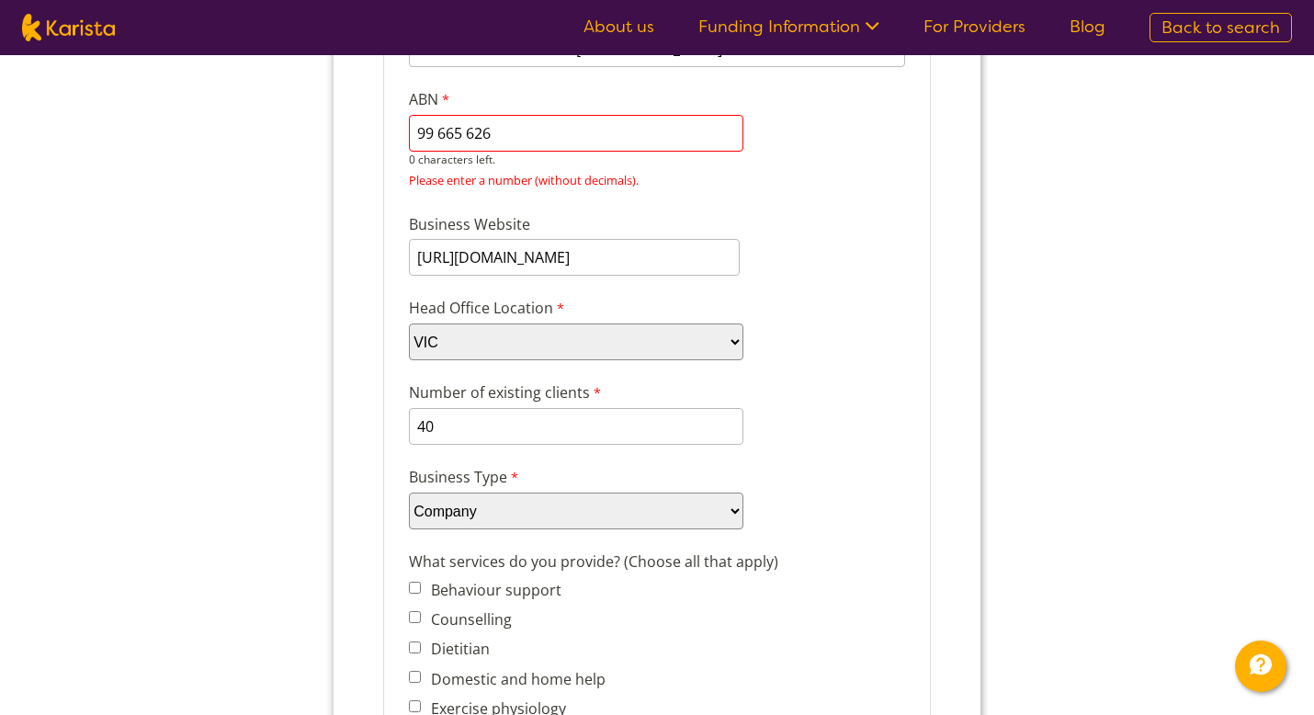
scroll to position [256, 0]
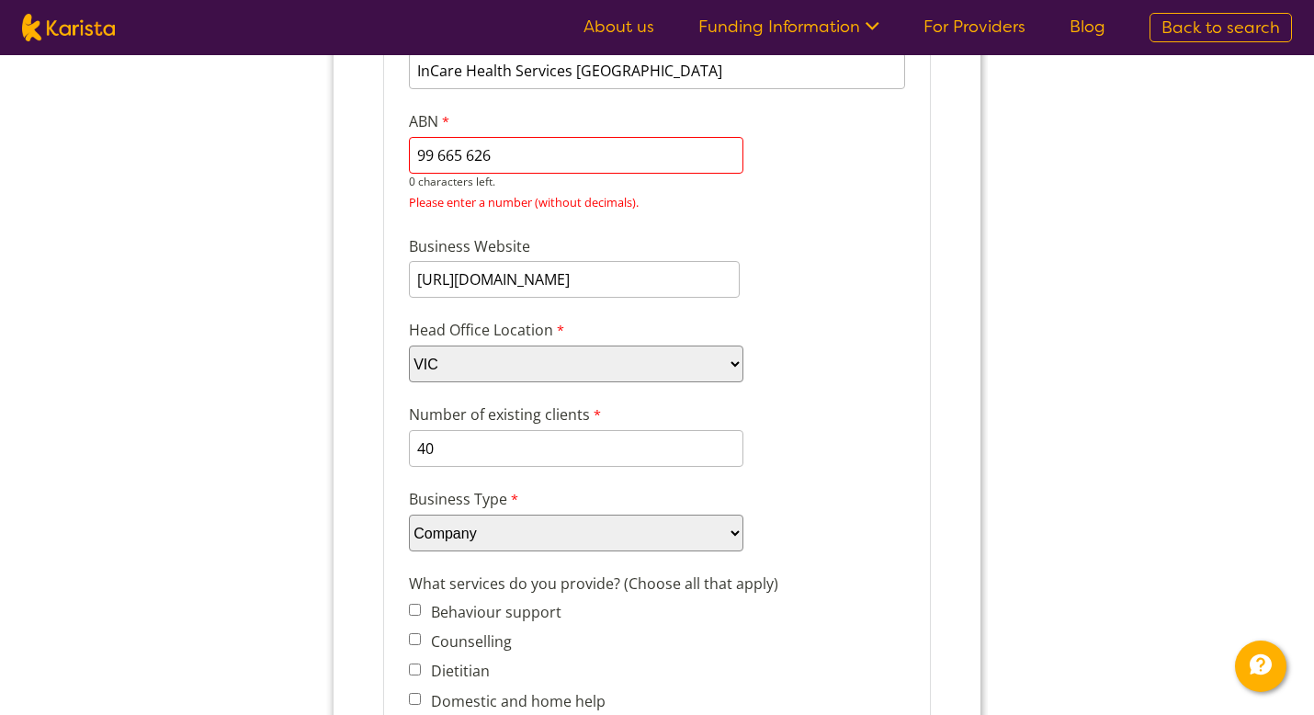
click at [440, 153] on input "99 665 626" at bounding box center [576, 155] width 334 height 37
click at [464, 154] on input "99665 626" at bounding box center [576, 155] width 334 height 37
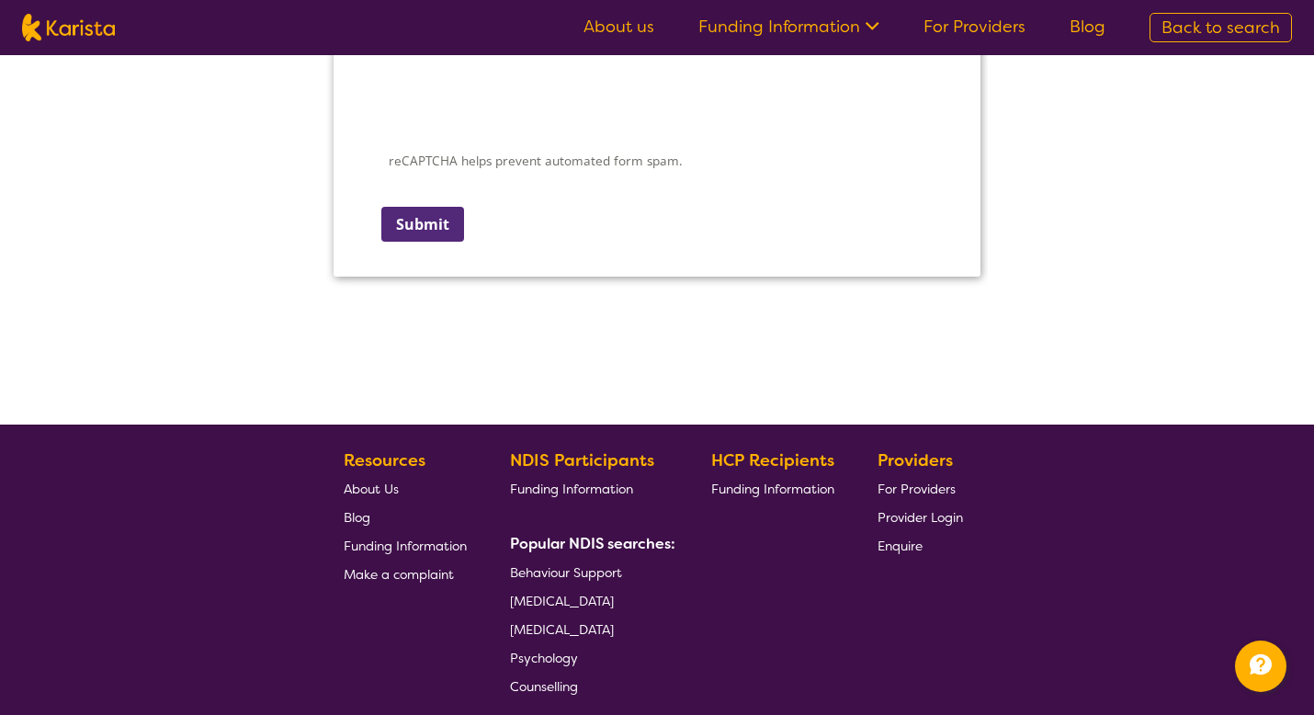
scroll to position [2701, 0]
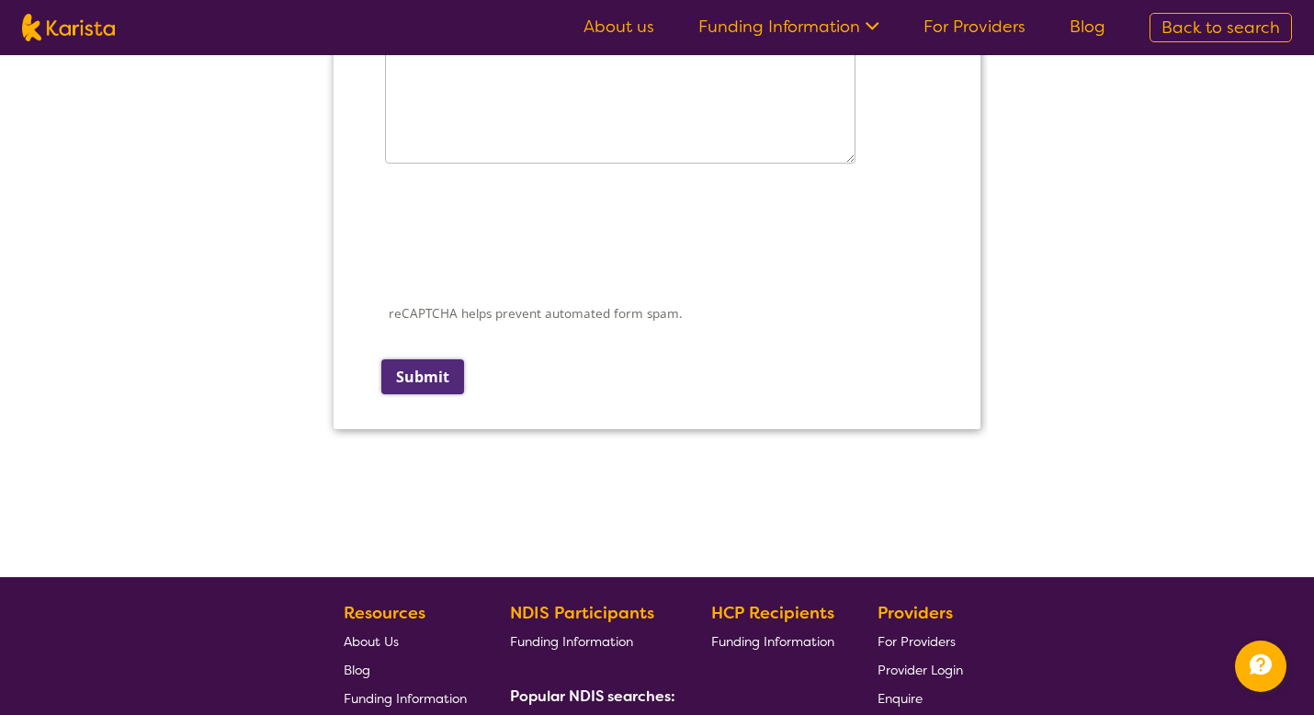
type input "99665626"
click at [417, 359] on input "Submit" at bounding box center [422, 376] width 83 height 35
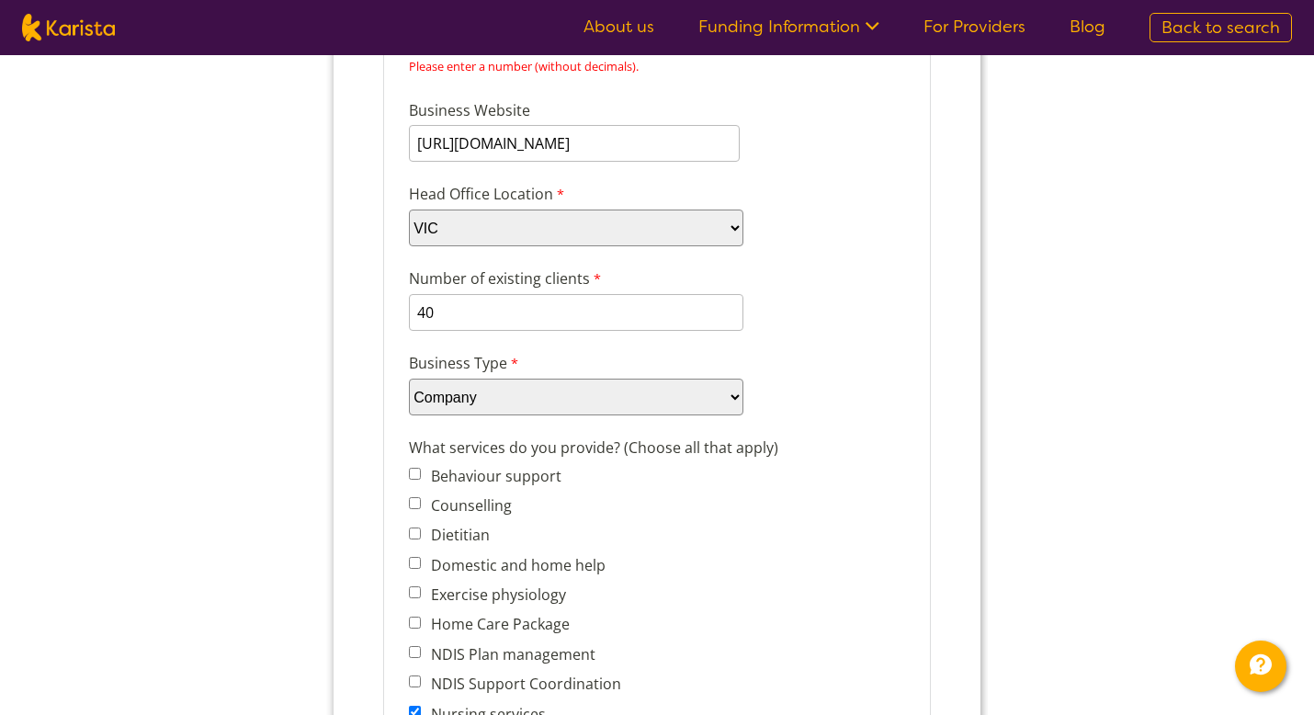
scroll to position [0, 0]
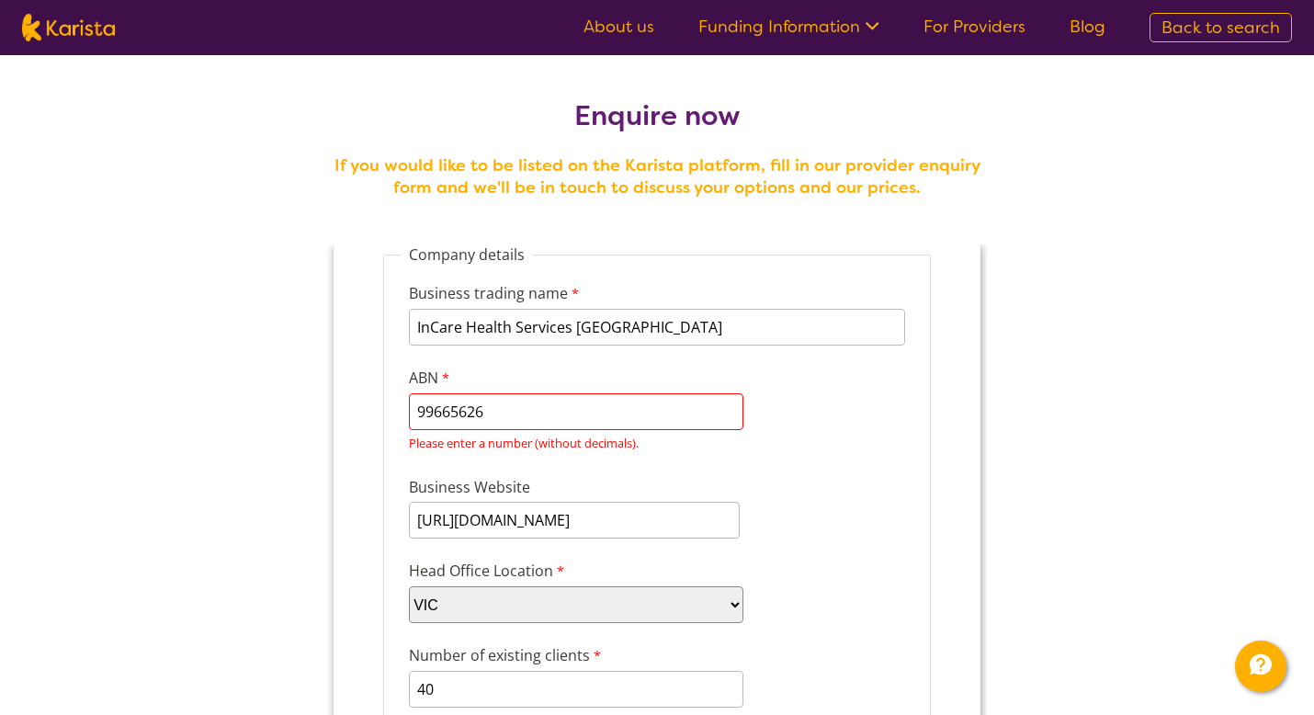
click at [631, 484] on label "Business Website" at bounding box center [530, 489] width 243 height 26
click at [631, 502] on input "https://incarehealth.com.au/" at bounding box center [574, 520] width 331 height 37
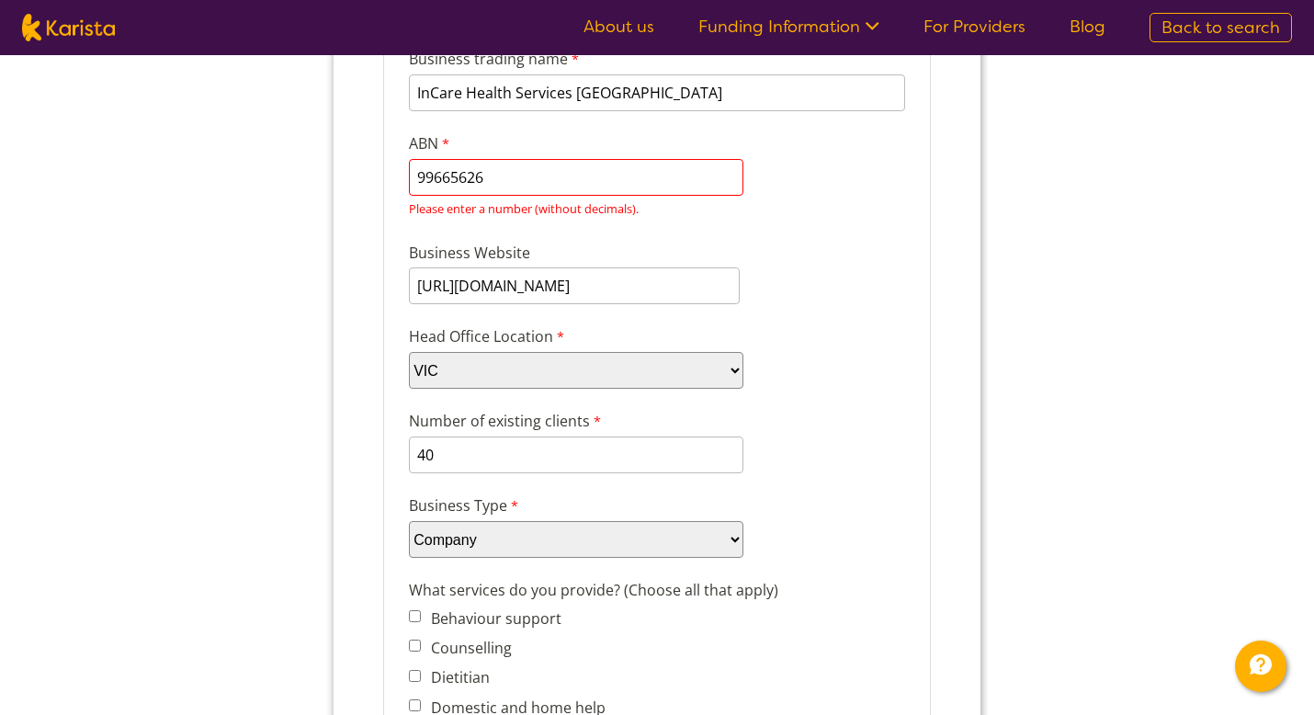
scroll to position [239, 0]
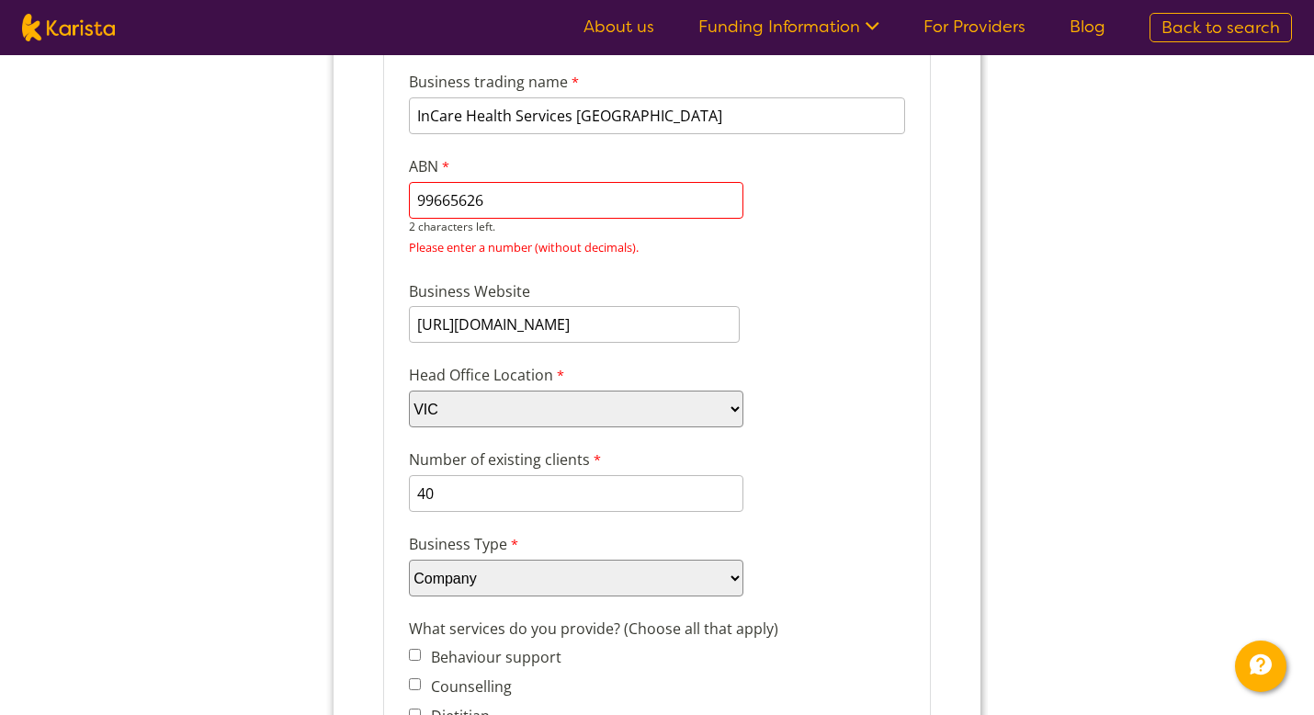
drag, startPoint x: 568, startPoint y: 196, endPoint x: 333, endPoint y: 196, distance: 234.3
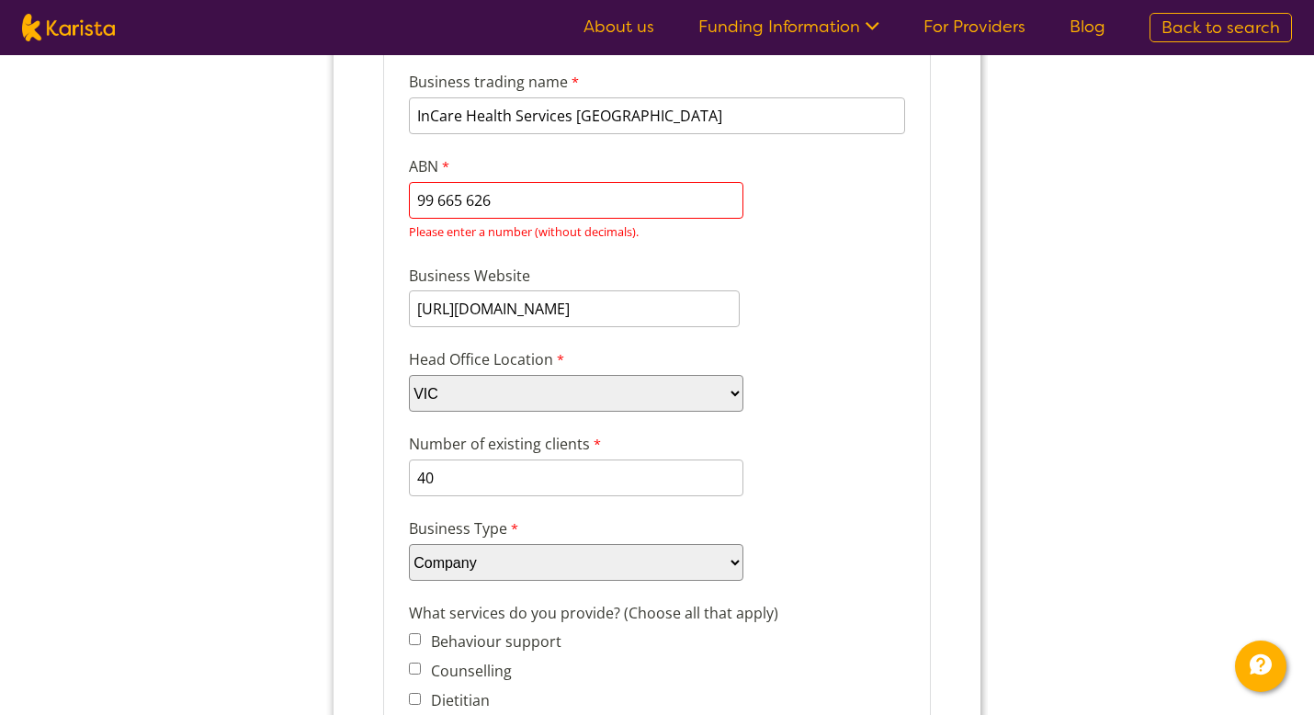
click at [724, 278] on div "Business Website https://incarehealth.com.au/" at bounding box center [656, 296] width 511 height 70
click at [789, 278] on div "Business Website https://incarehealth.com.au/" at bounding box center [656, 296] width 511 height 70
click at [440, 198] on input "99 665 626" at bounding box center [576, 200] width 334 height 37
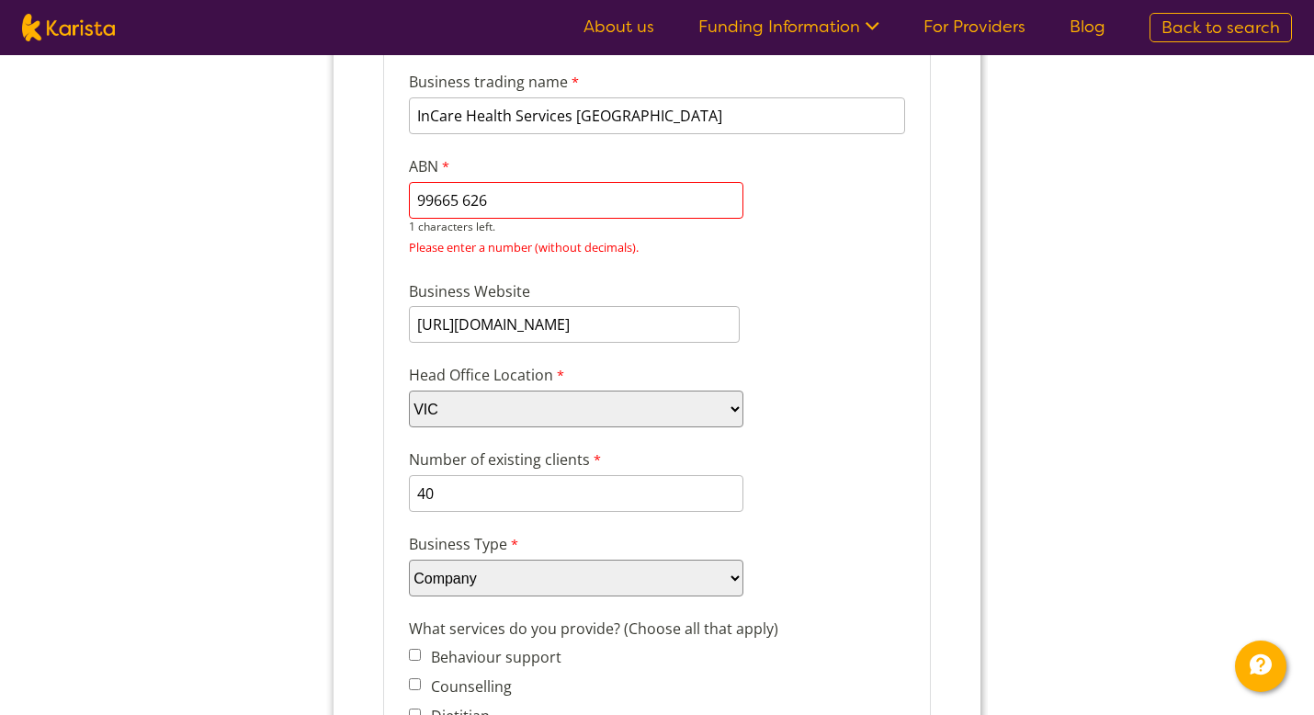
click at [467, 200] on input "99665 626" at bounding box center [576, 200] width 334 height 37
click at [495, 200] on input "99665626" at bounding box center [576, 200] width 334 height 37
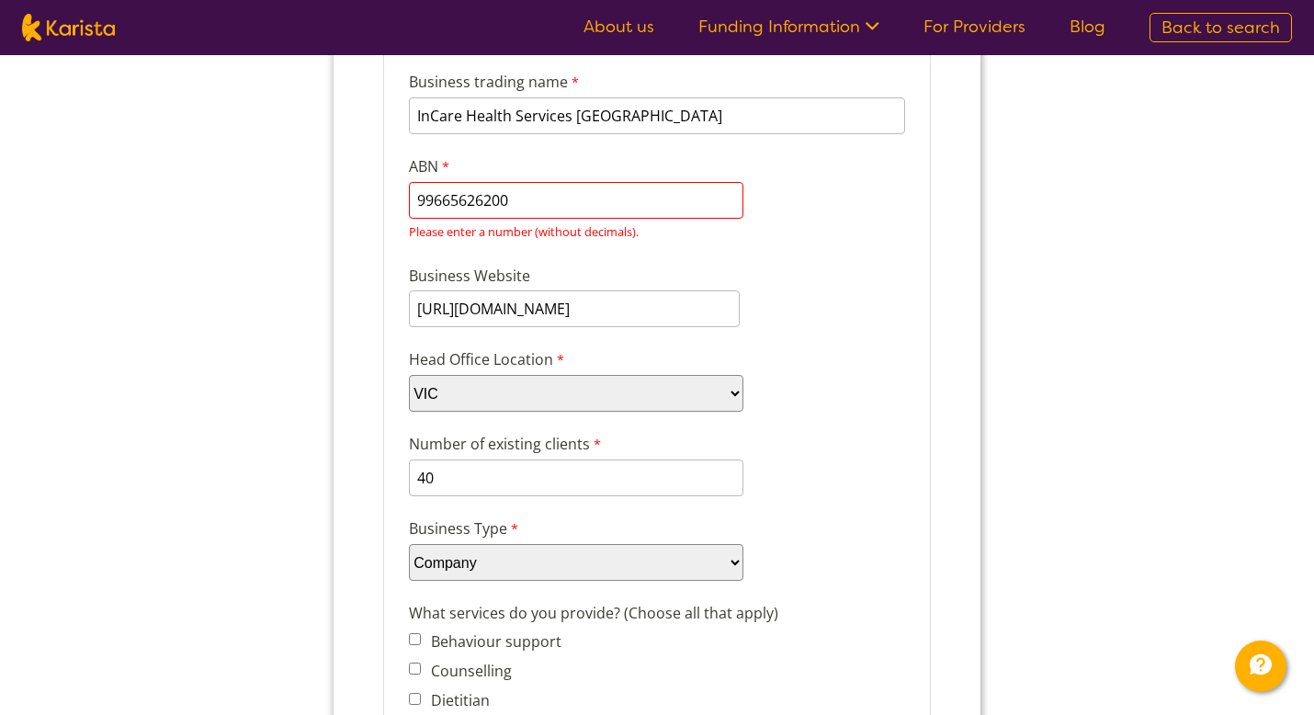
click at [699, 283] on div "Business Website https://incarehealth.com.au/" at bounding box center [656, 296] width 511 height 70
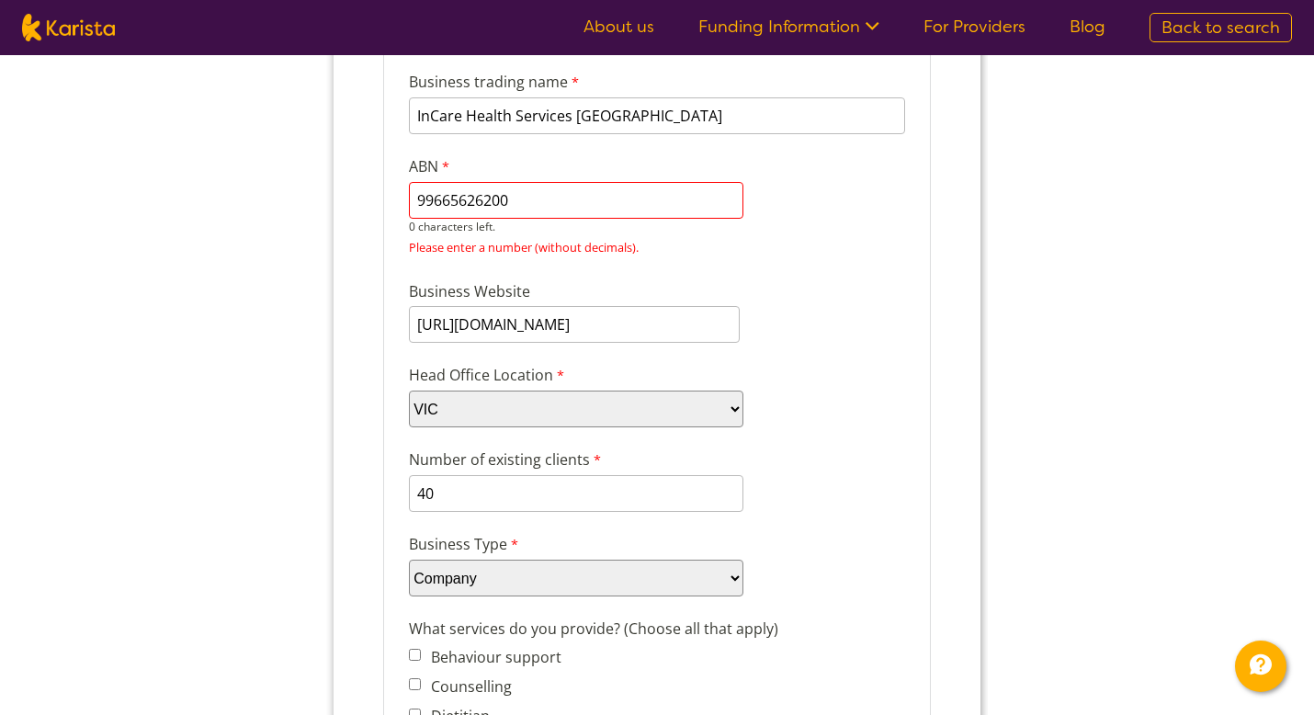
drag, startPoint x: 529, startPoint y: 198, endPoint x: 269, endPoint y: 198, distance: 260.0
click html "Company details Business trading name InCare Health Services Australia 223 char…"
paste input "665 626"
click at [438, 200] on input "99 665 626" at bounding box center [576, 200] width 334 height 37
click at [464, 198] on input "99665 626" at bounding box center [576, 200] width 334 height 37
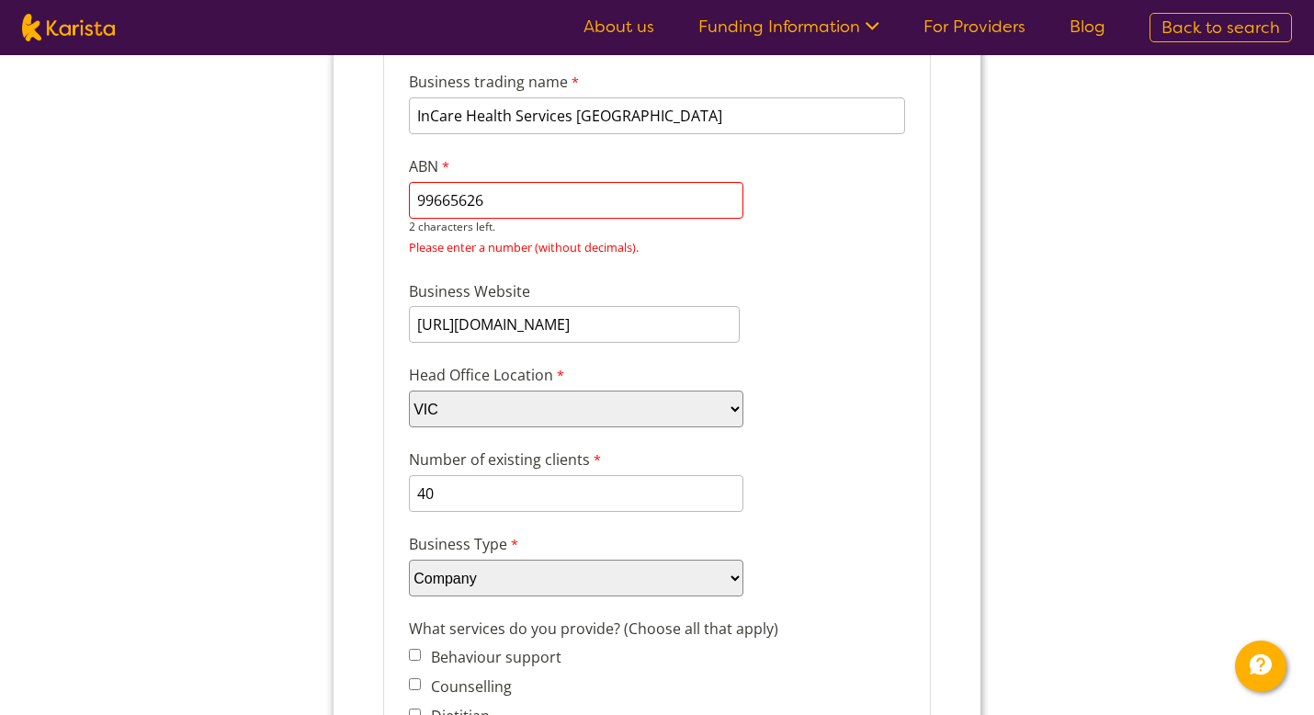
drag, startPoint x: 553, startPoint y: 205, endPoint x: 336, endPoint y: 206, distance: 216.8
paste input "665"
click at [438, 194] on input "99 665 626" at bounding box center [576, 200] width 334 height 37
click at [465, 195] on input "99665 626" at bounding box center [576, 200] width 334 height 37
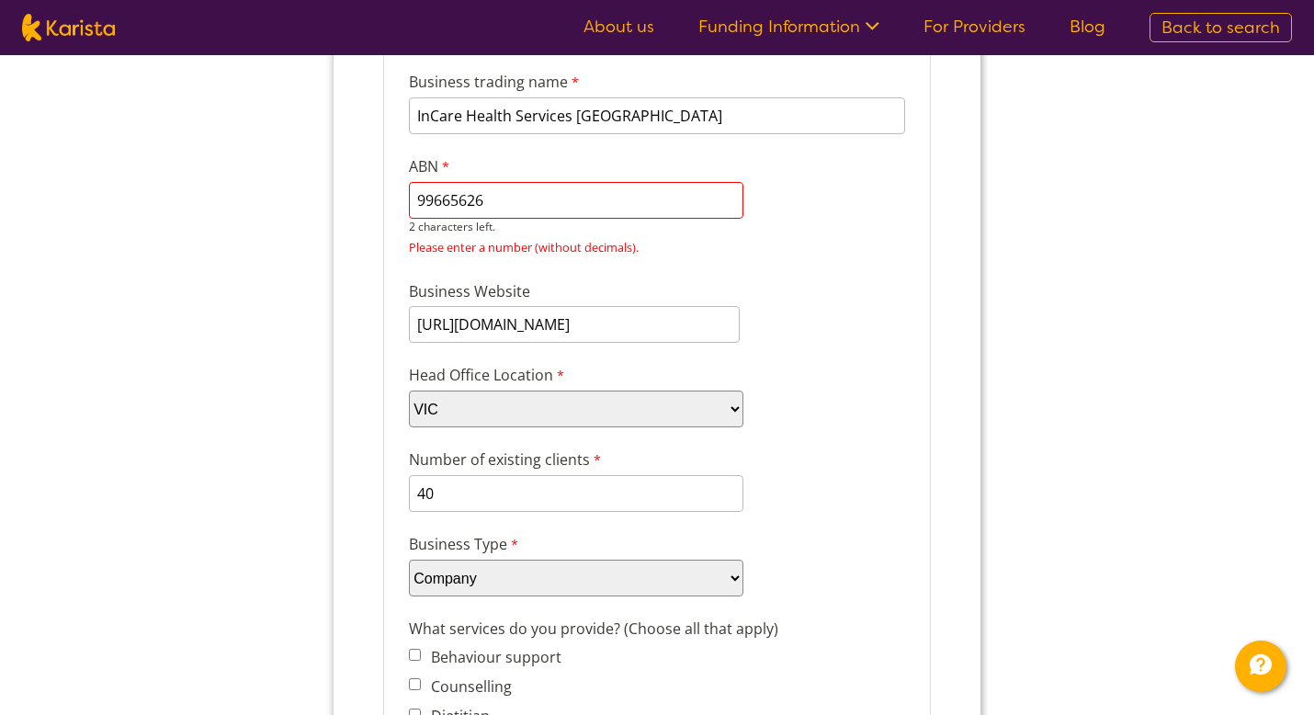
click at [545, 198] on input "99665626" at bounding box center [576, 200] width 334 height 37
type input "99665626200"
click at [865, 213] on div "Business trading name InCare Health Services Australia 223 characters left. ABN…" at bounding box center [656, 157] width 511 height 209
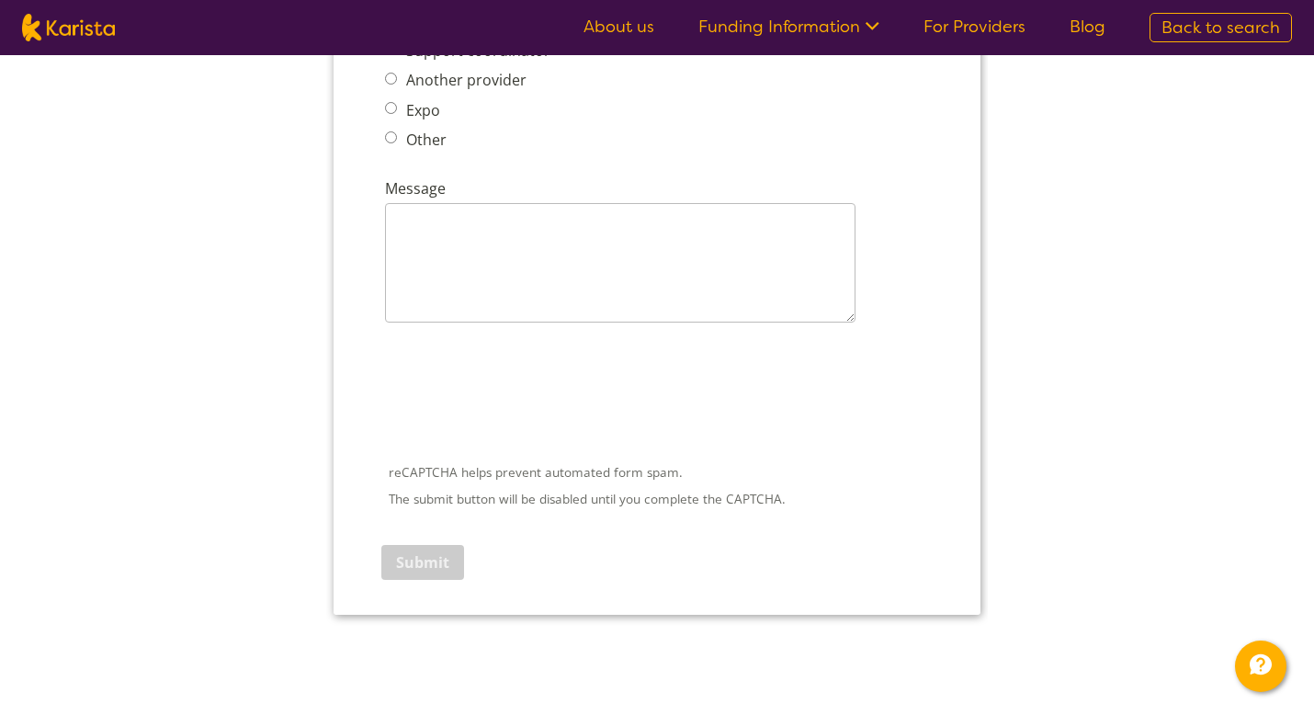
scroll to position [2715, 0]
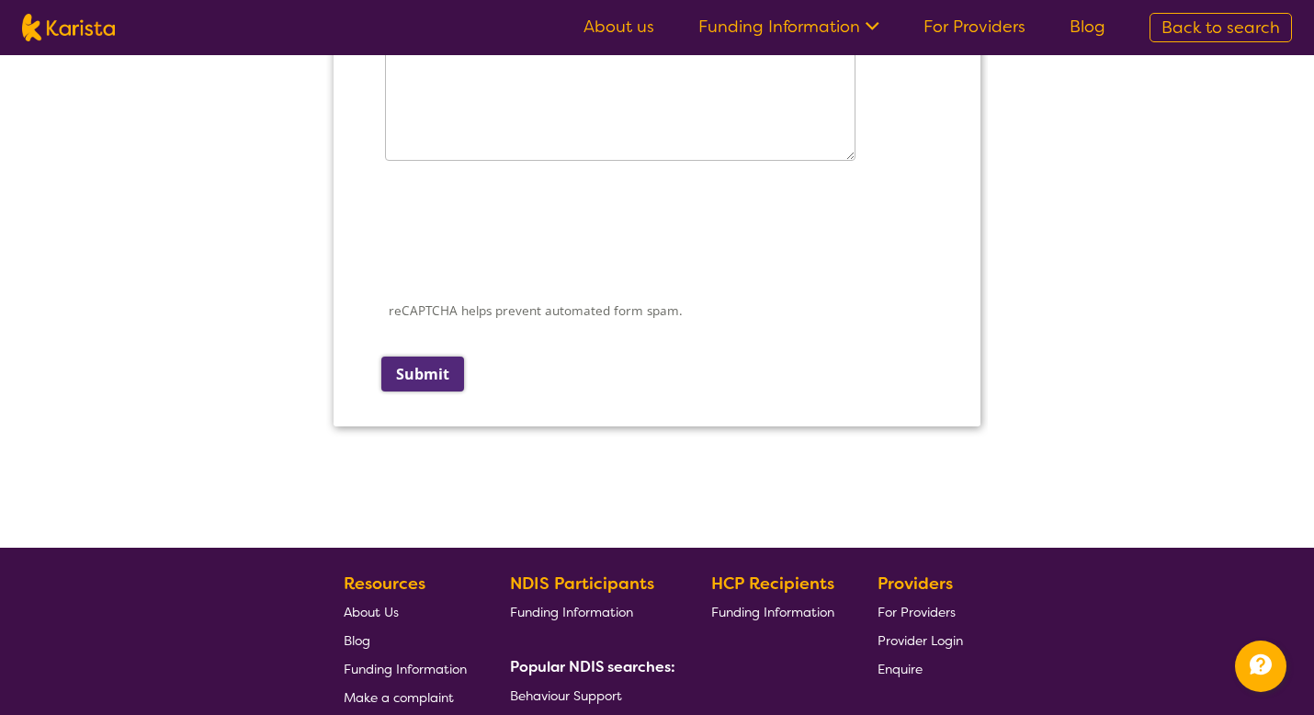
click at [431, 356] on input "Submit" at bounding box center [422, 373] width 83 height 35
